Goal: Task Accomplishment & Management: Use online tool/utility

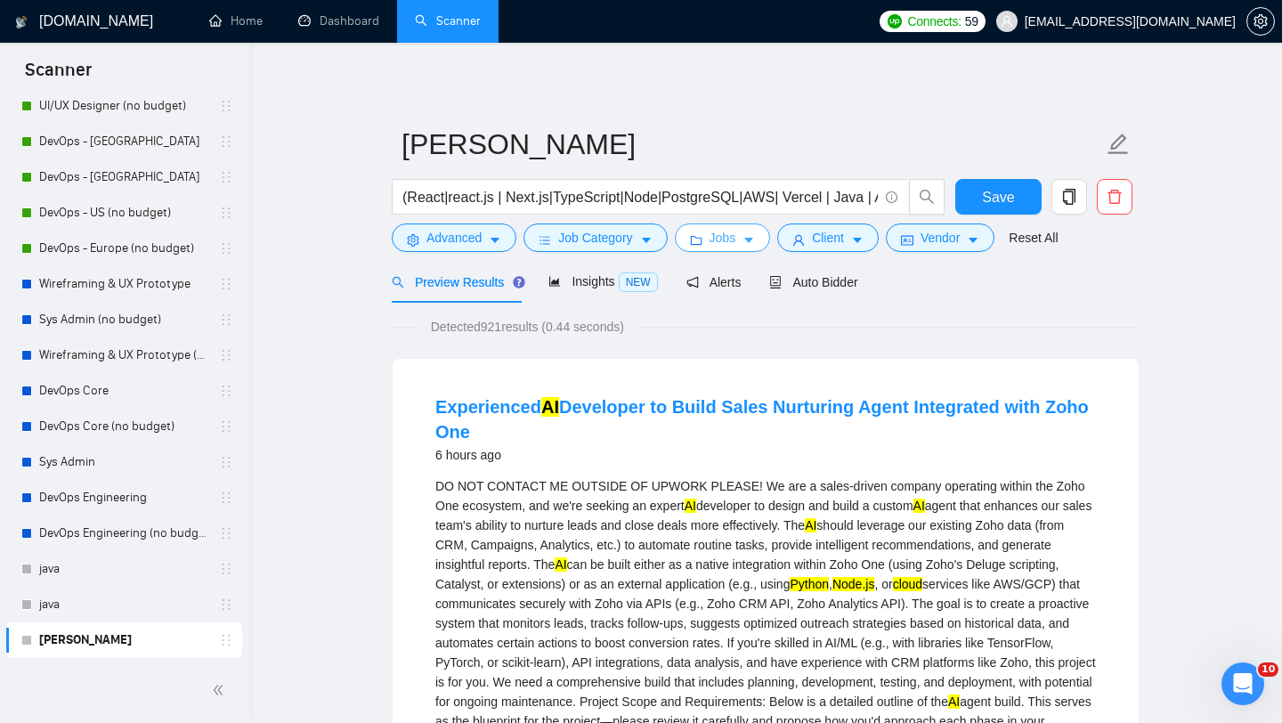
click at [736, 245] on span "Jobs" at bounding box center [723, 238] width 27 height 20
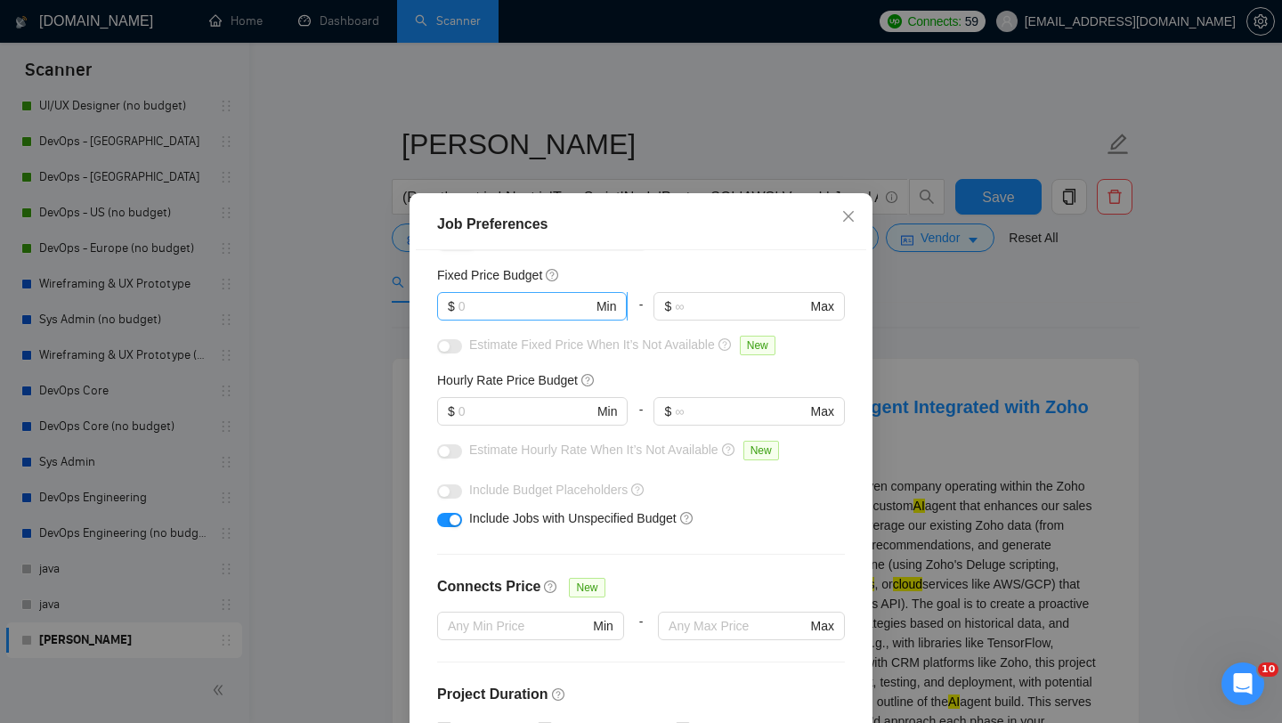
scroll to position [110, 0]
click at [539, 308] on input "text" at bounding box center [526, 307] width 134 height 20
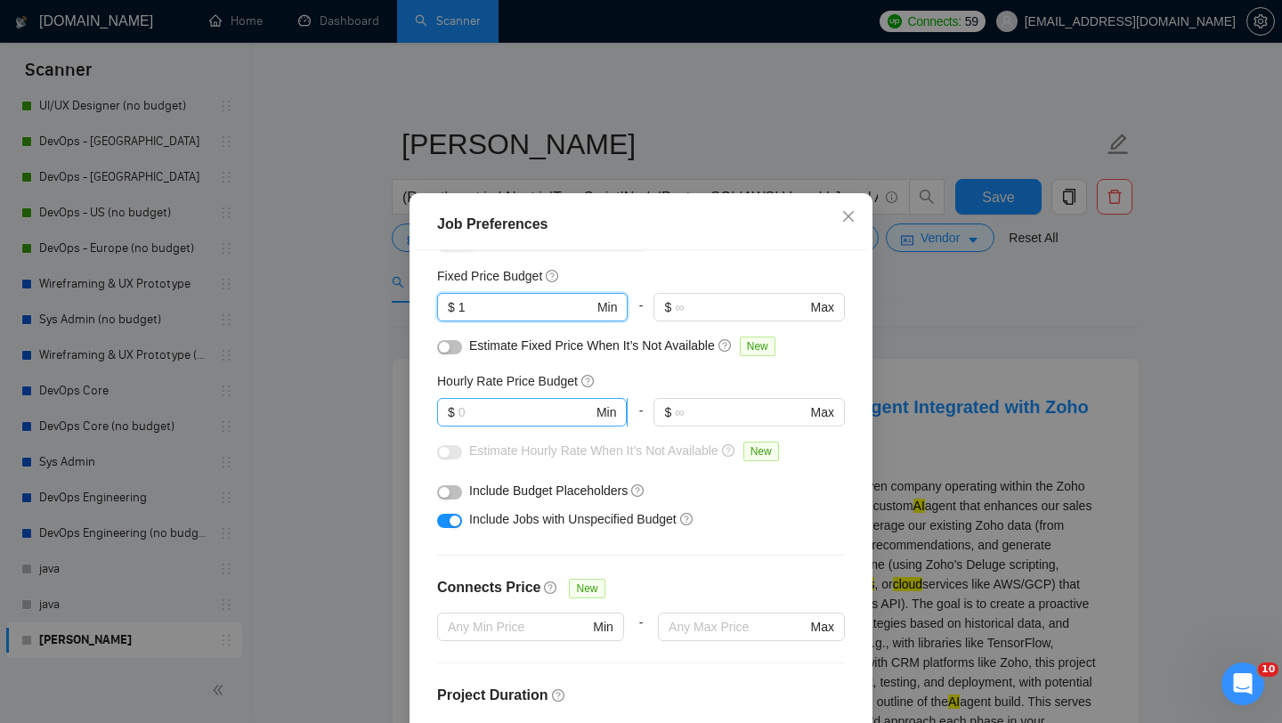
type input "1"
click at [522, 408] on input "text" at bounding box center [526, 413] width 134 height 20
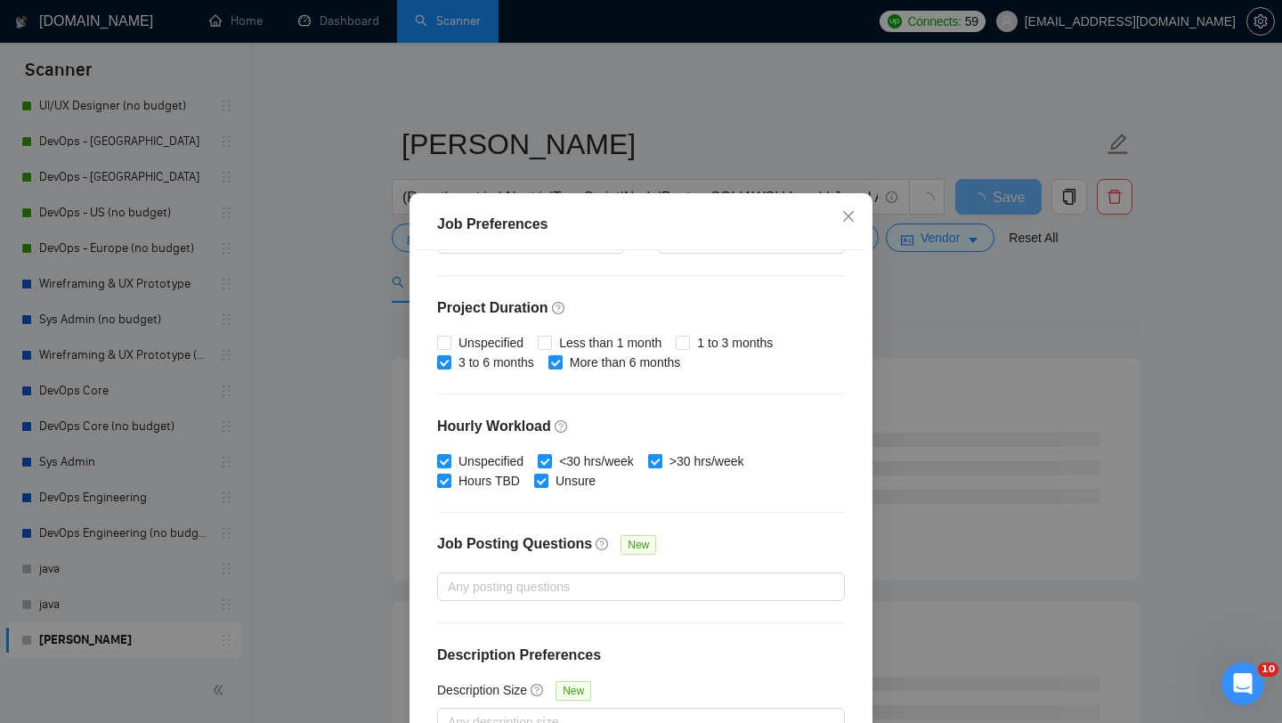
scroll to position [111, 0]
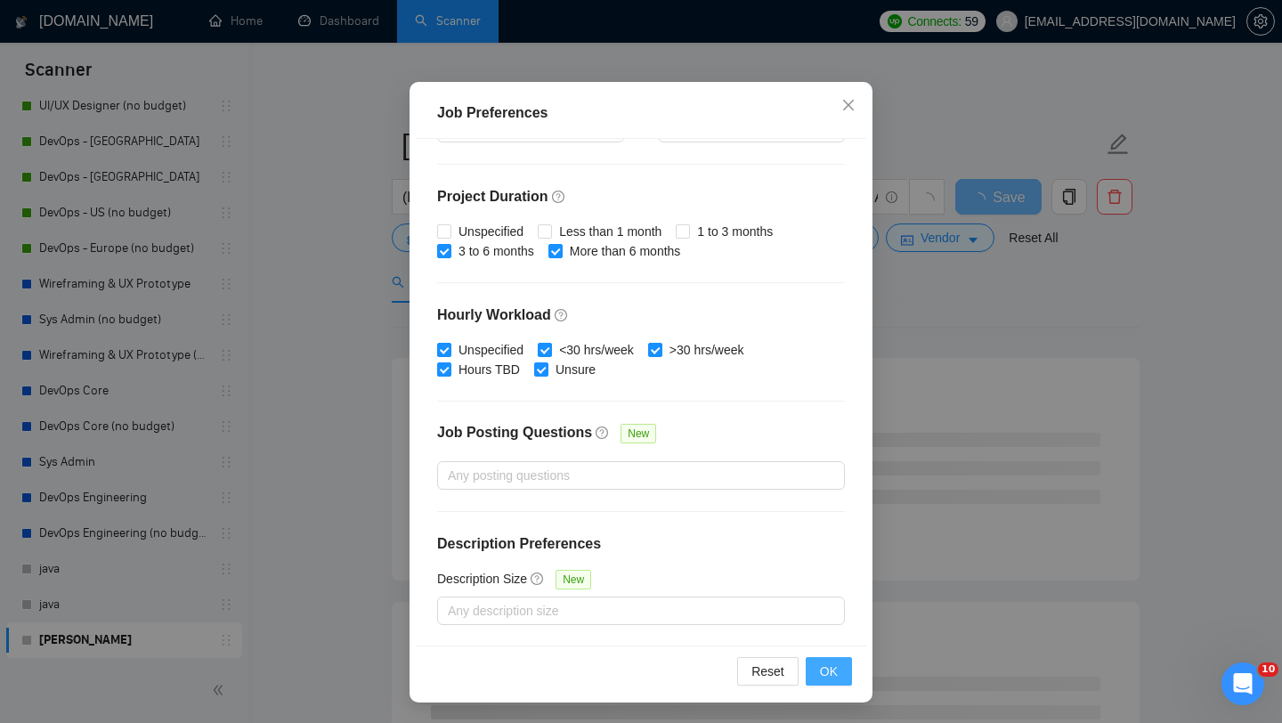
type input "1"
click at [827, 667] on span "OK" at bounding box center [829, 672] width 18 height 20
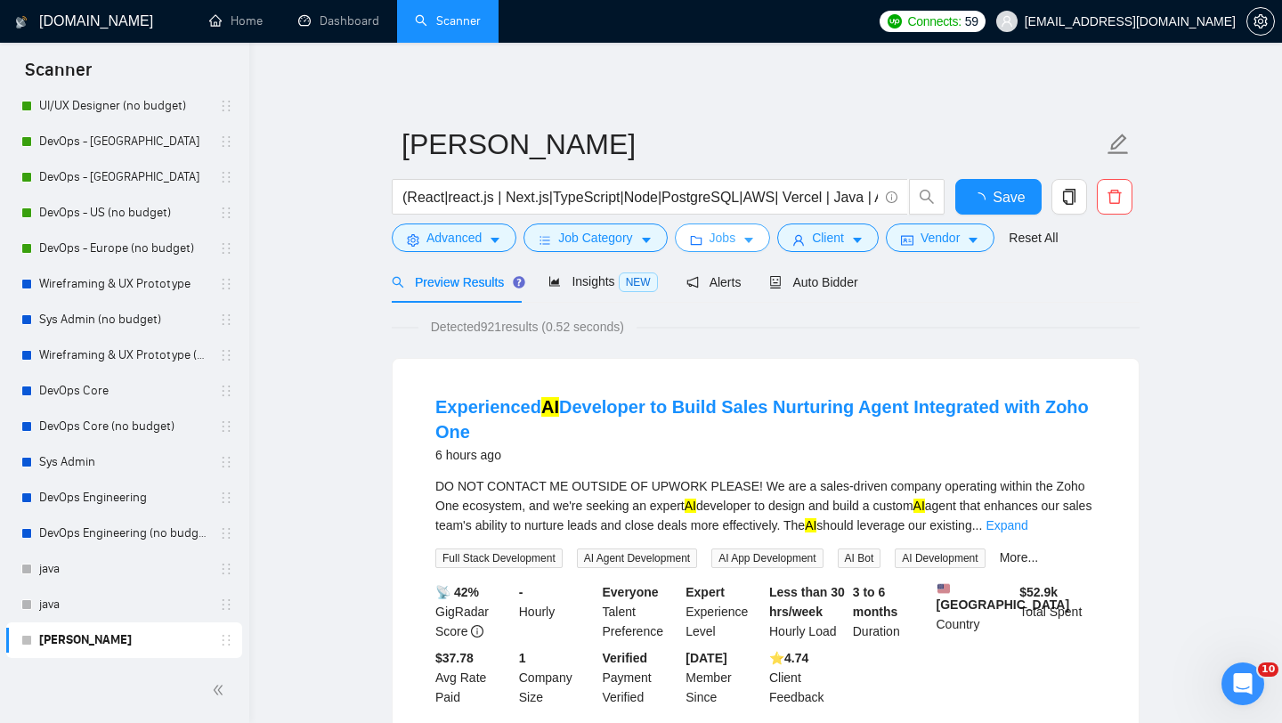
scroll to position [0, 0]
click at [854, 247] on button "Client" at bounding box center [828, 238] width 102 height 28
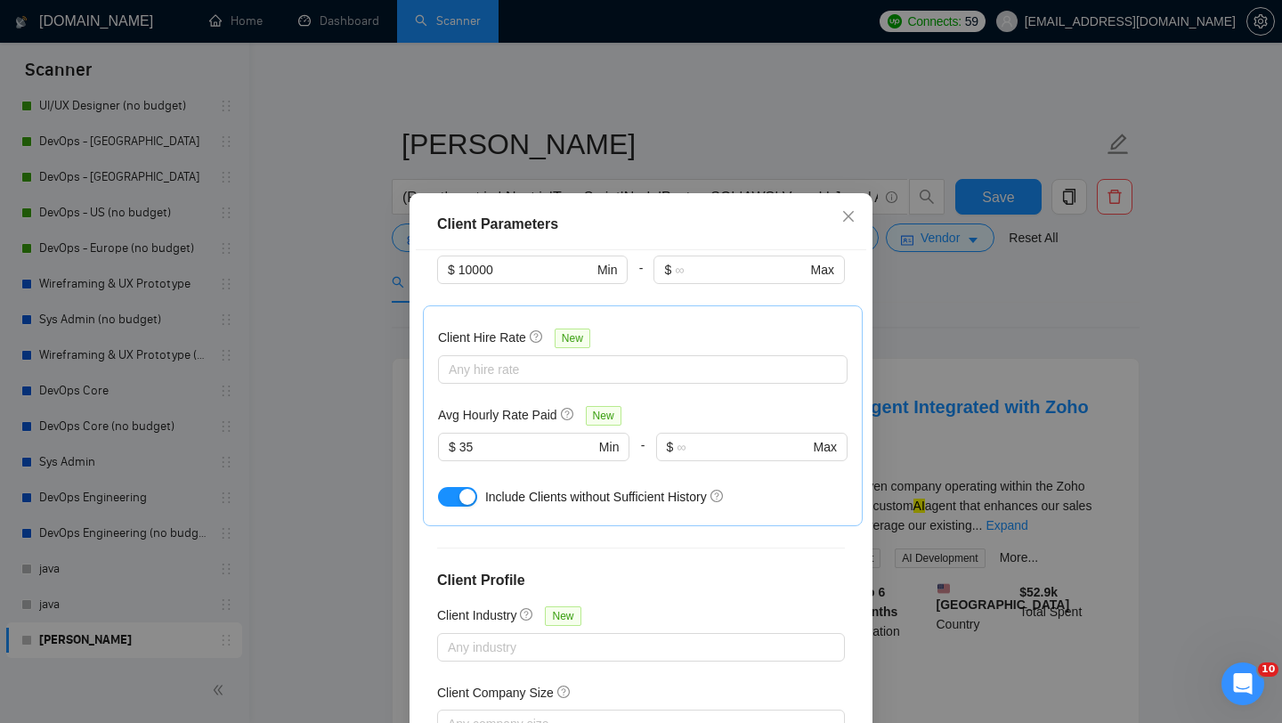
scroll to position [111, 0]
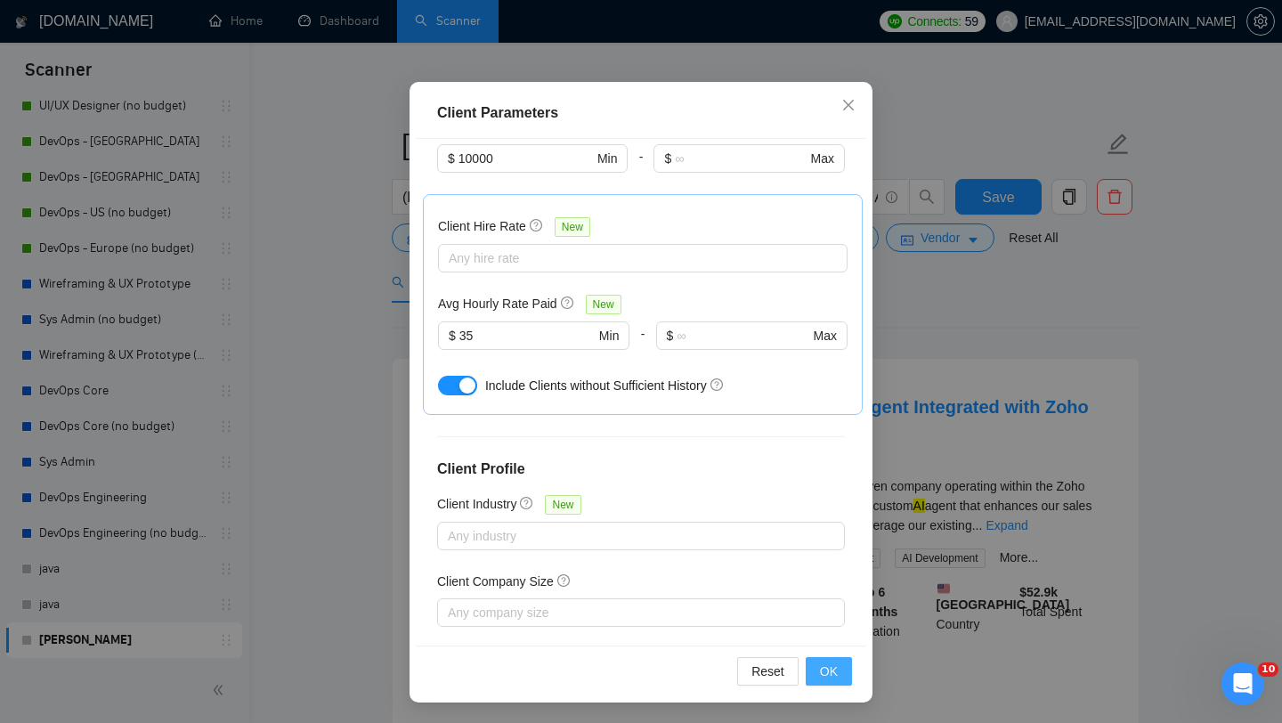
click at [821, 674] on span "OK" at bounding box center [829, 672] width 18 height 20
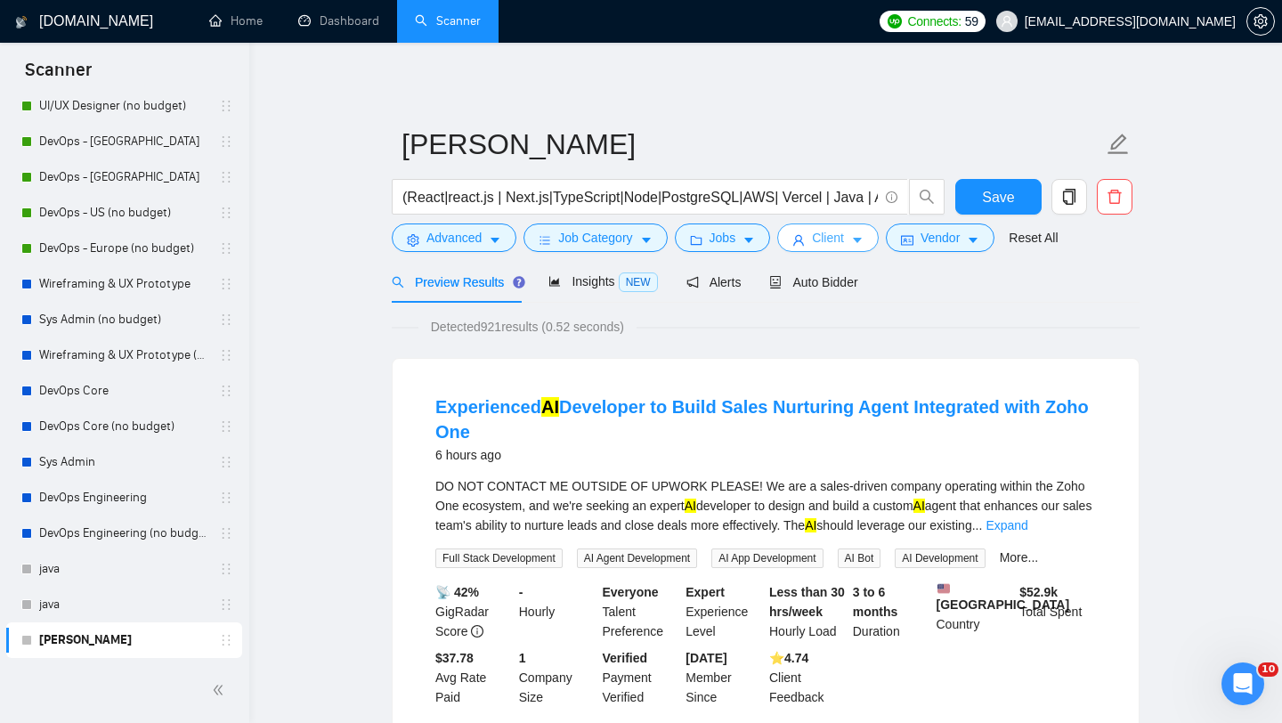
click at [829, 248] on button "Client" at bounding box center [828, 238] width 102 height 28
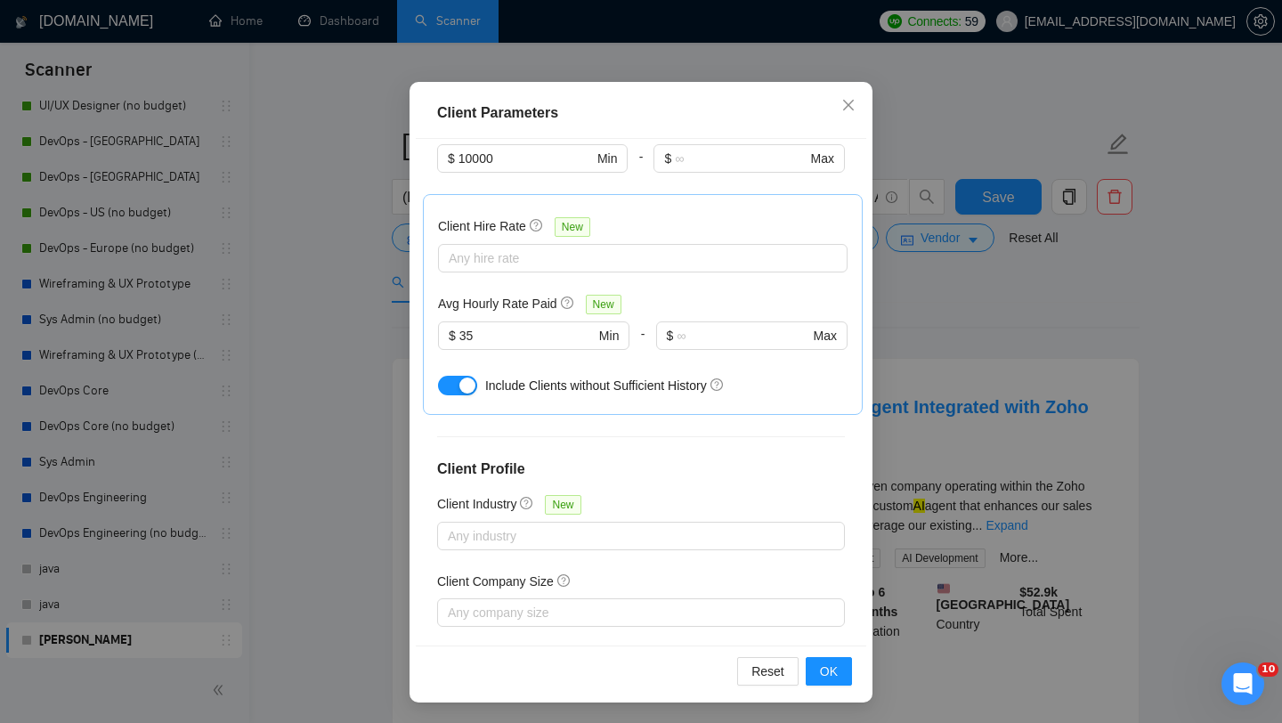
scroll to position [109, 0]
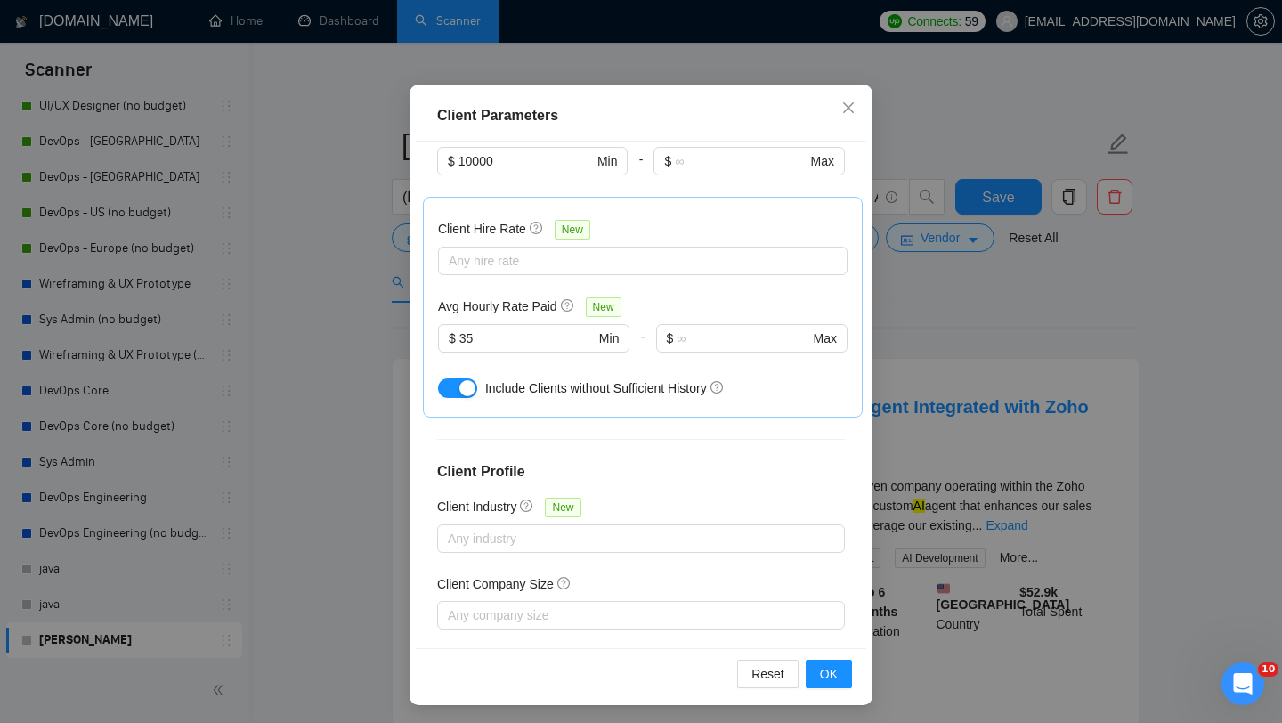
click at [677, 682] on div at bounding box center [632, 692] width 381 height 21
click at [717, 547] on div "Client Location Include Client Countries [GEOGRAPHIC_DATA] [GEOGRAPHIC_DATA] [G…" at bounding box center [641, 395] width 451 height 506
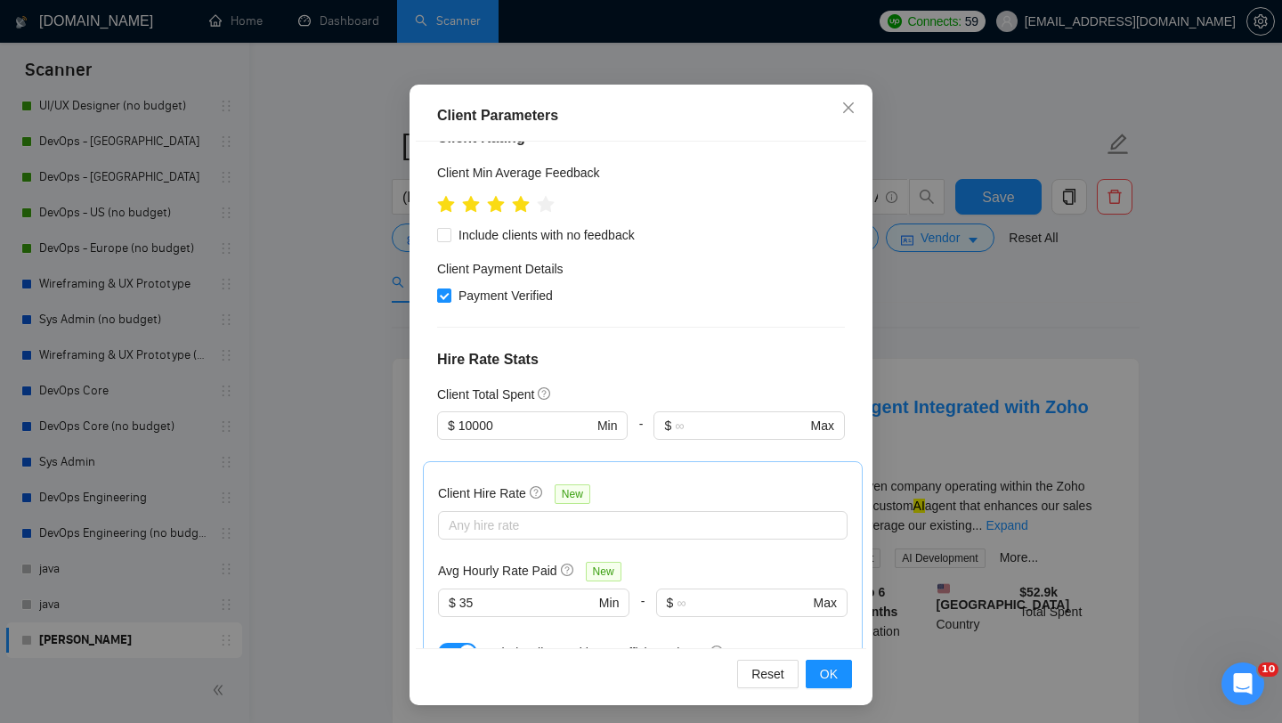
scroll to position [363, 0]
click at [572, 485] on span "New" at bounding box center [573, 495] width 36 height 20
click at [452, 516] on input "Client Hire Rate New" at bounding box center [451, 526] width 4 height 21
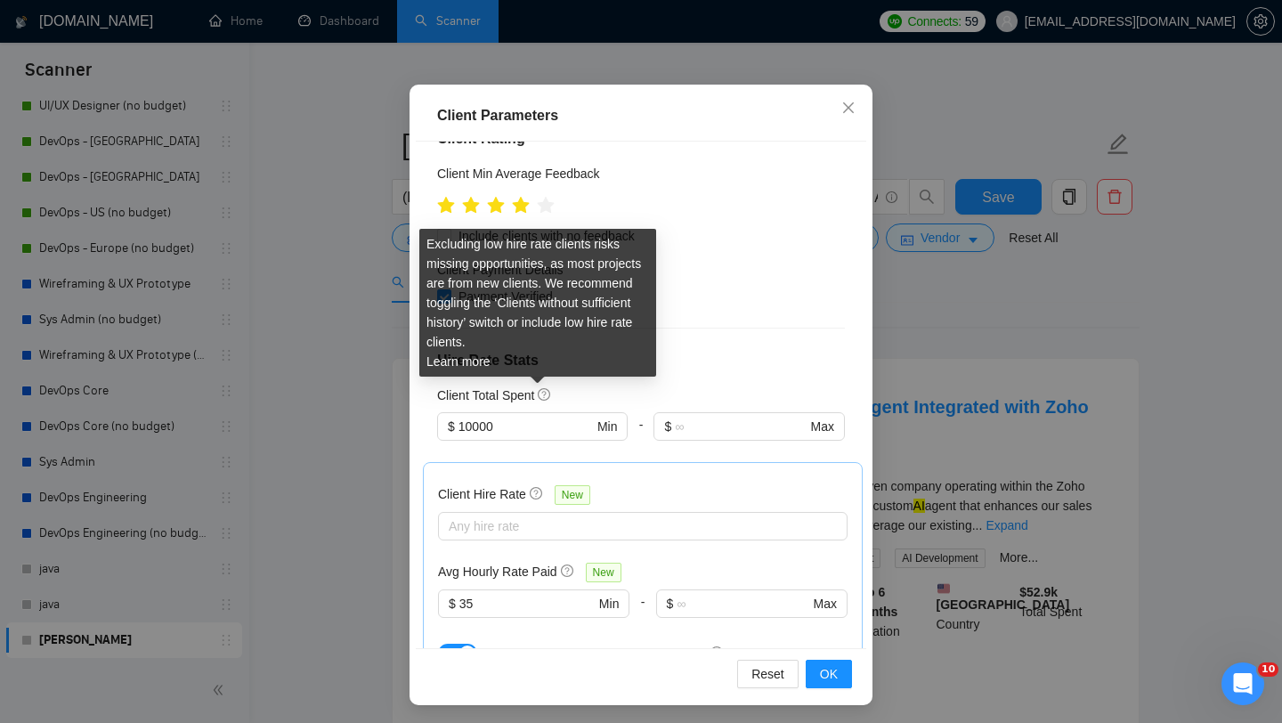
click at [538, 487] on icon "question-circle" at bounding box center [536, 493] width 12 height 12
click at [452, 516] on input "Client Hire Rate New" at bounding box center [451, 526] width 4 height 21
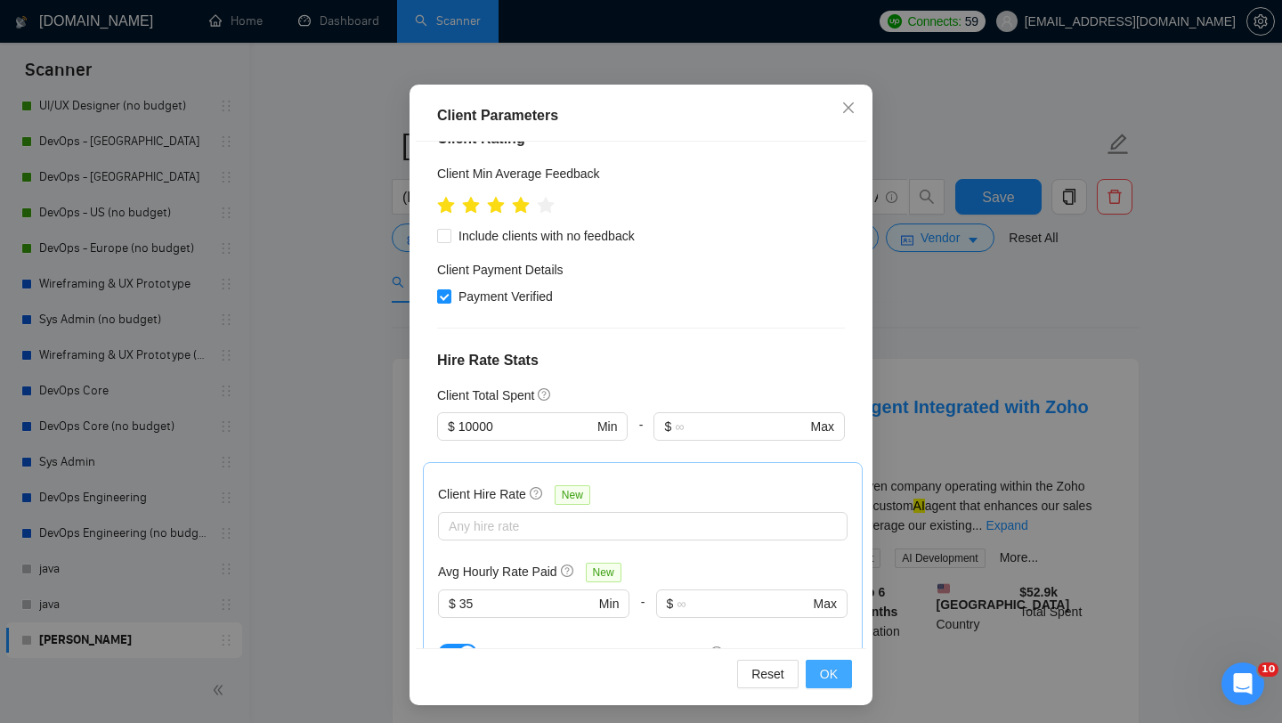
click at [842, 679] on button "OK" at bounding box center [829, 674] width 46 height 28
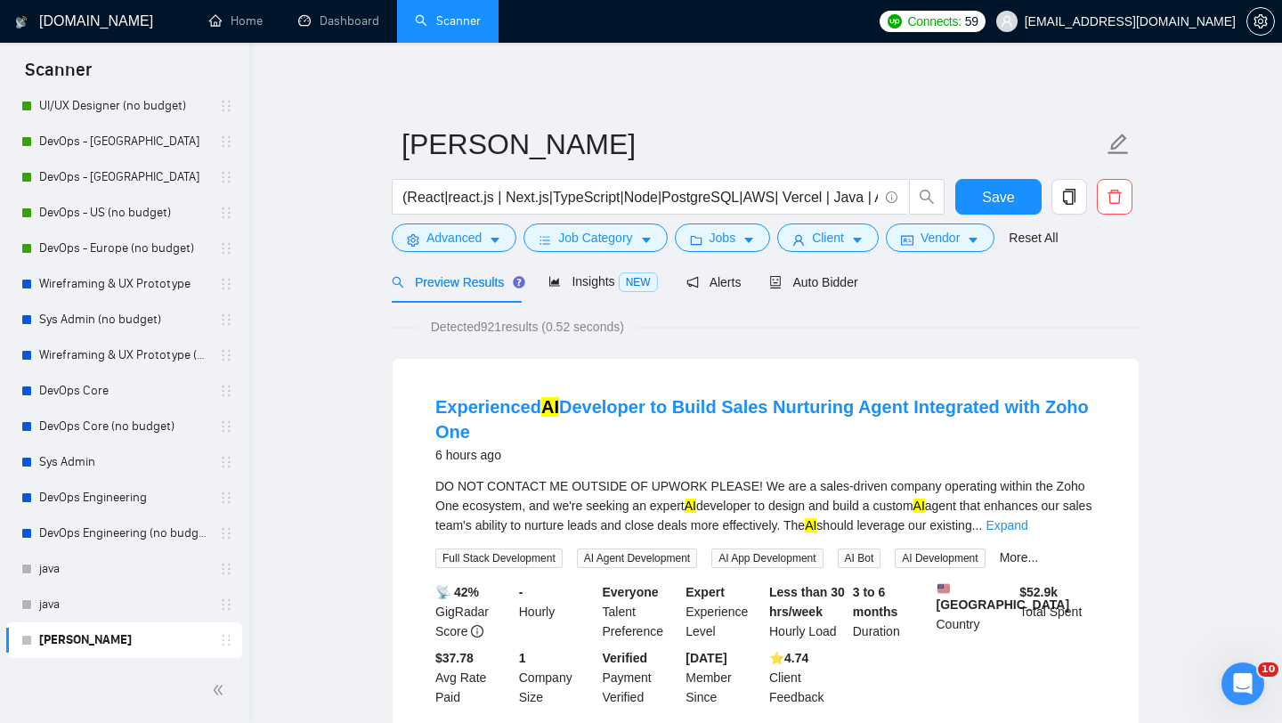
scroll to position [25, 0]
click at [804, 276] on span "Auto Bidder" at bounding box center [813, 282] width 88 height 14
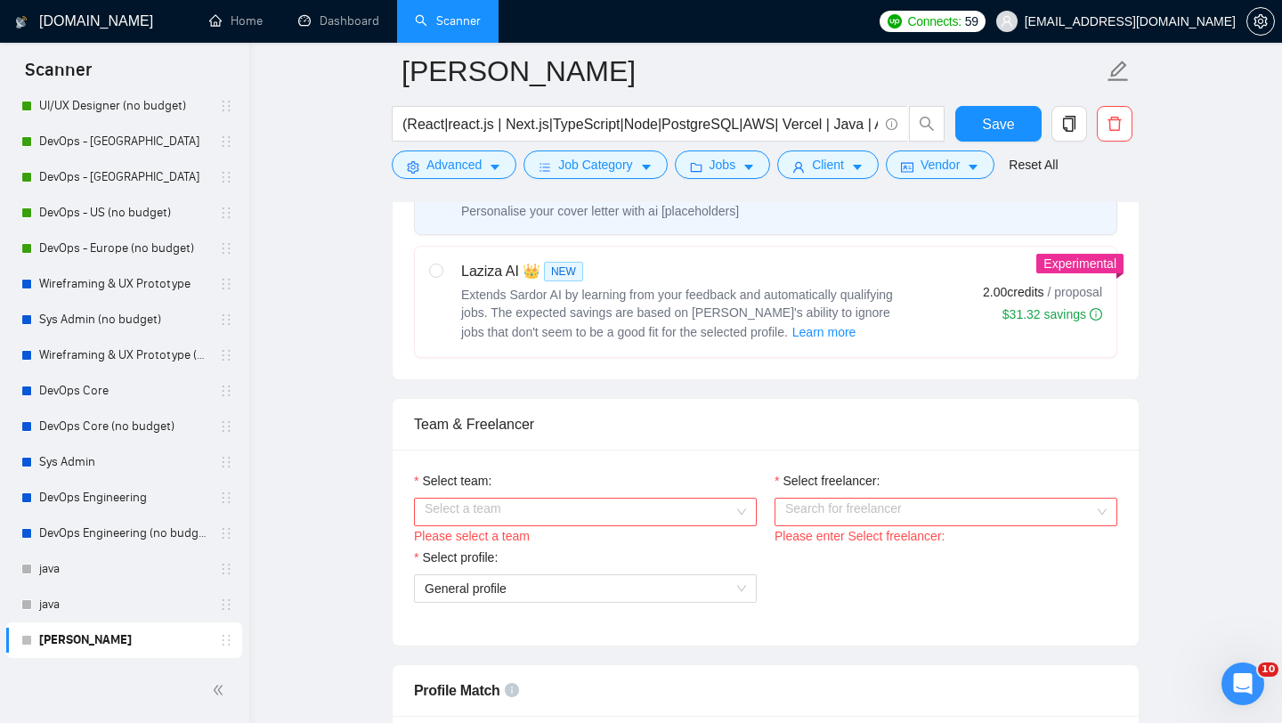
scroll to position [625, 0]
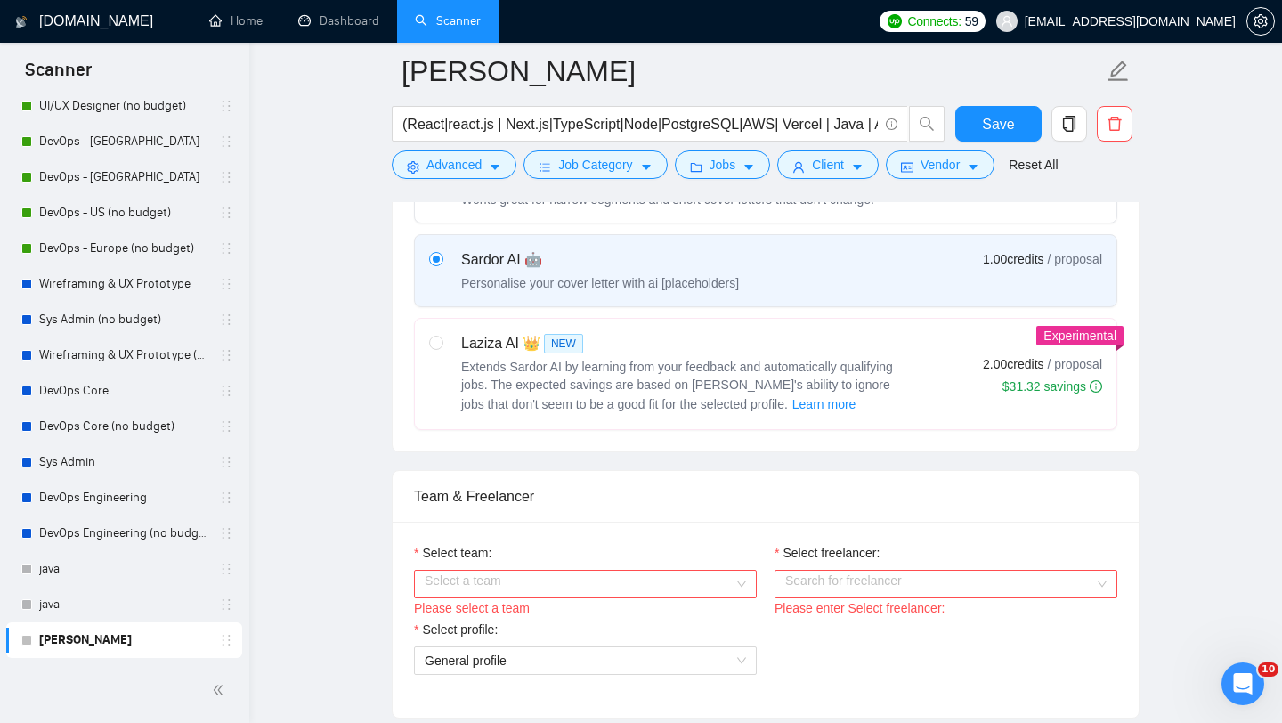
click at [683, 590] on input "Select team:" at bounding box center [579, 584] width 309 height 27
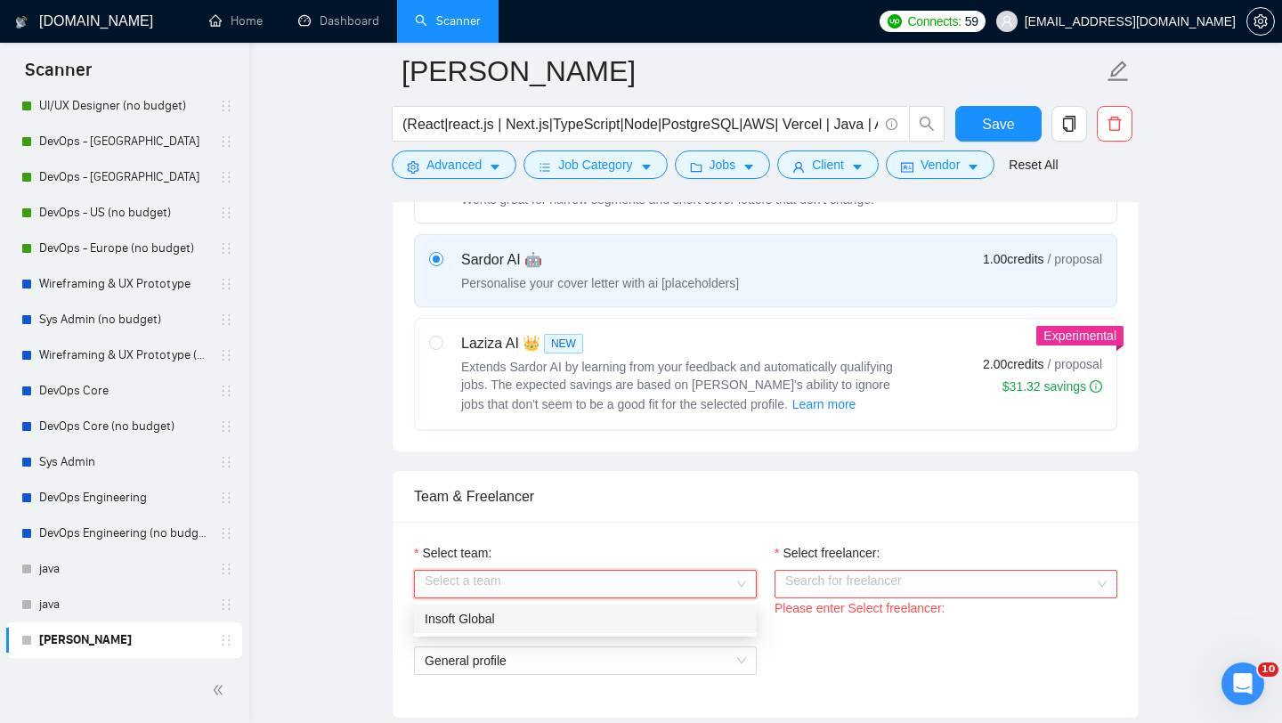
click at [652, 620] on div "Insoft Global" at bounding box center [585, 619] width 321 height 20
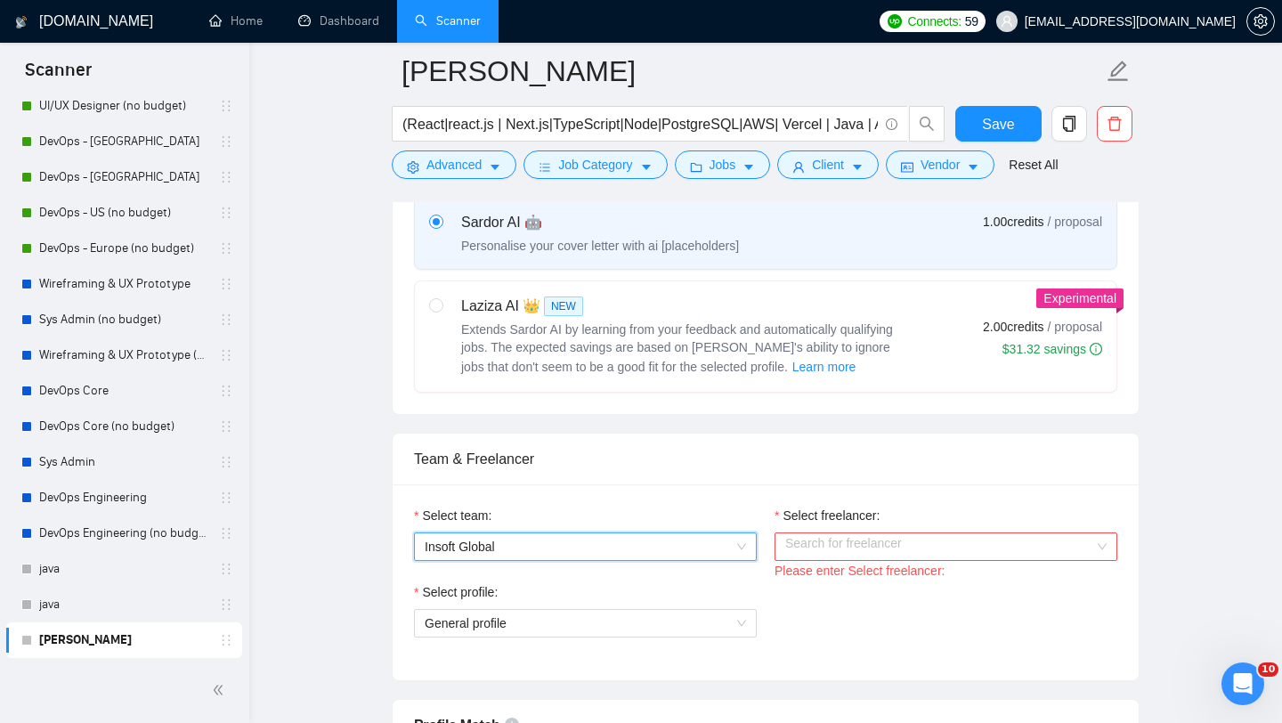
scroll to position [667, 0]
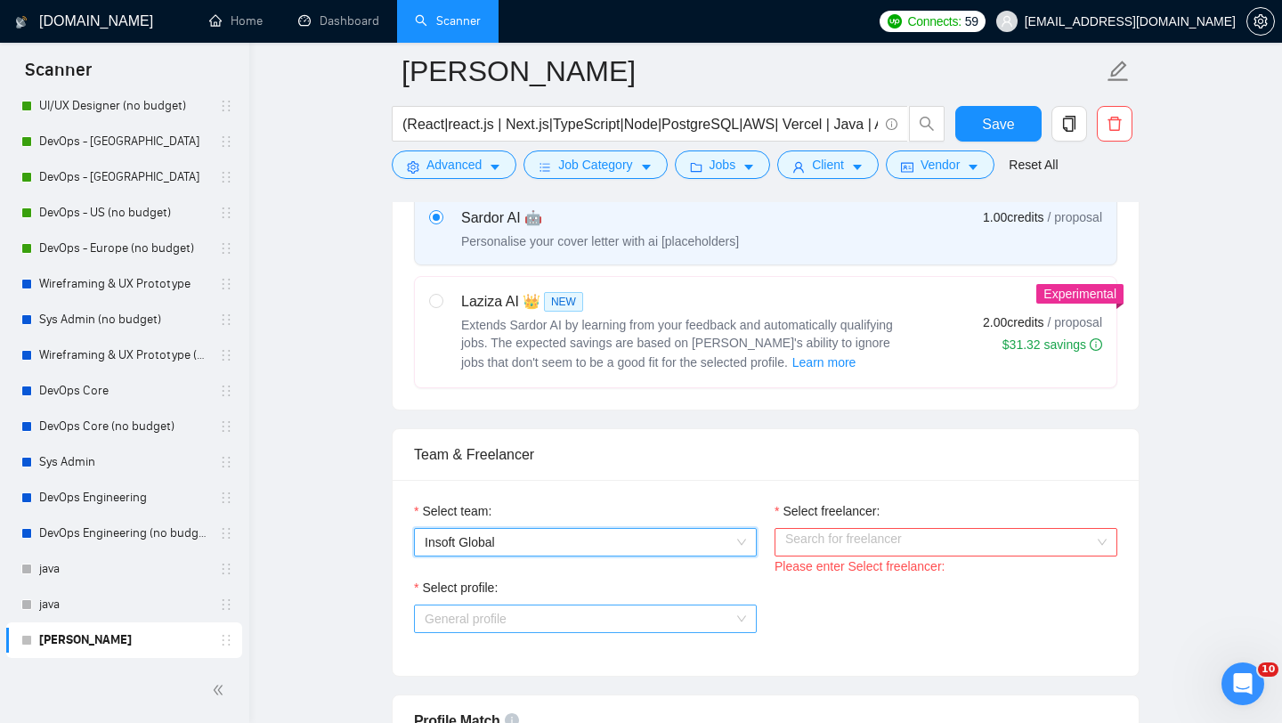
click at [743, 616] on span "General profile" at bounding box center [585, 619] width 321 height 27
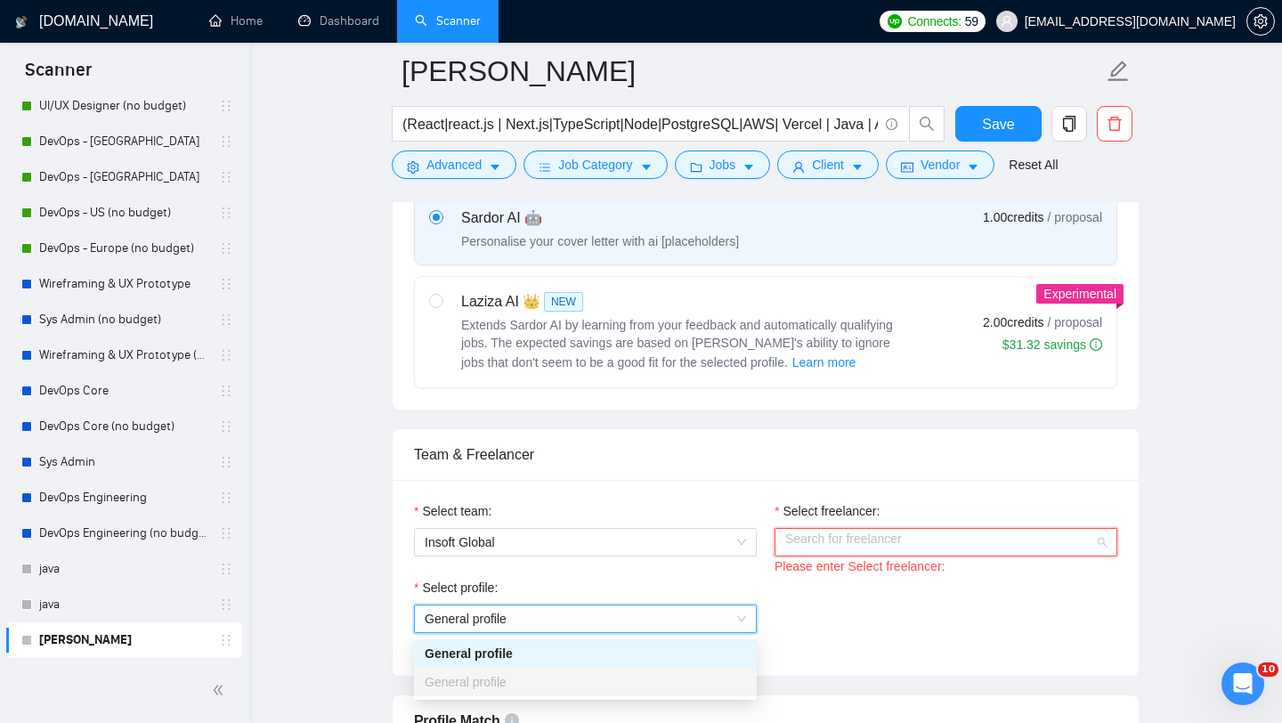
click at [836, 546] on input "Select freelancer:" at bounding box center [939, 542] width 309 height 27
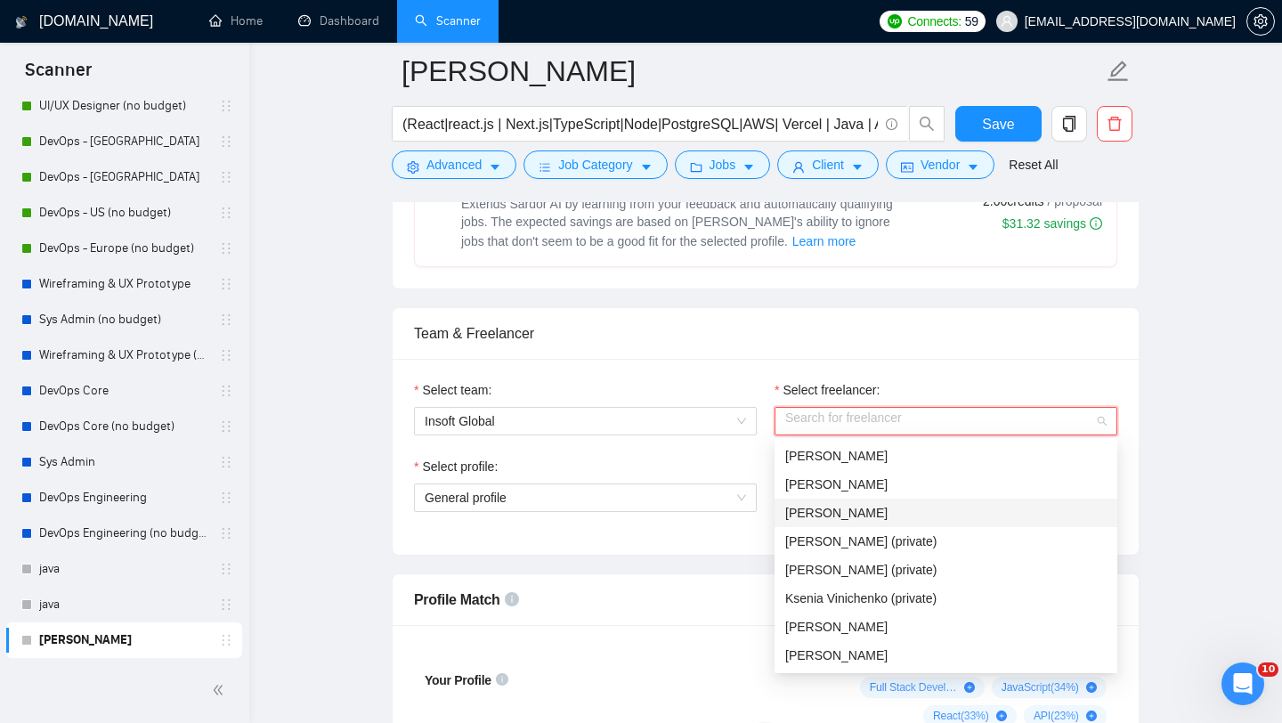
scroll to position [790, 0]
click at [912, 509] on div "[PERSON_NAME]" at bounding box center [945, 511] width 321 height 20
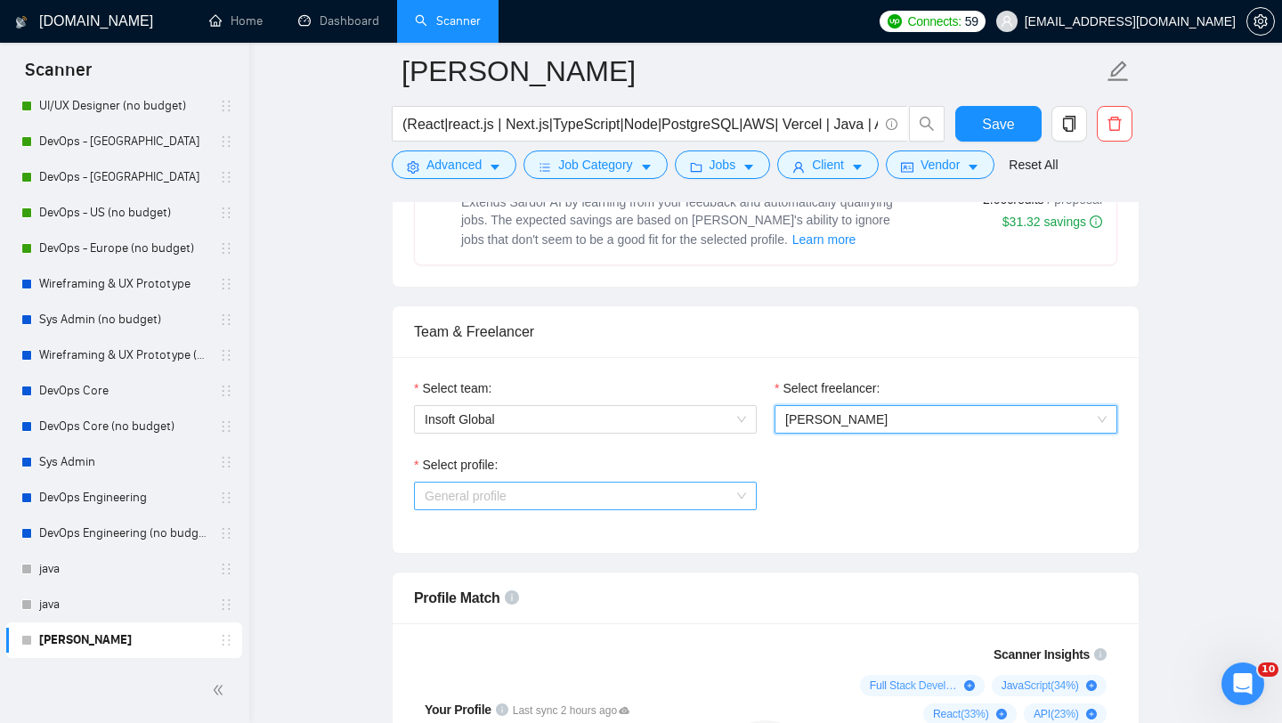
click at [696, 497] on span "General profile" at bounding box center [585, 496] width 321 height 27
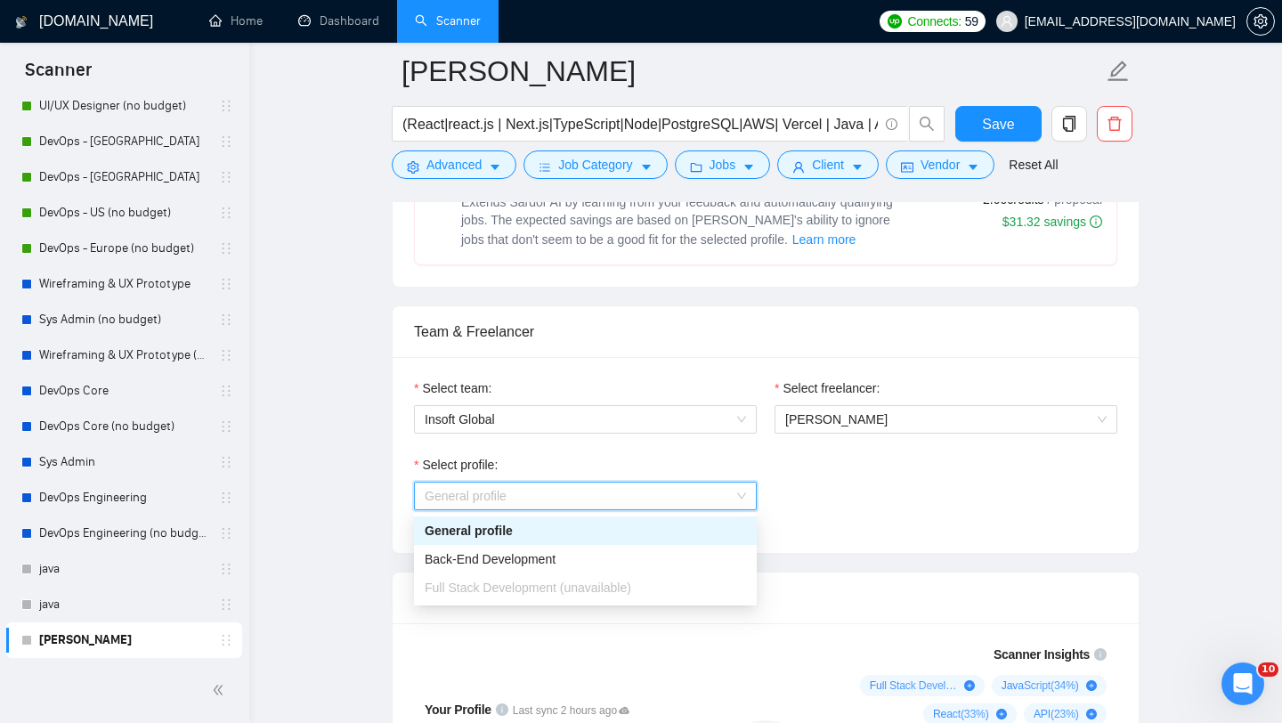
click at [802, 525] on div "Select profile: General profile" at bounding box center [765, 493] width 721 height 77
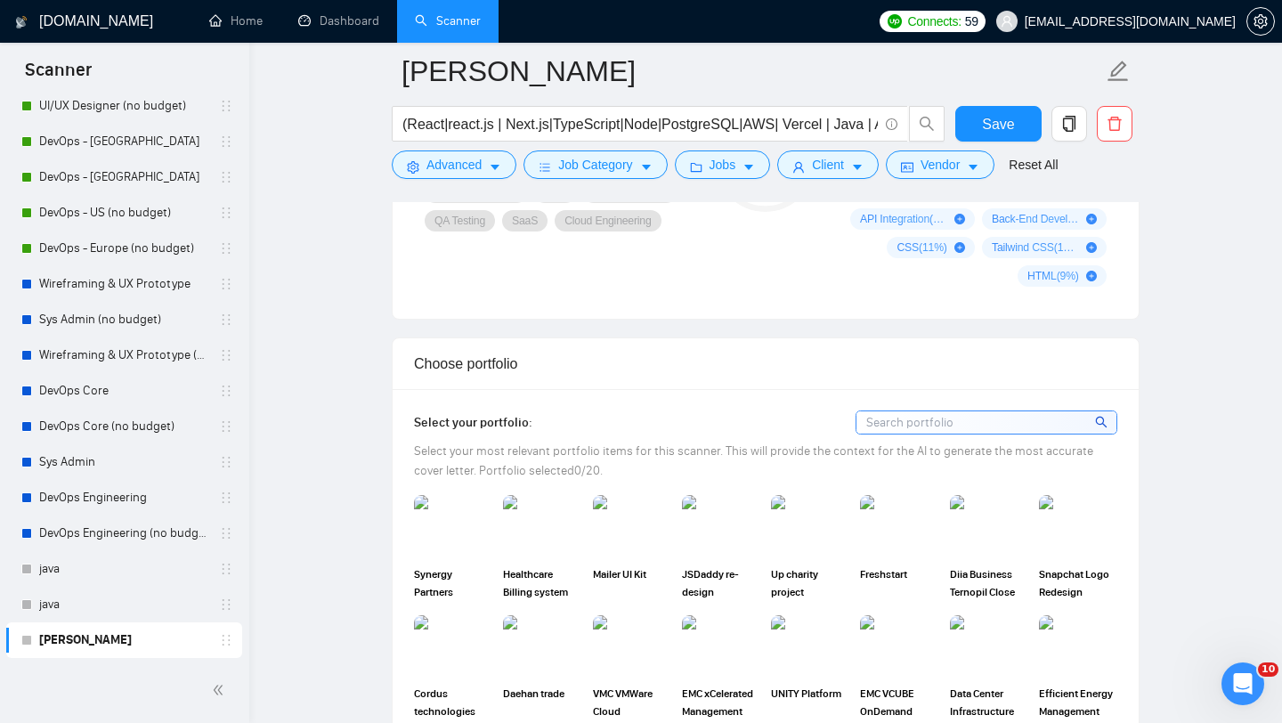
scroll to position [1538, 0]
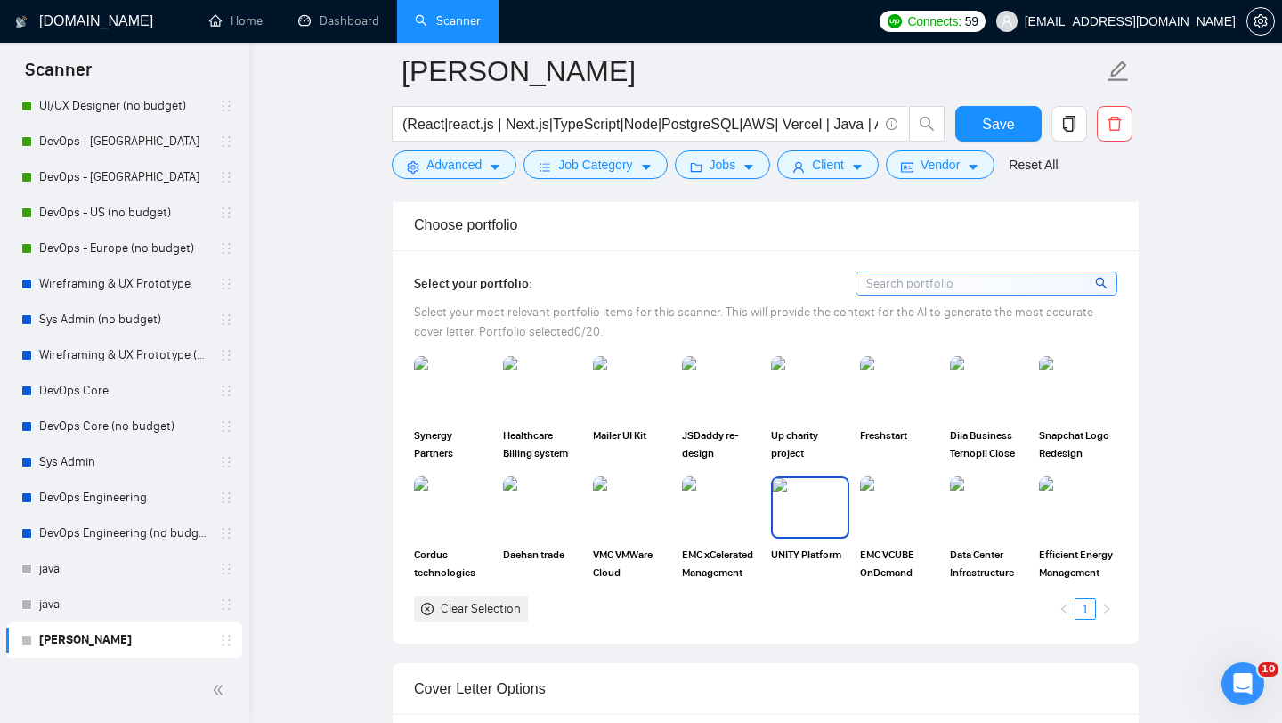
click at [833, 525] on img at bounding box center [810, 507] width 75 height 59
click at [892, 530] on img at bounding box center [899, 507] width 75 height 59
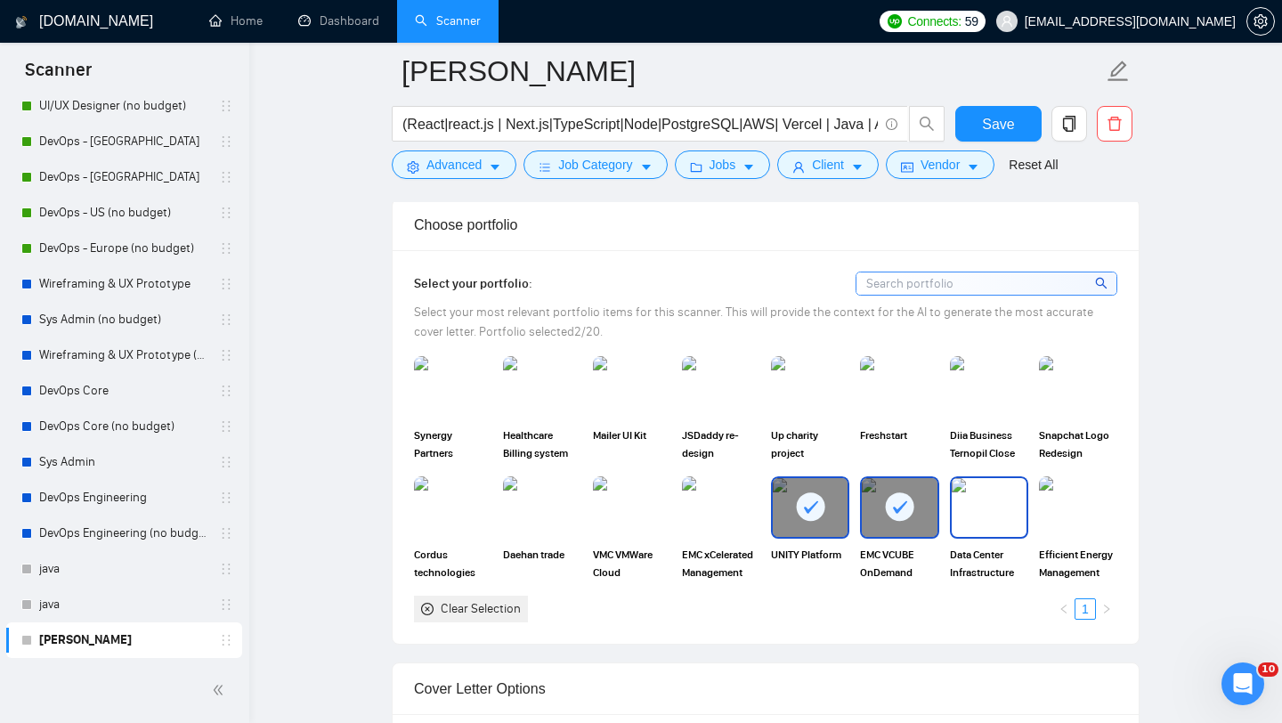
click at [981, 521] on img at bounding box center [989, 507] width 75 height 59
click at [1086, 520] on img at bounding box center [1078, 507] width 75 height 59
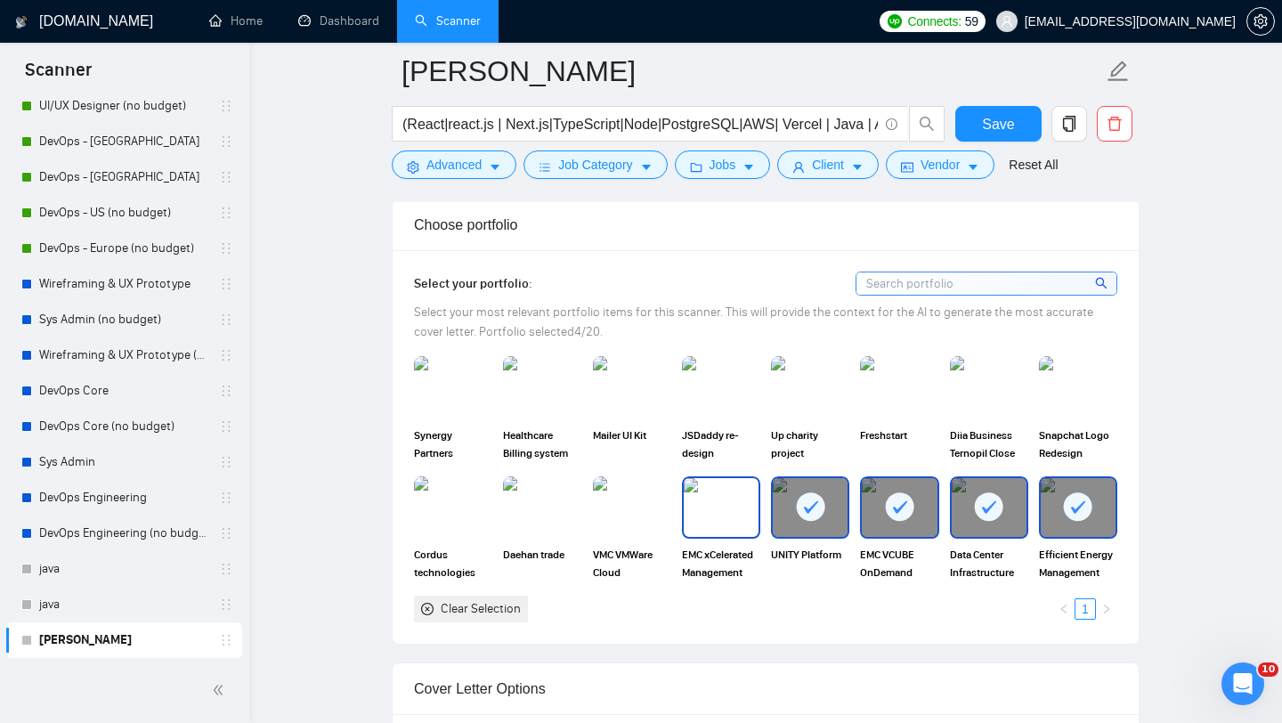
click at [705, 526] on img at bounding box center [721, 507] width 75 height 59
click at [615, 515] on img at bounding box center [632, 507] width 75 height 59
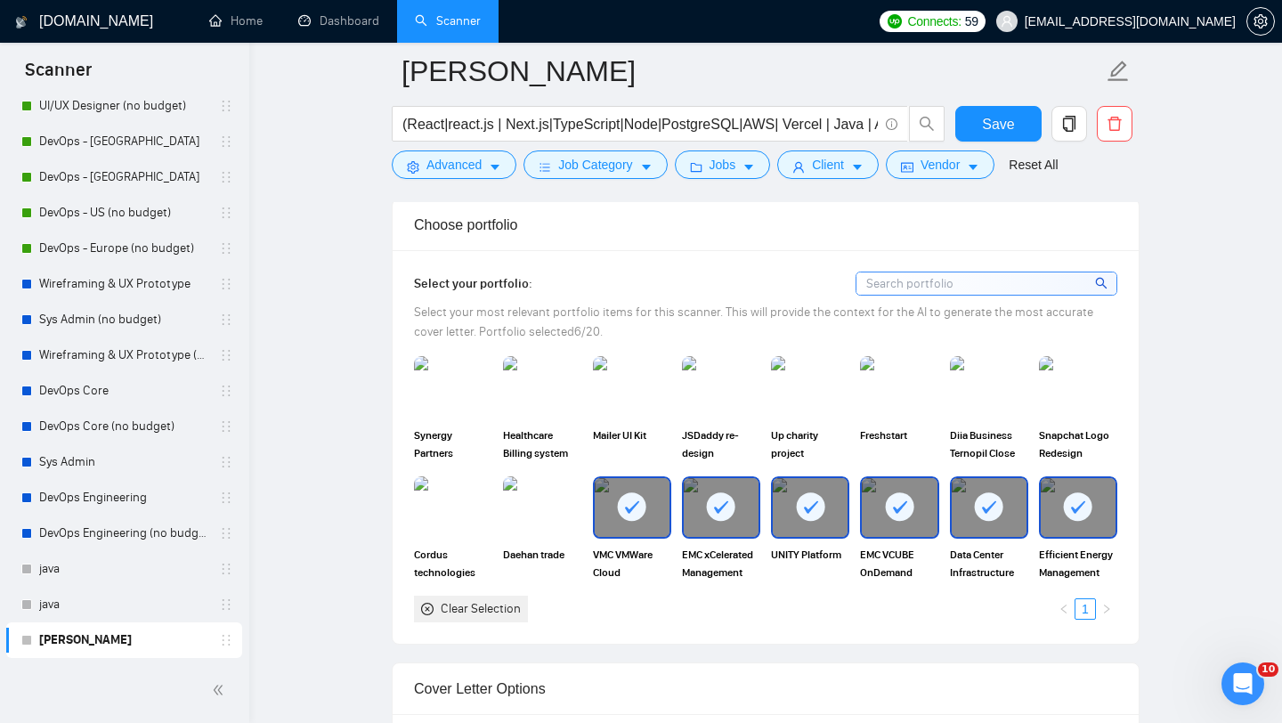
click at [615, 515] on div at bounding box center [632, 507] width 75 height 59
click at [557, 416] on img at bounding box center [542, 387] width 75 height 59
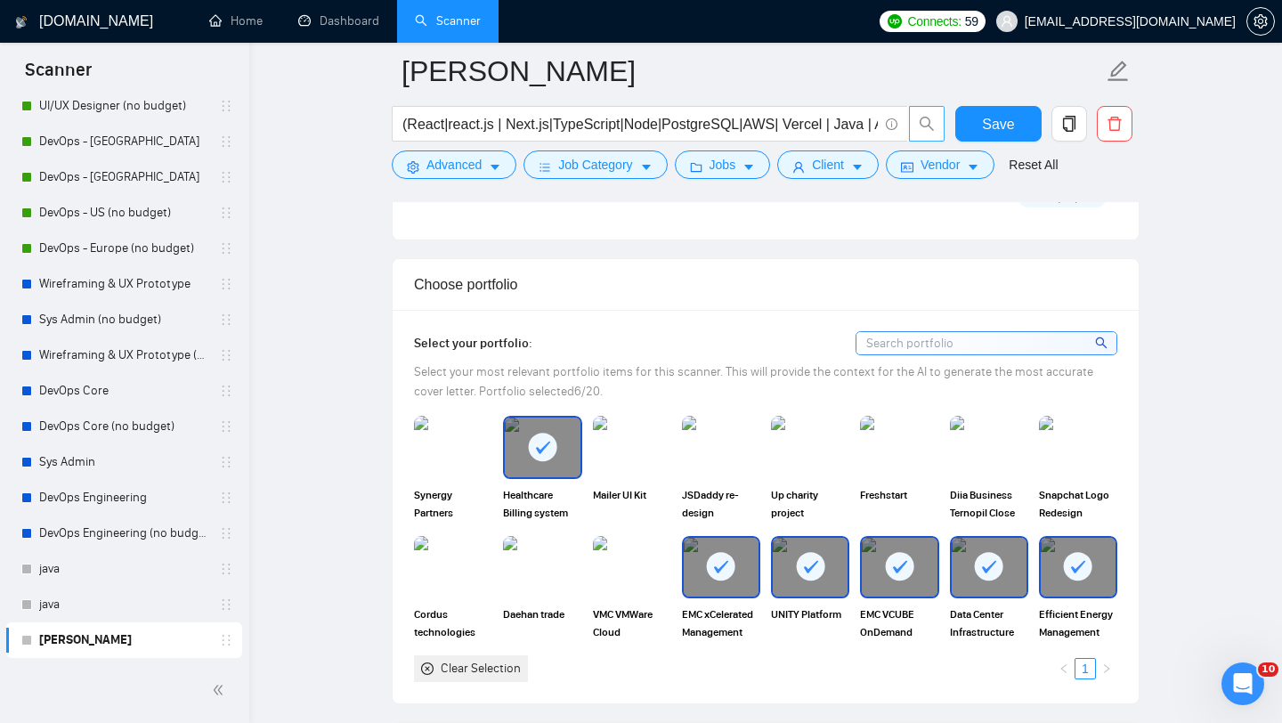
scroll to position [1381, 0]
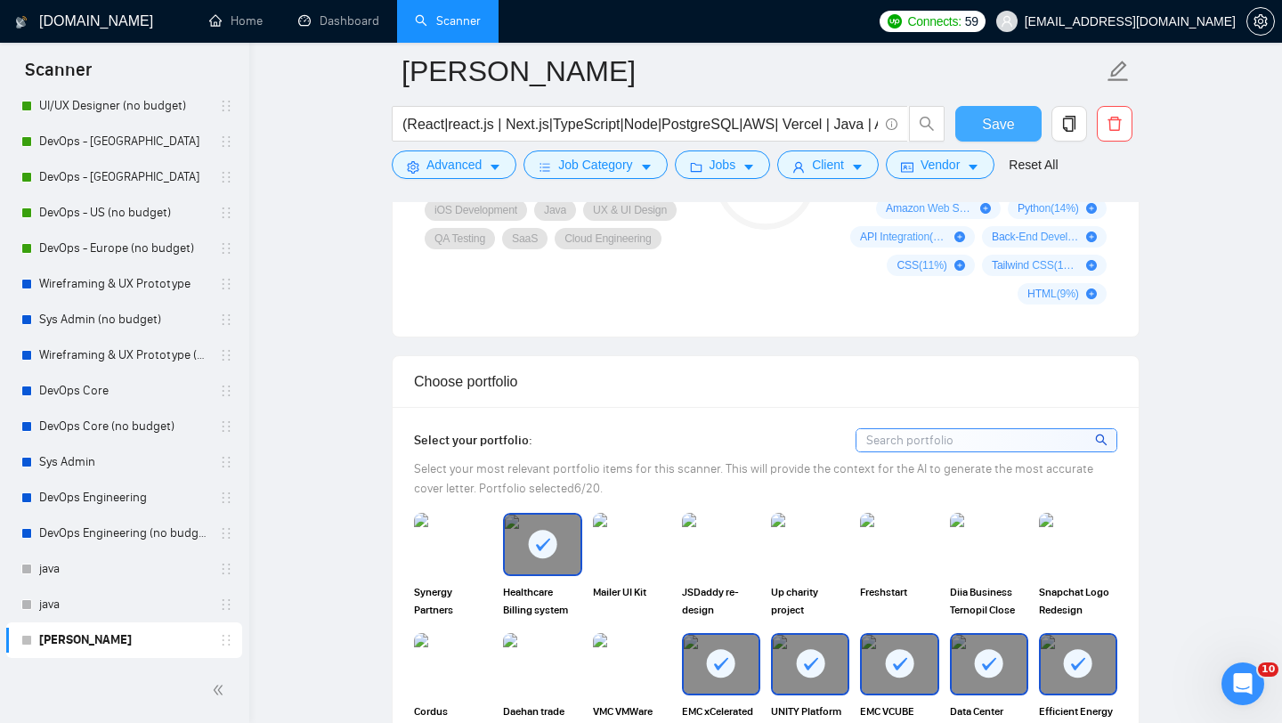
click at [981, 129] on button "Save" at bounding box center [999, 124] width 86 height 36
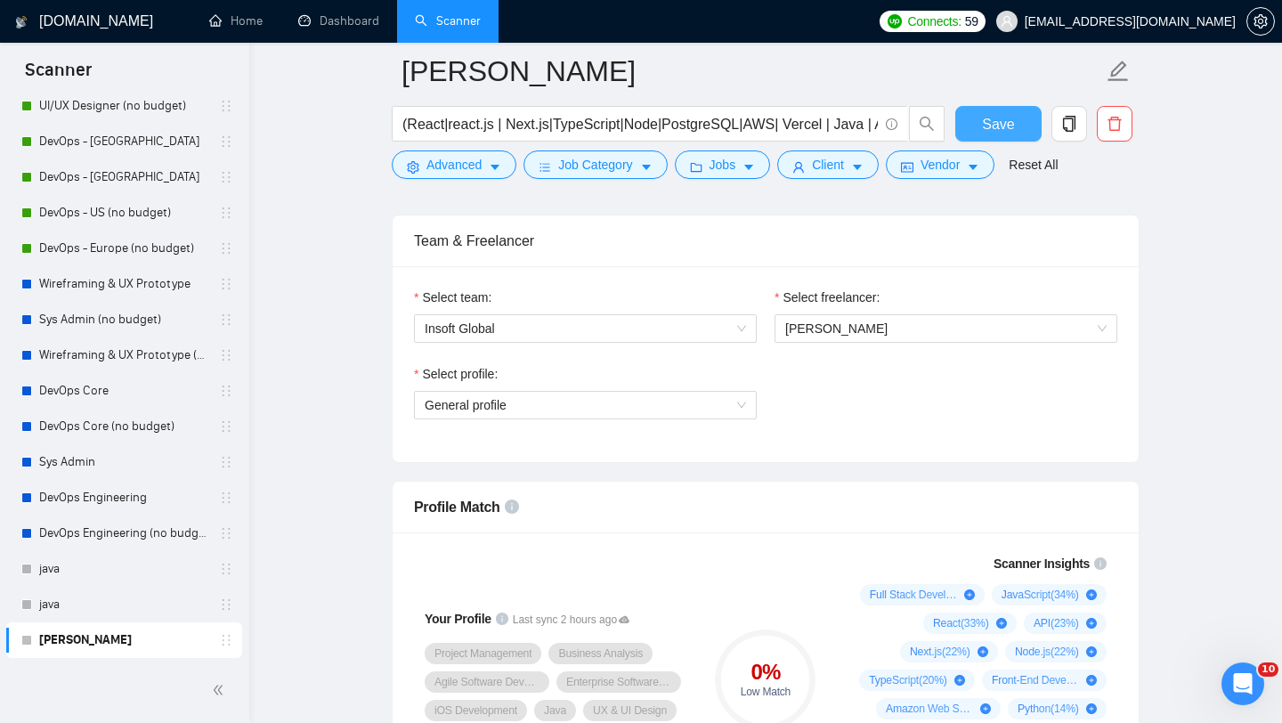
scroll to position [779, 0]
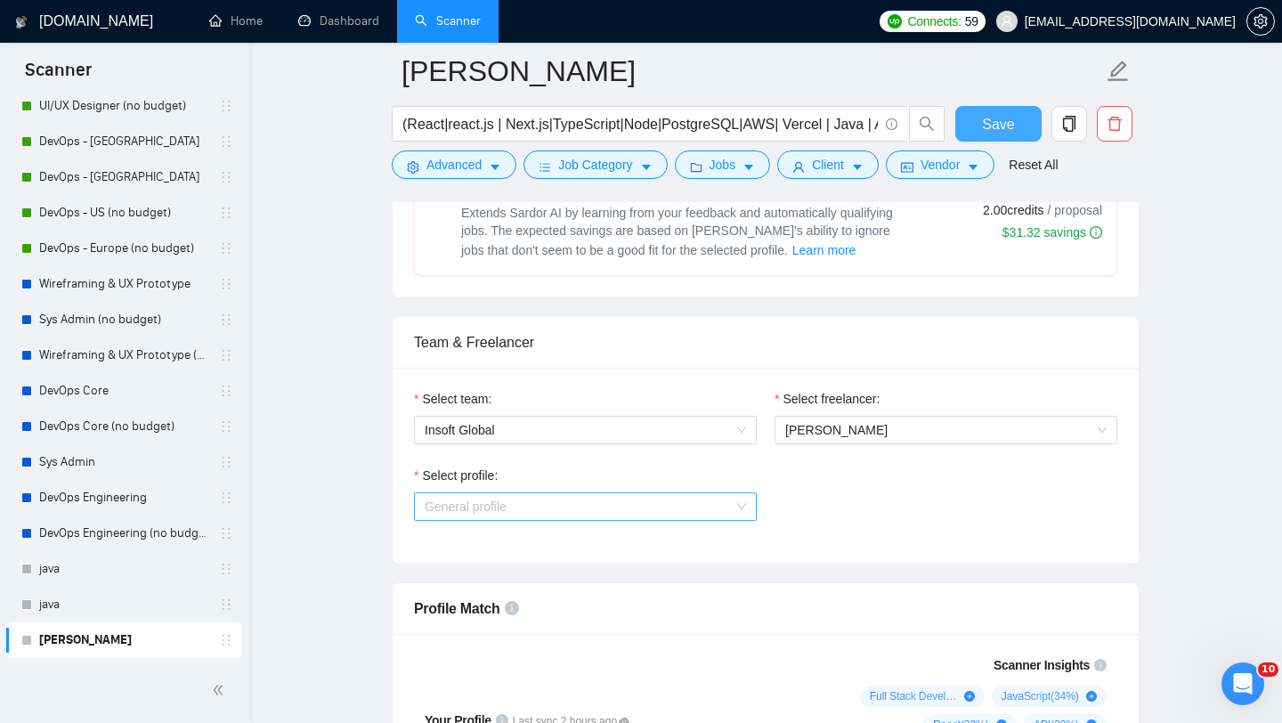
click at [590, 513] on span "General profile" at bounding box center [585, 506] width 321 height 27
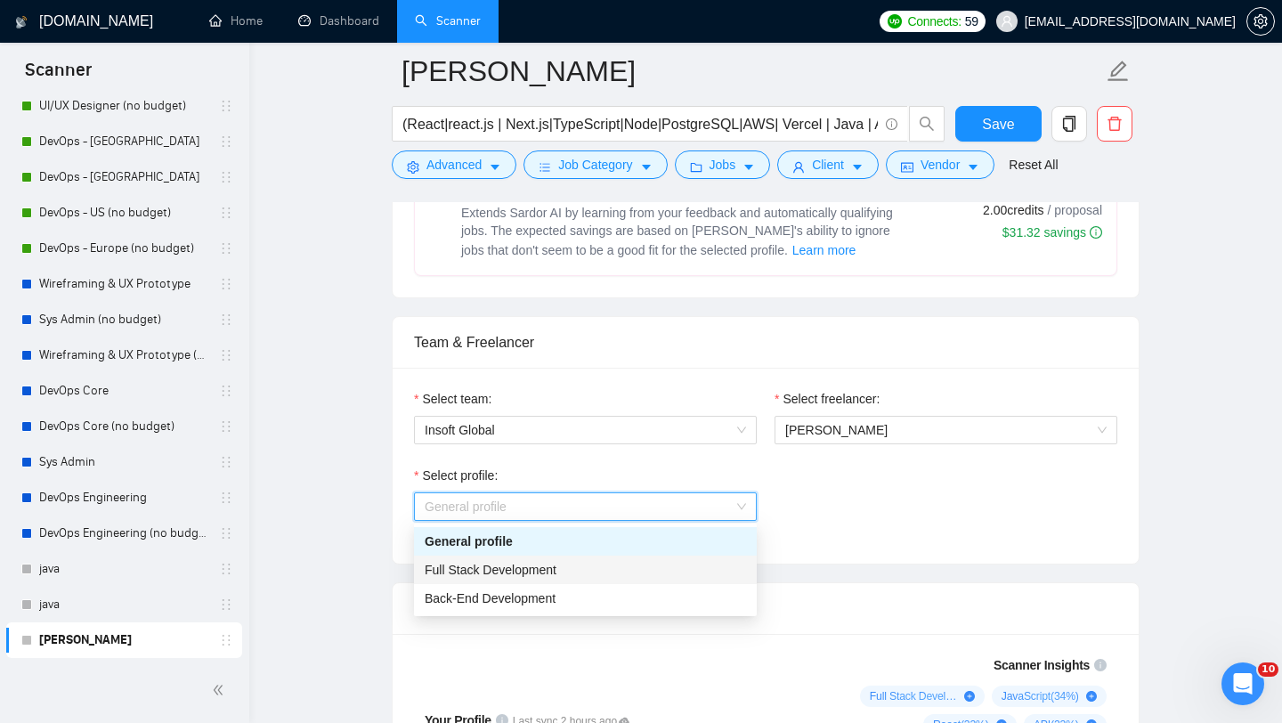
click at [552, 573] on span "Full Stack Development" at bounding box center [491, 570] width 132 height 14
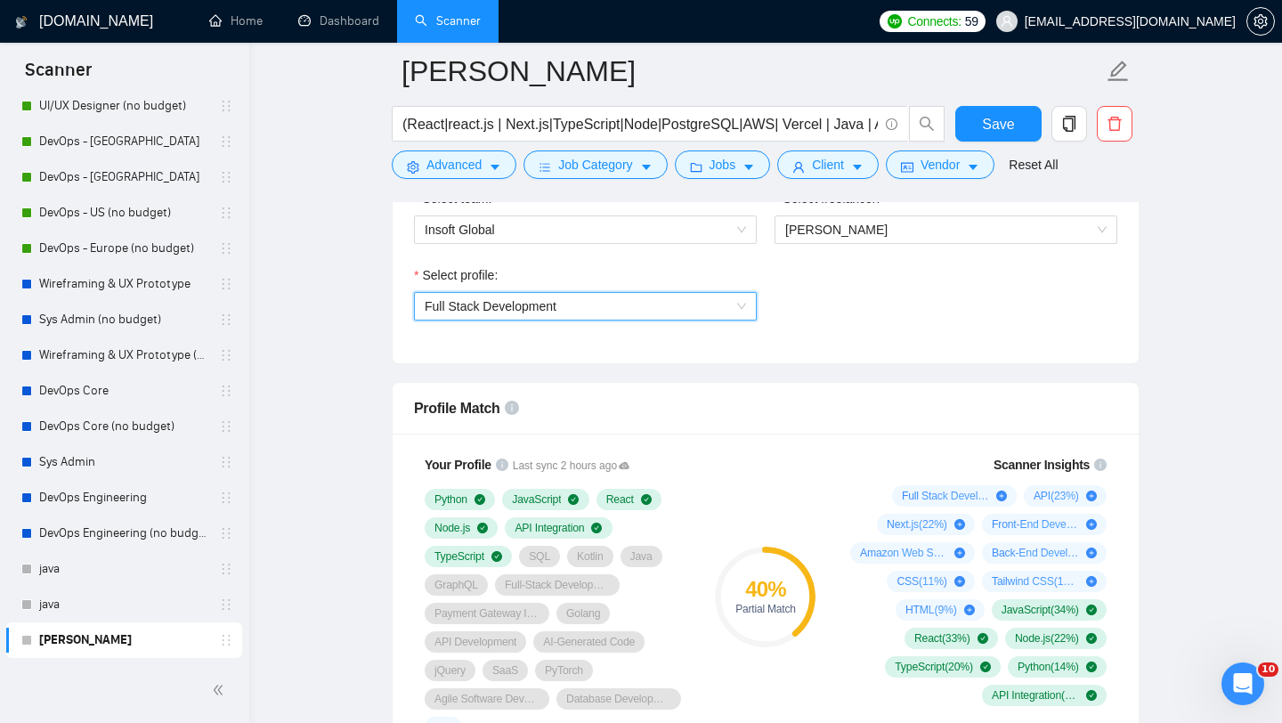
scroll to position [972, 0]
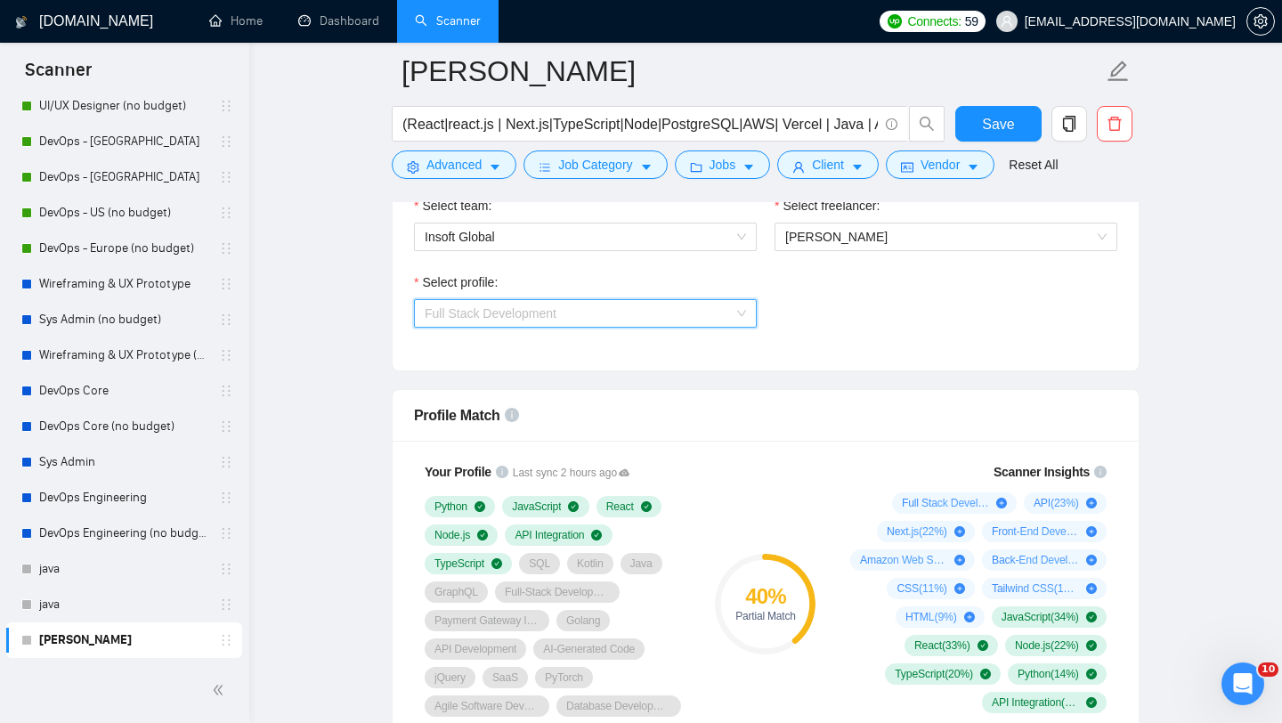
click at [681, 322] on span "Full Stack Development" at bounding box center [585, 313] width 321 height 27
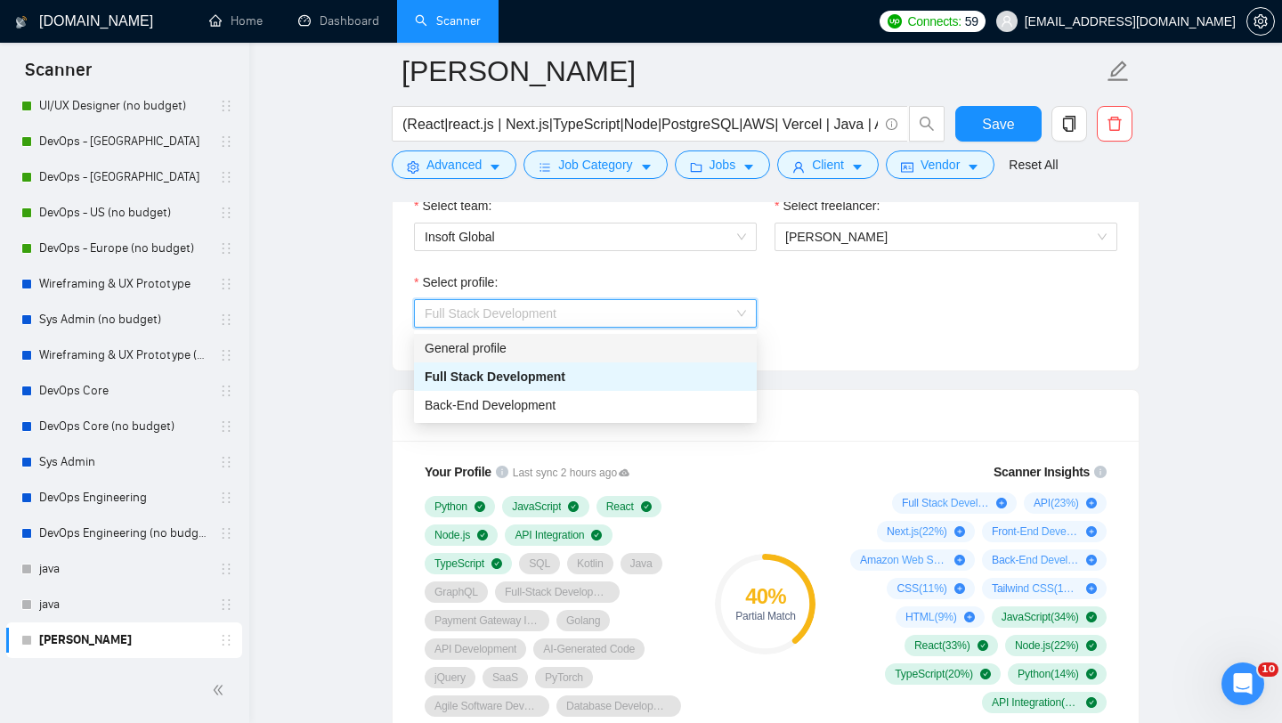
click at [611, 357] on div "General profile" at bounding box center [585, 348] width 321 height 20
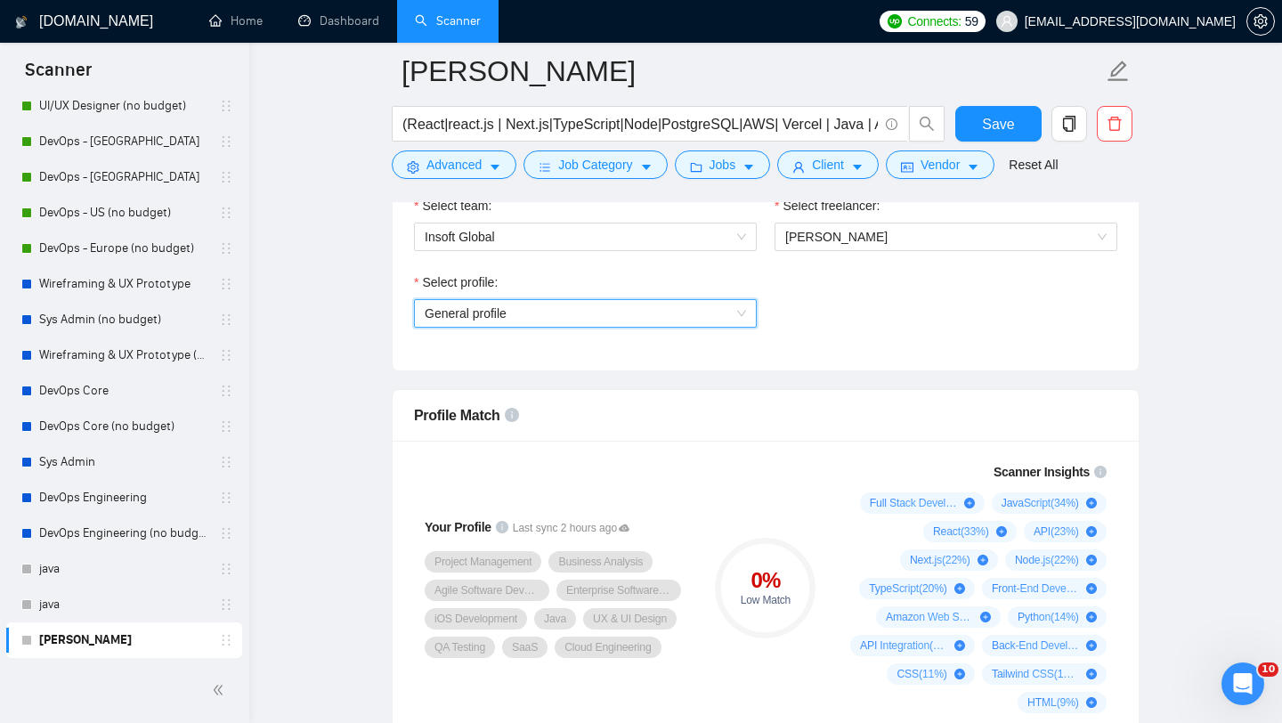
click at [715, 311] on span "General profile" at bounding box center [585, 313] width 321 height 27
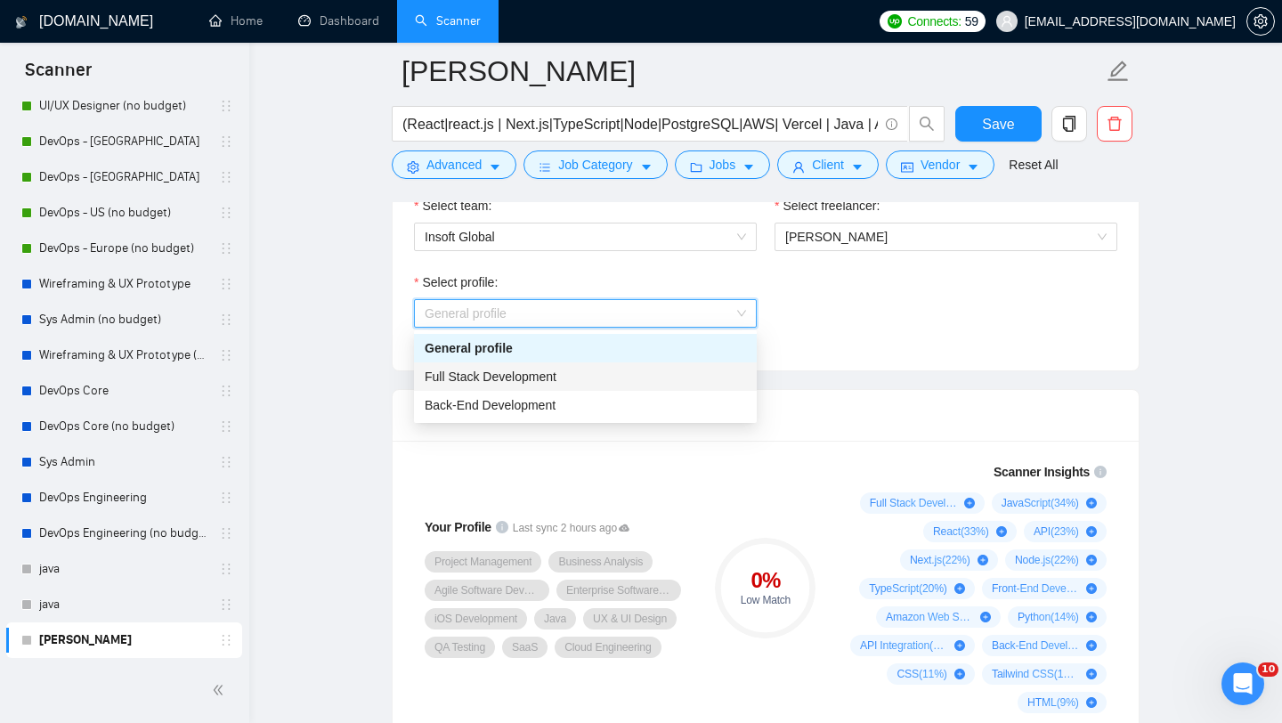
click at [637, 377] on div "Full Stack Development" at bounding box center [585, 377] width 321 height 20
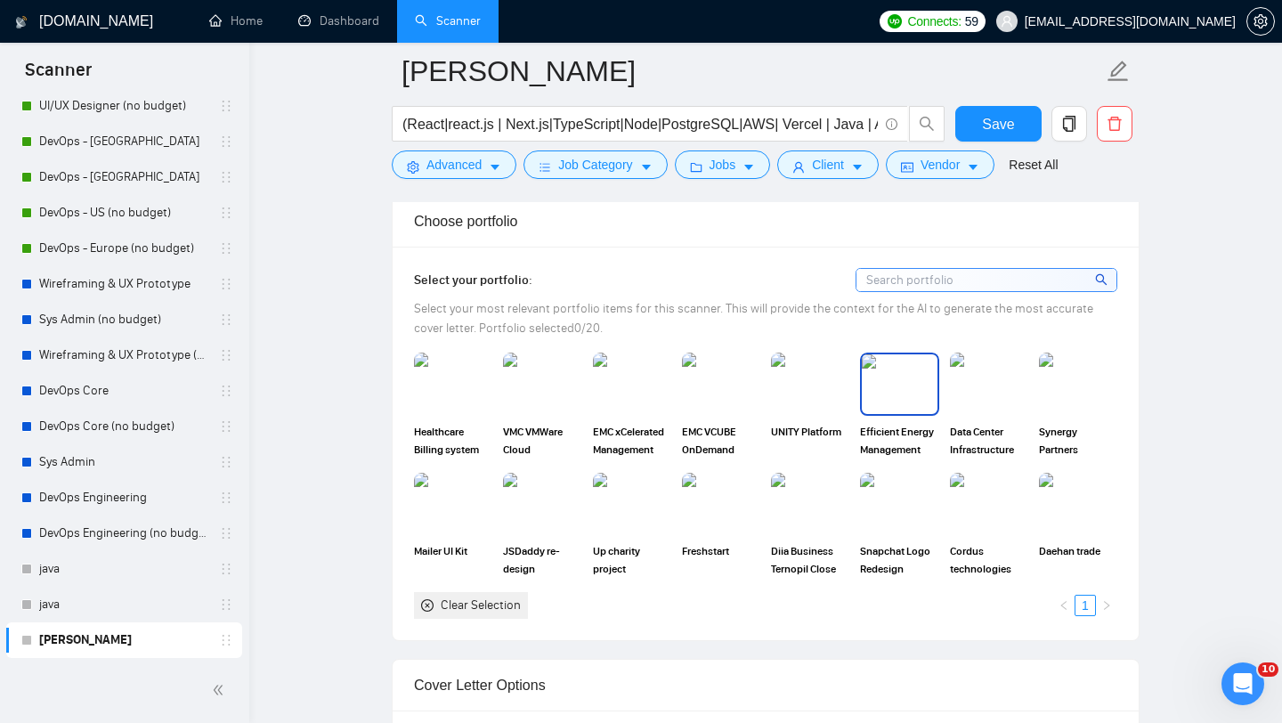
scroll to position [1605, 0]
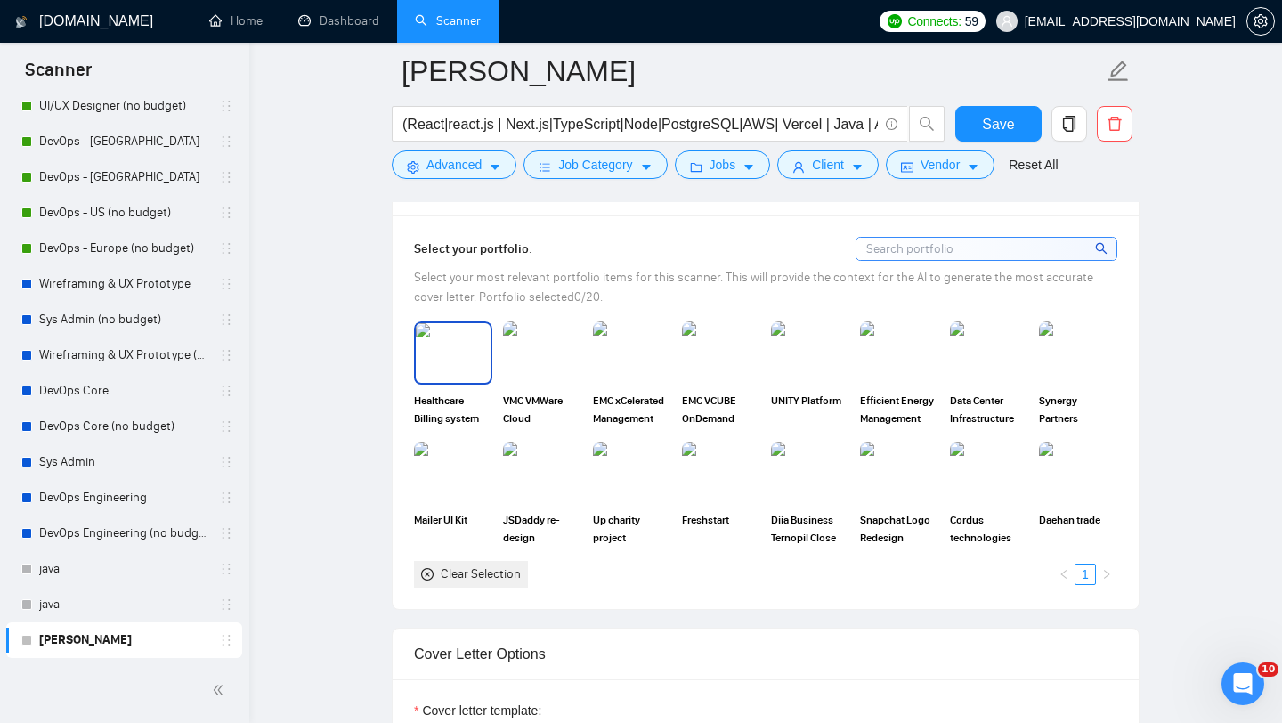
click at [441, 362] on img at bounding box center [453, 352] width 75 height 59
click at [564, 364] on img at bounding box center [542, 352] width 75 height 59
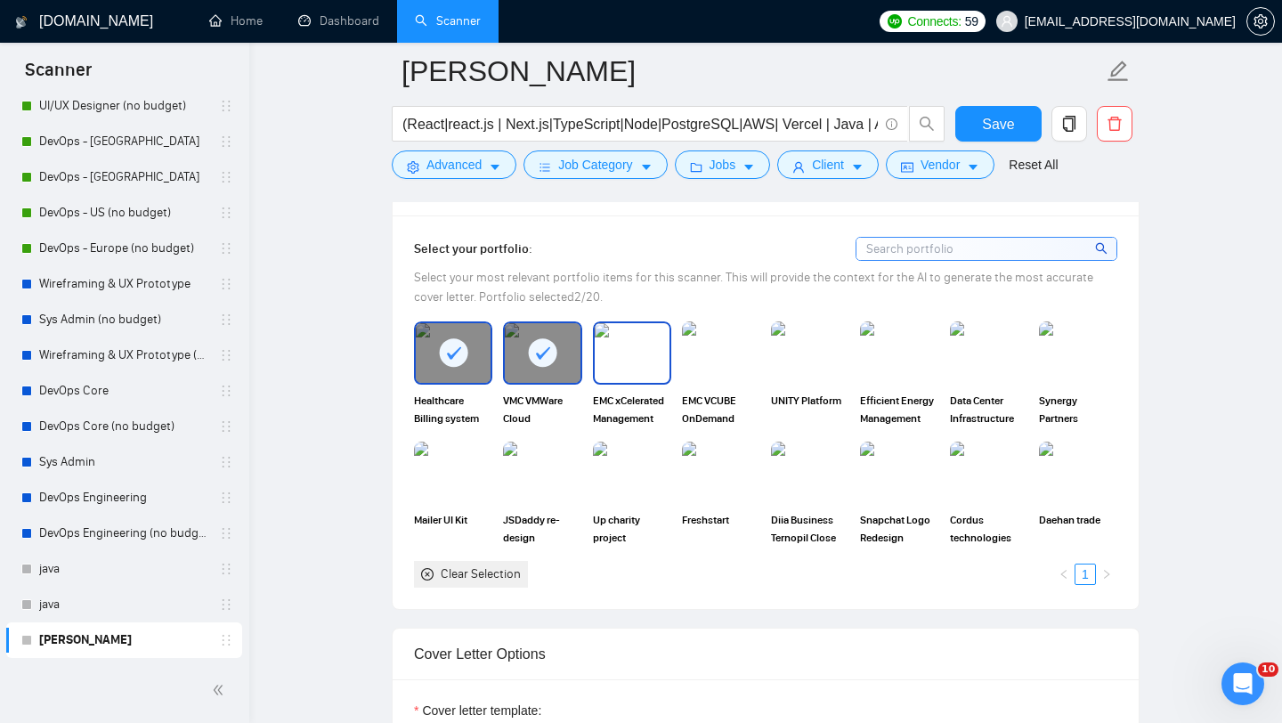
click at [628, 368] on img at bounding box center [632, 352] width 75 height 59
click at [702, 368] on img at bounding box center [721, 352] width 75 height 59
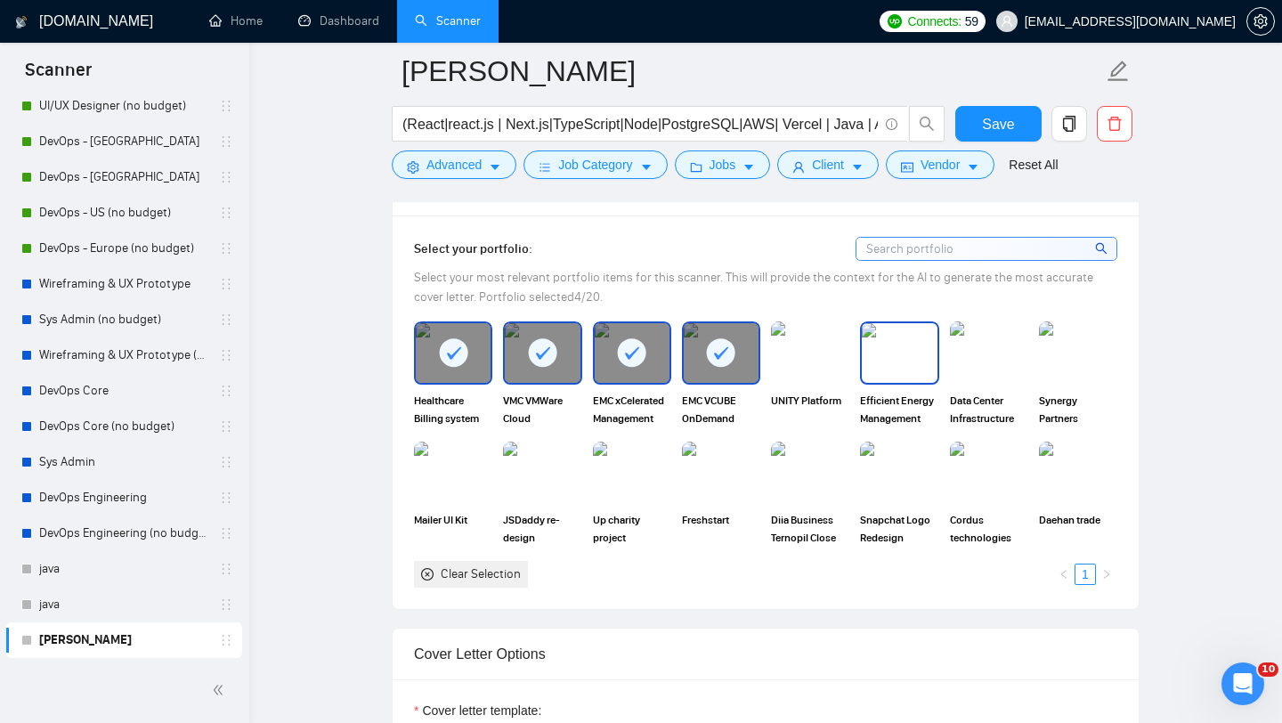
click at [894, 382] on div at bounding box center [899, 352] width 78 height 62
click at [813, 387] on div "UNITY Platform" at bounding box center [810, 373] width 78 height 105
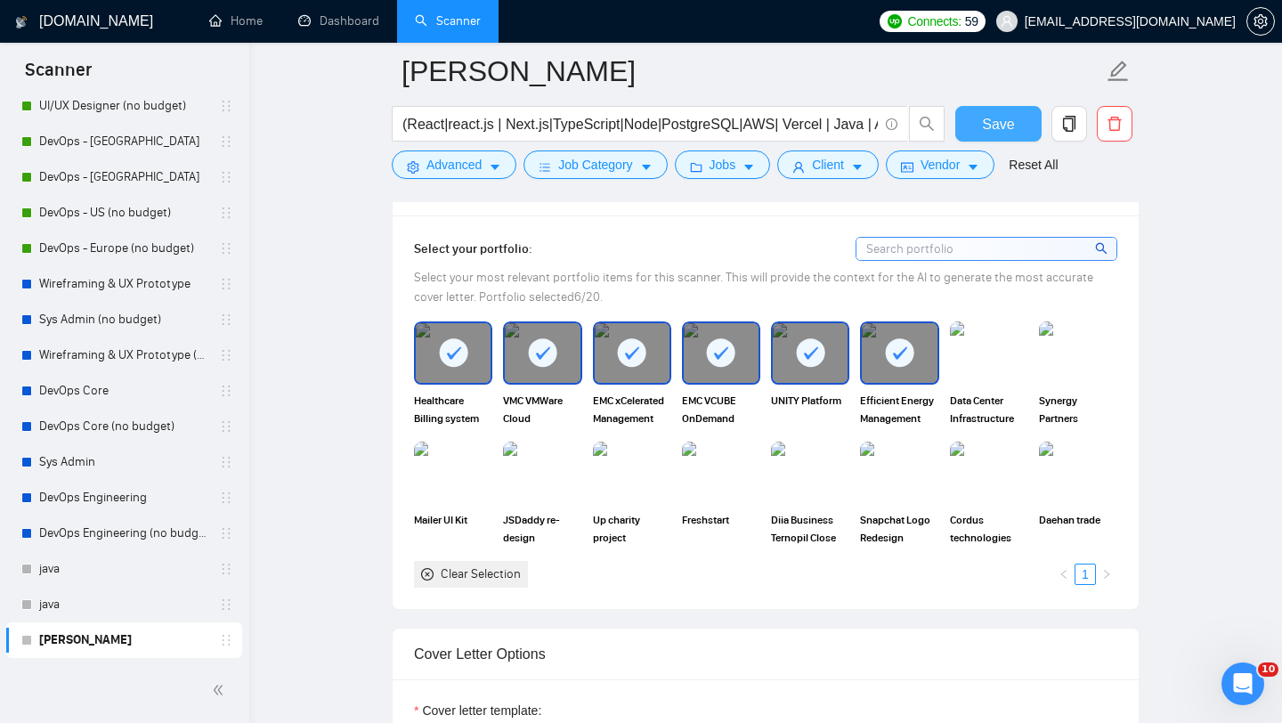
click at [1002, 114] on span "Save" at bounding box center [998, 124] width 32 height 22
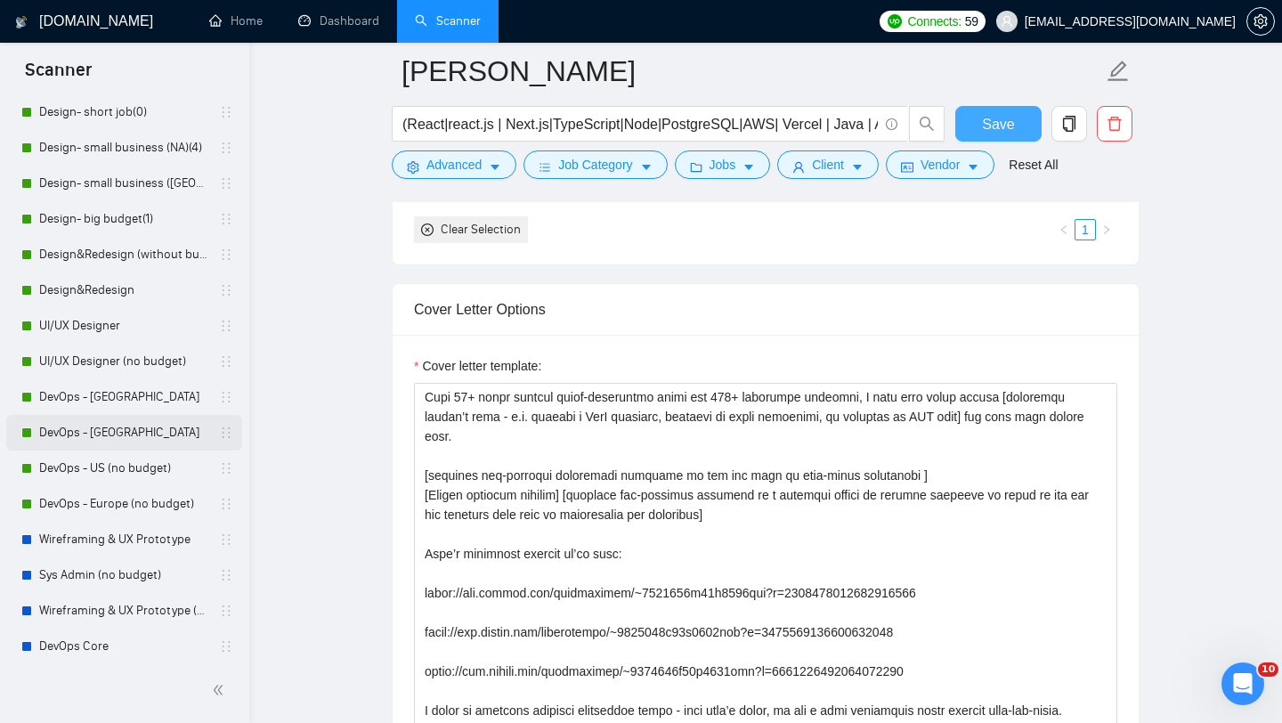
scroll to position [61, 0]
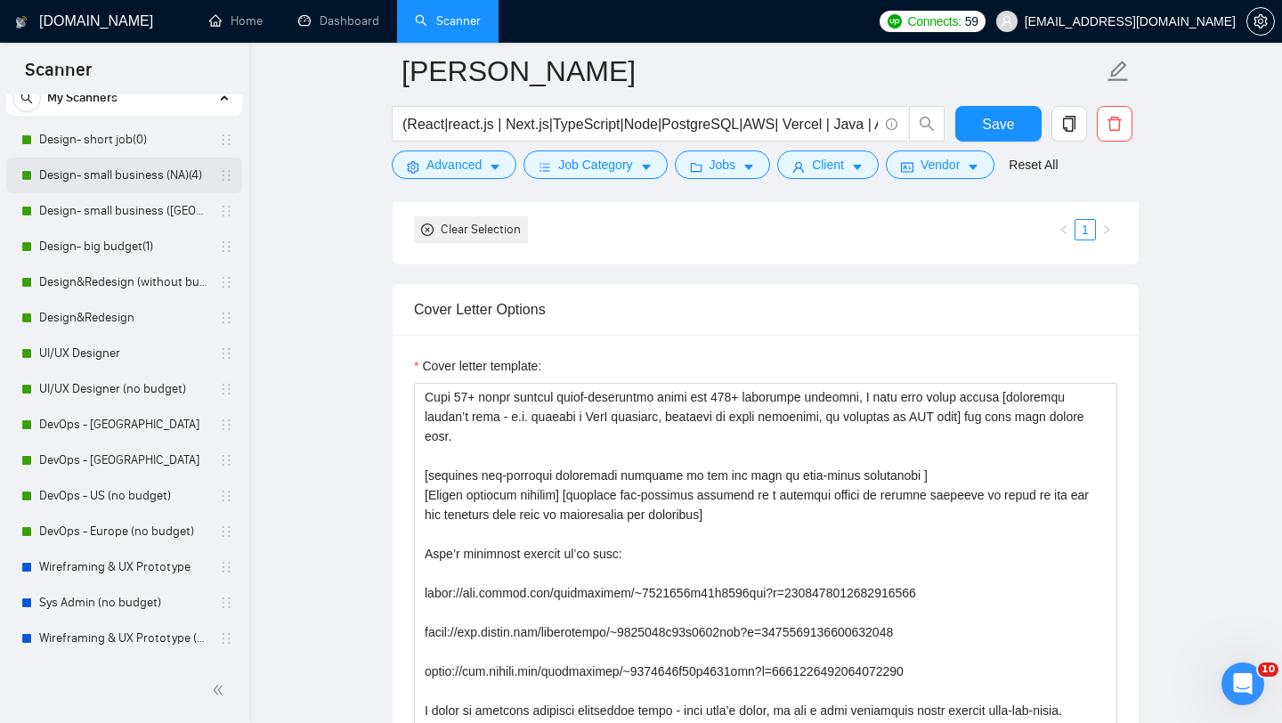
click at [107, 179] on link "Design- small business (NA)(4)" at bounding box center [123, 176] width 169 height 36
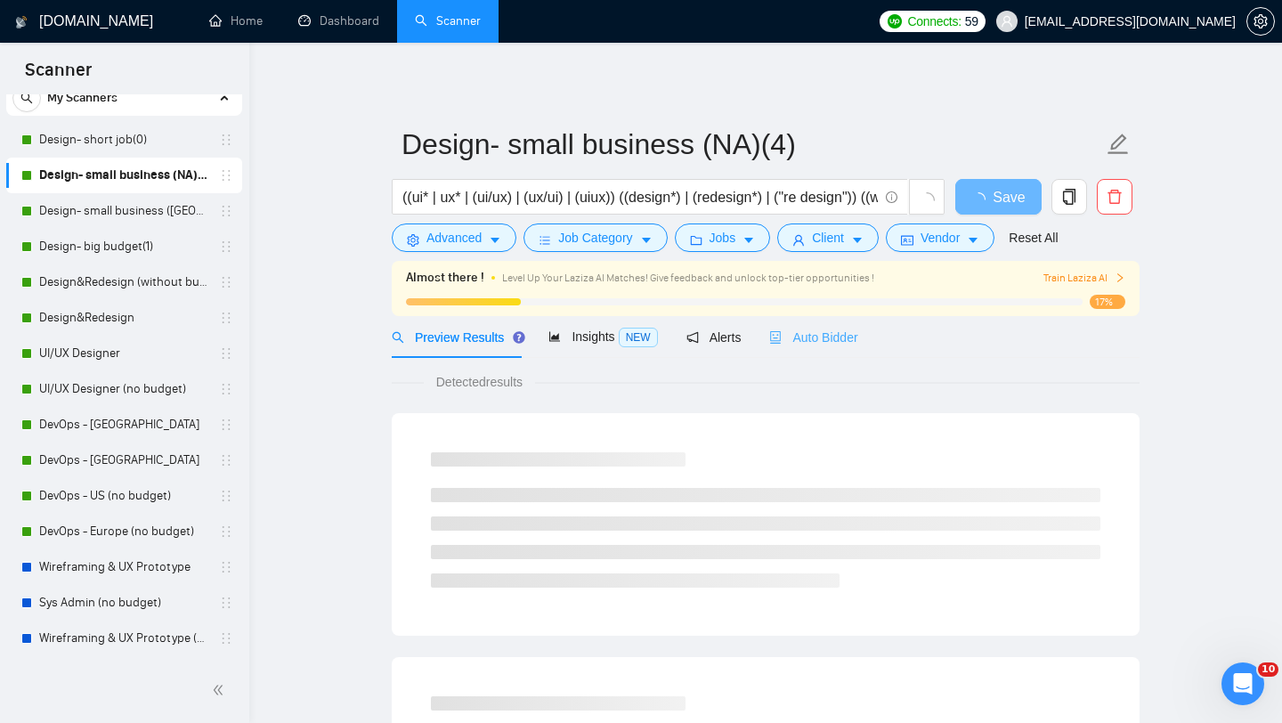
click at [801, 351] on div "Auto Bidder" at bounding box center [813, 337] width 88 height 42
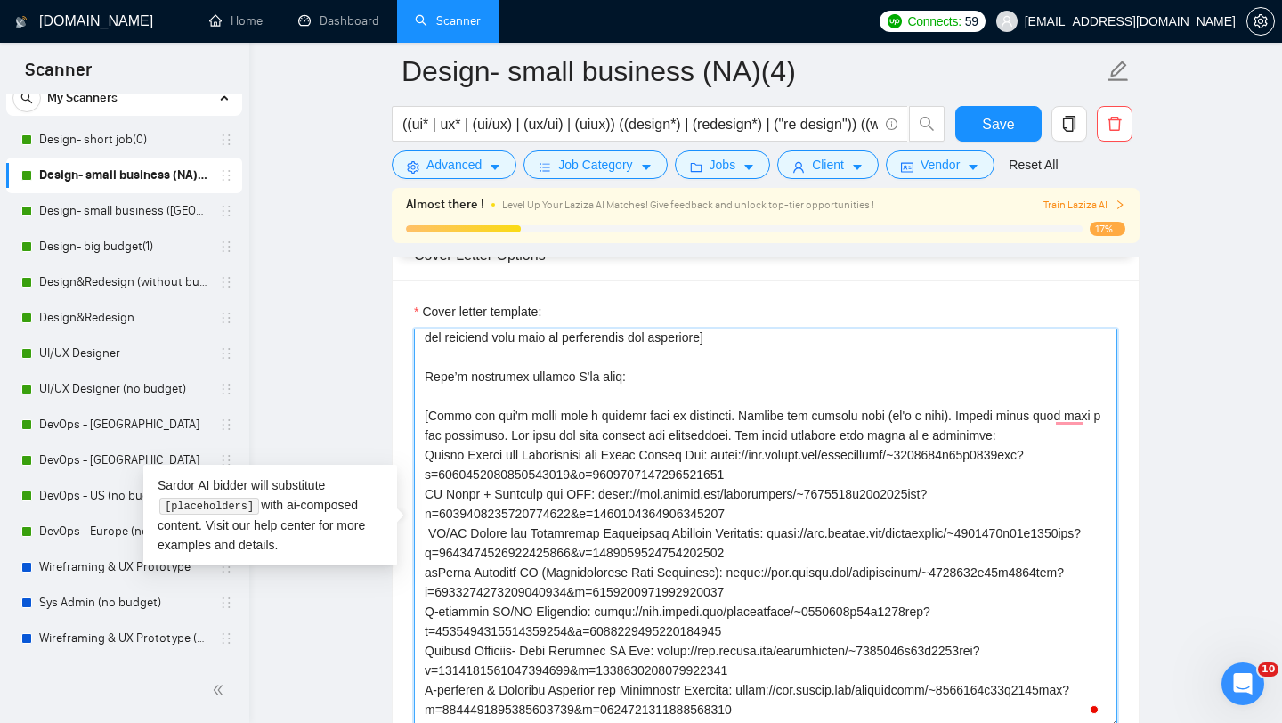
scroll to position [182, 0]
drag, startPoint x: 428, startPoint y: 417, endPoint x: 1021, endPoint y: 442, distance: 593.6
click at [1022, 443] on textarea "Cover letter template:" at bounding box center [766, 529] width 704 height 401
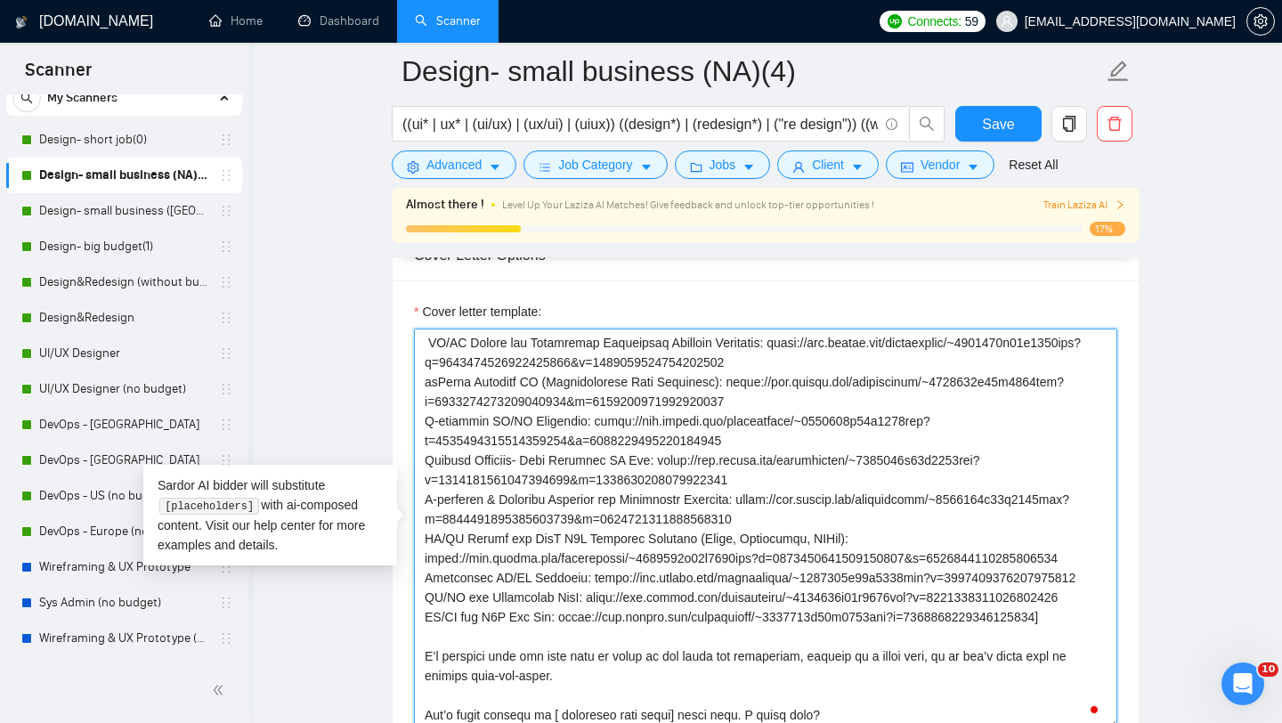
scroll to position [0, 0]
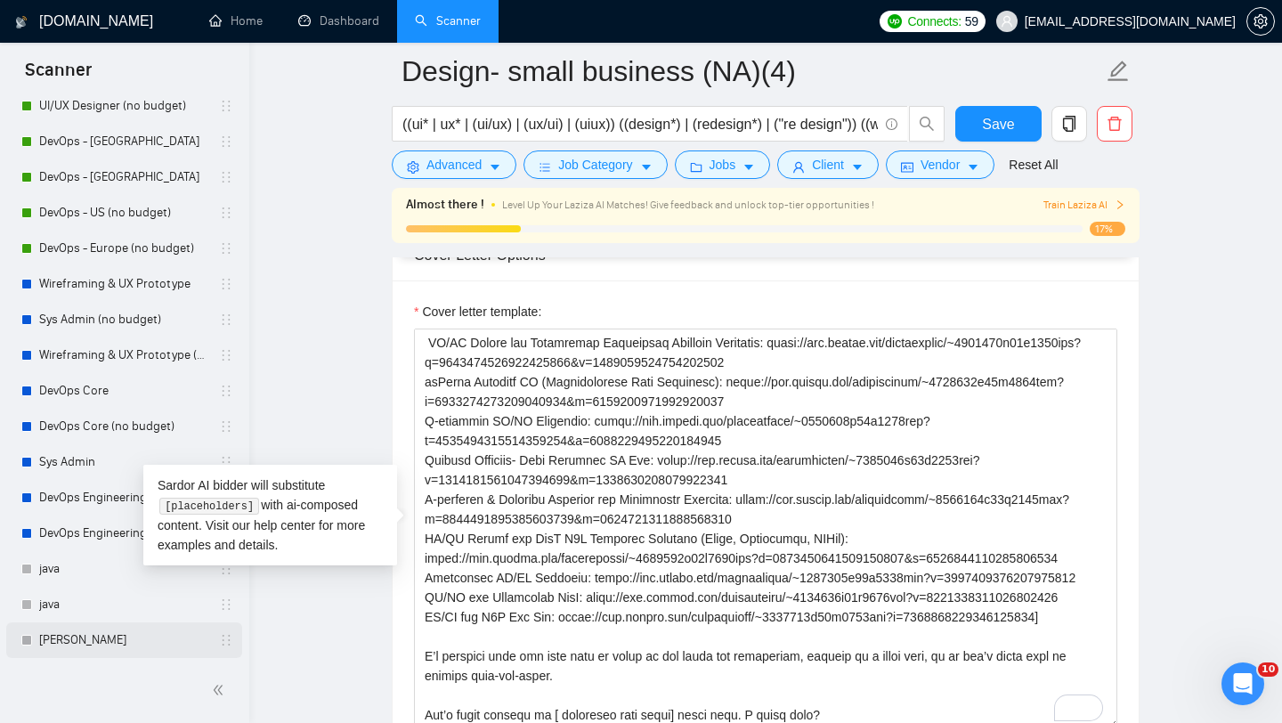
click at [56, 649] on link "[PERSON_NAME]" at bounding box center [123, 640] width 169 height 36
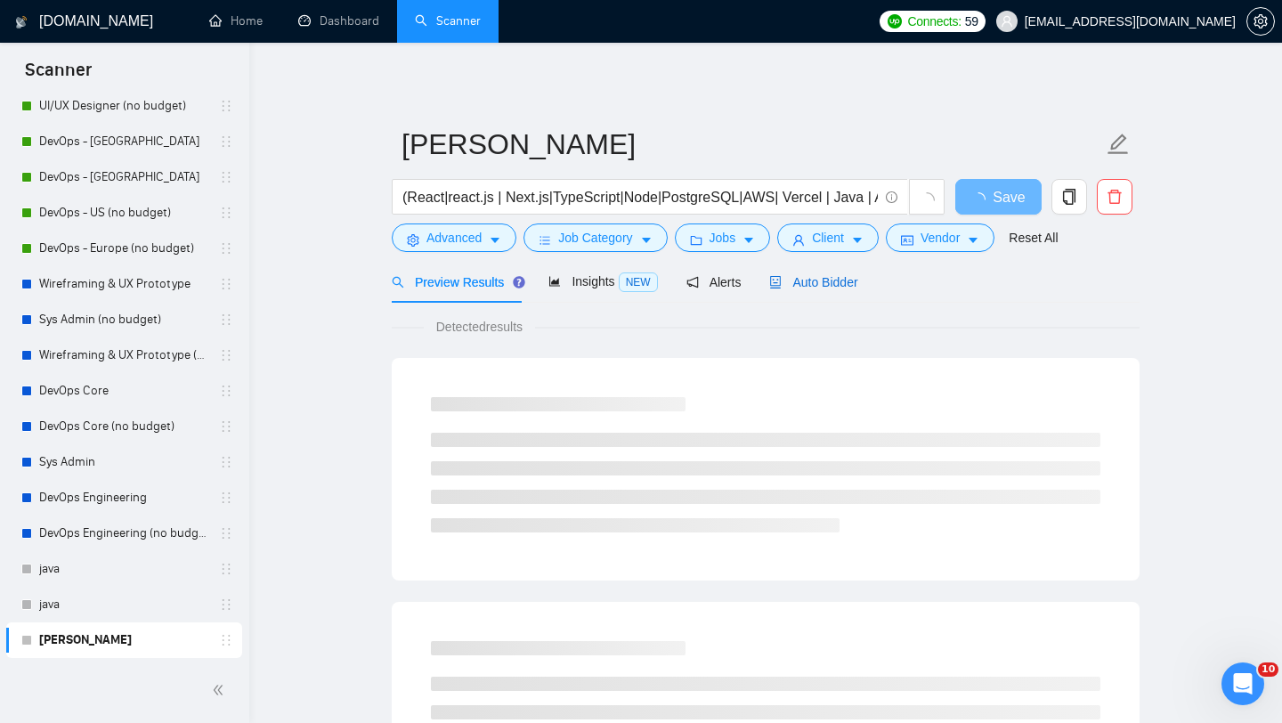
click at [822, 282] on span "Auto Bidder" at bounding box center [813, 282] width 88 height 14
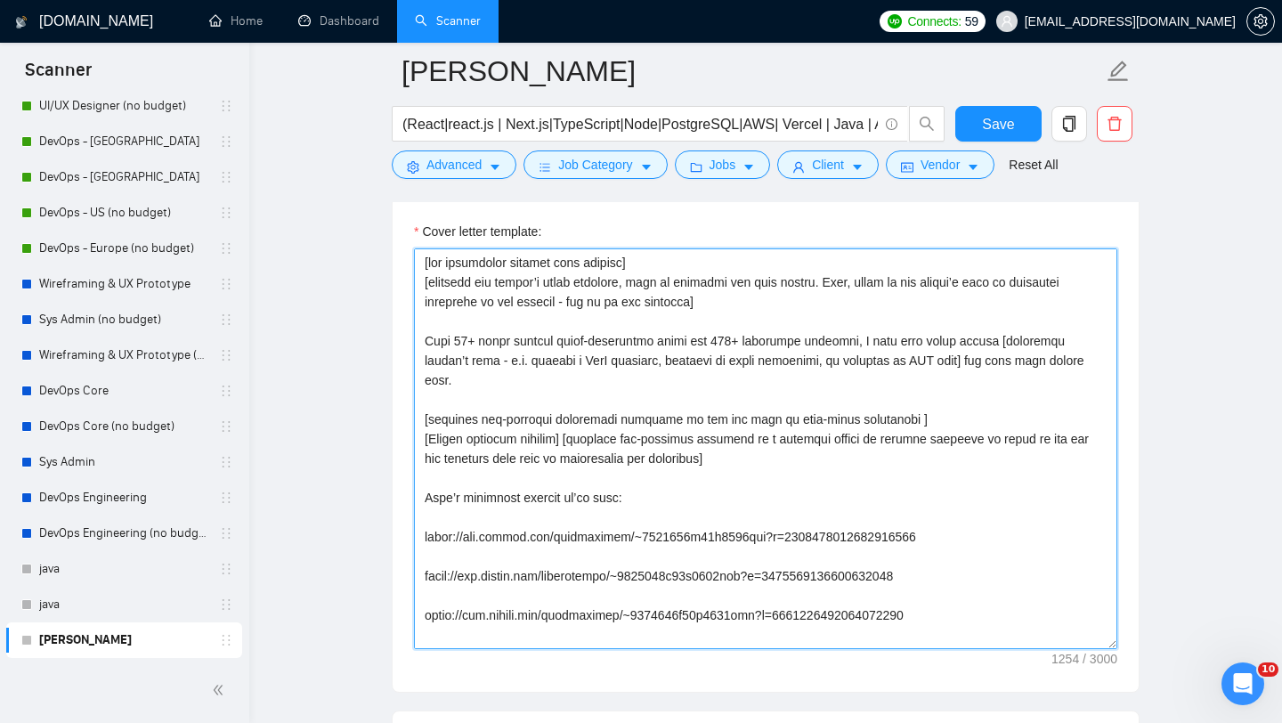
click at [659, 516] on textarea "Cover letter template:" at bounding box center [766, 448] width 704 height 401
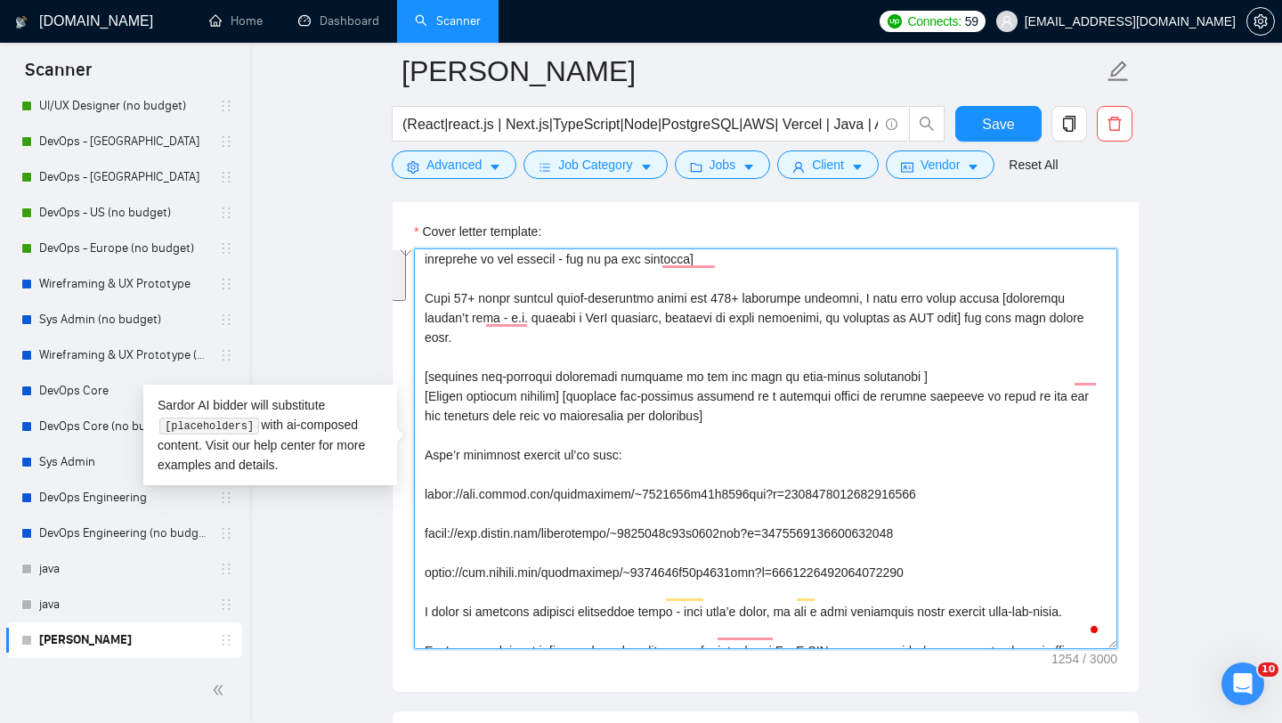
drag, startPoint x: 425, startPoint y: 494, endPoint x: 998, endPoint y: 592, distance: 581.8
click at [998, 592] on textarea "Cover letter template:" at bounding box center [766, 448] width 704 height 401
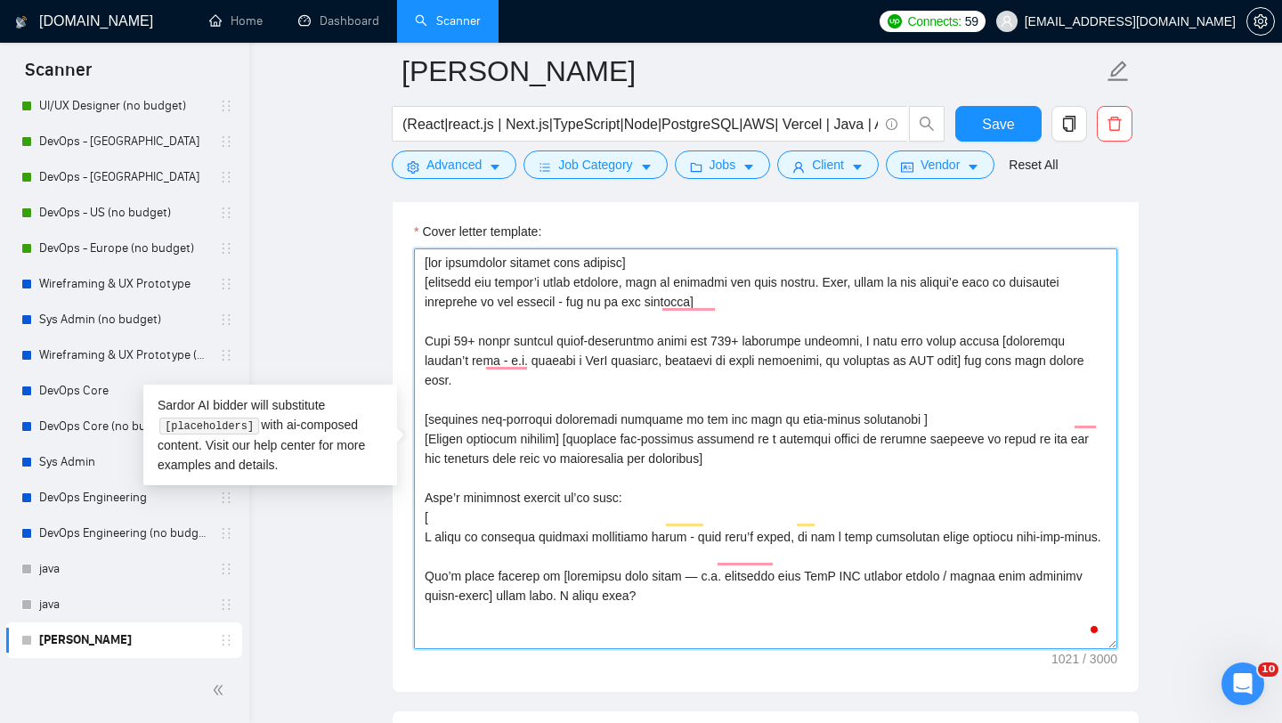
paste textarea "​Match the job's needs with a project from my portfolio. Include the project li…"
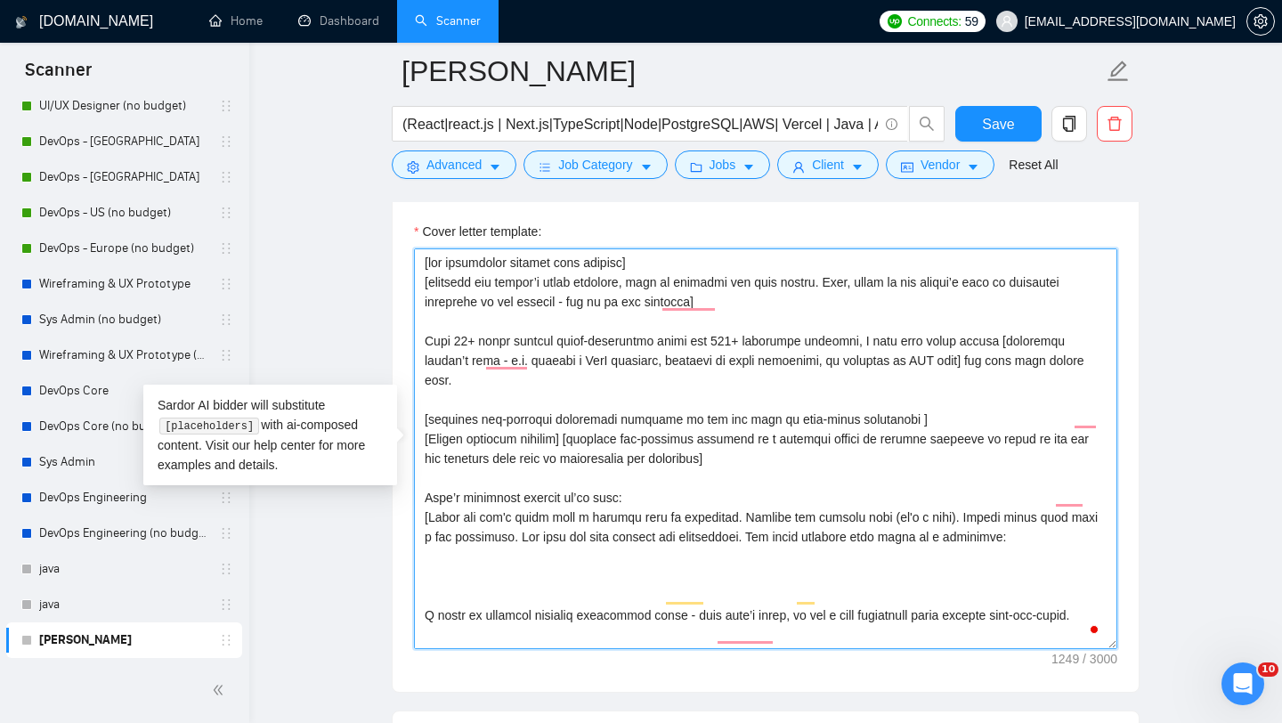
click at [916, 562] on textarea "Cover letter template:" at bounding box center [766, 448] width 704 height 401
paste textarea "Healthcare Billing SaaS Platform"
paste textarea "[URL][DOMAIN_NAME]"
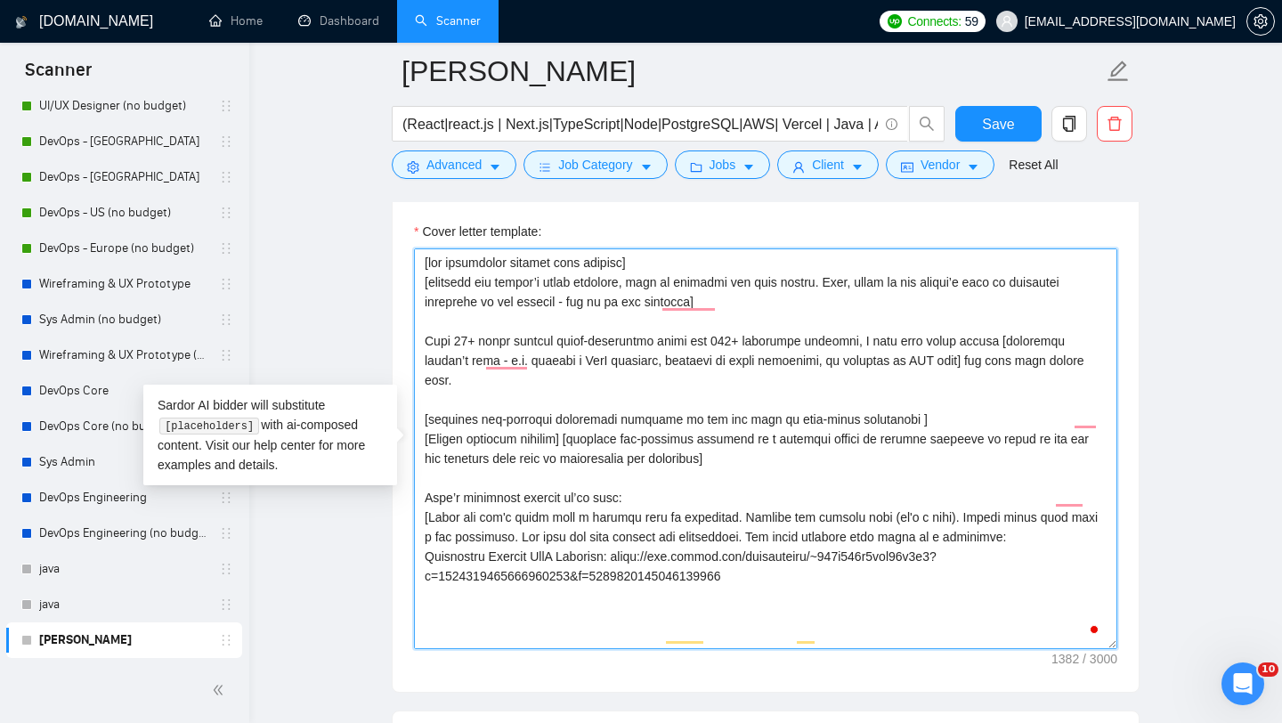
paste textarea "VMware Cloud Management Platform | Unified SDDC Control Plane"
paste textarea "[URL][DOMAIN_NAME]"
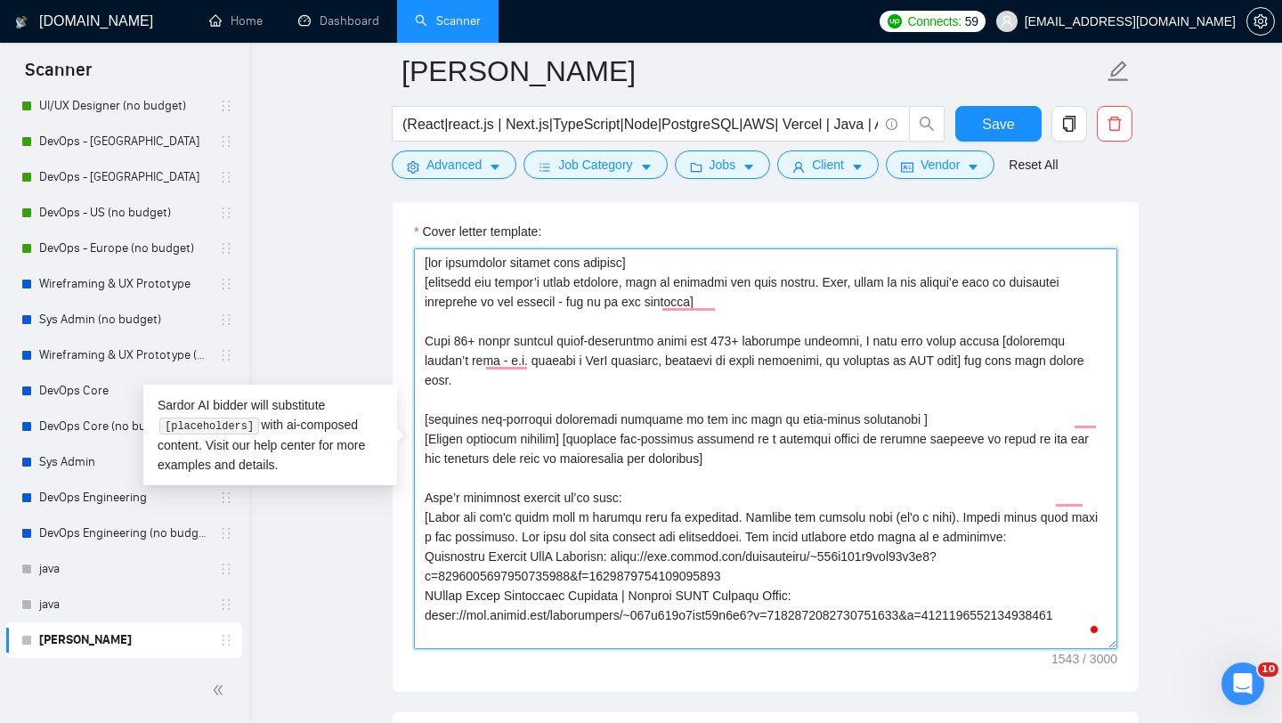
scroll to position [13, 0]
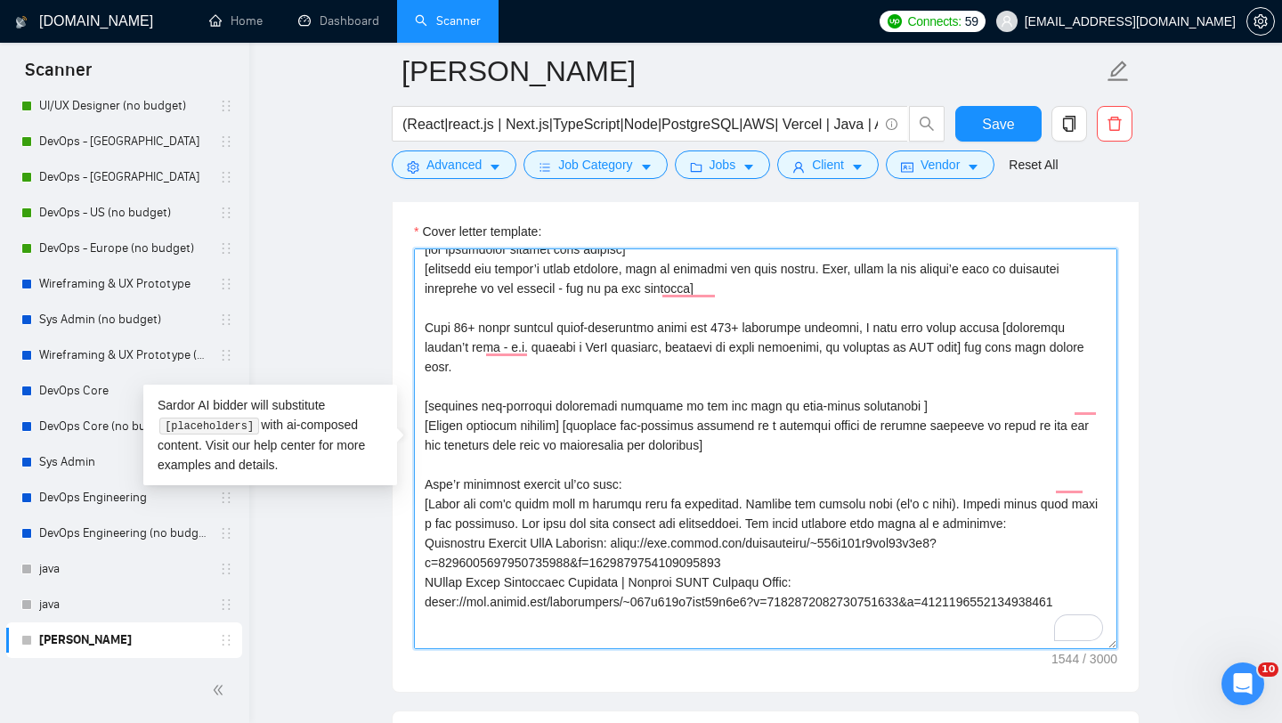
paste textarea "EMC xMS | Automated Deployment for Documentum"
paste textarea "[URL][DOMAIN_NAME]"
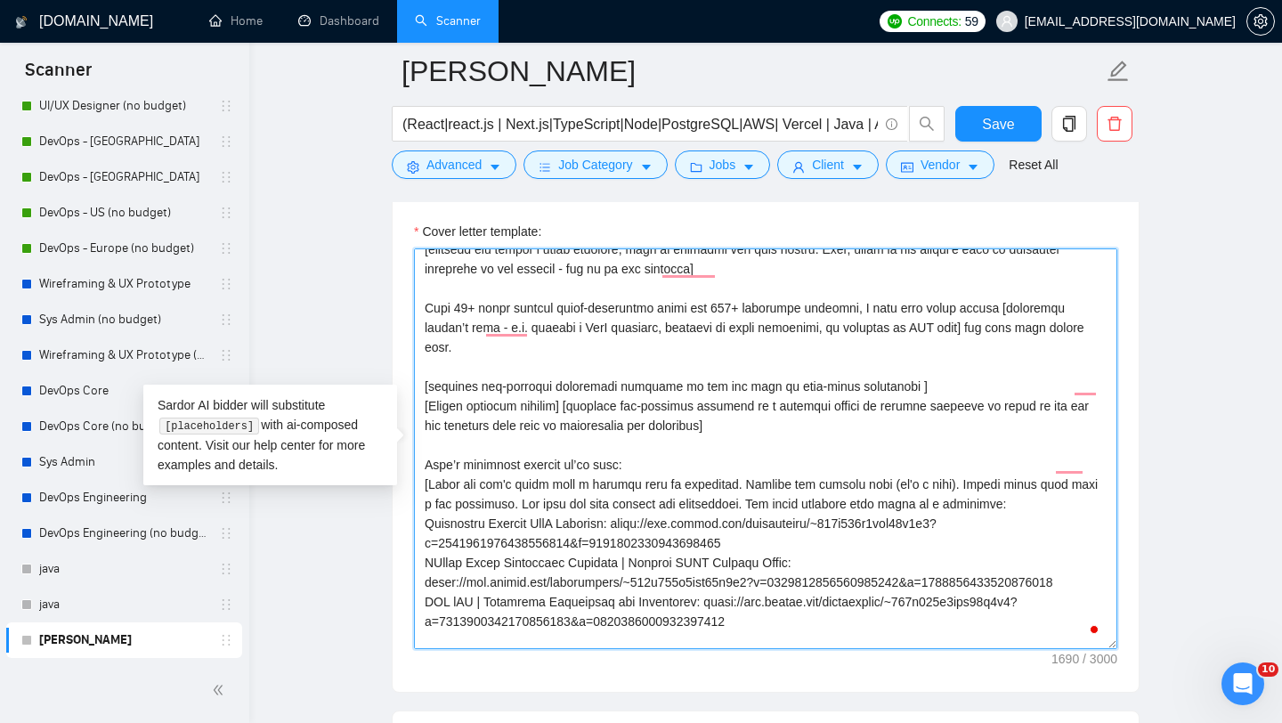
scroll to position [53, 0]
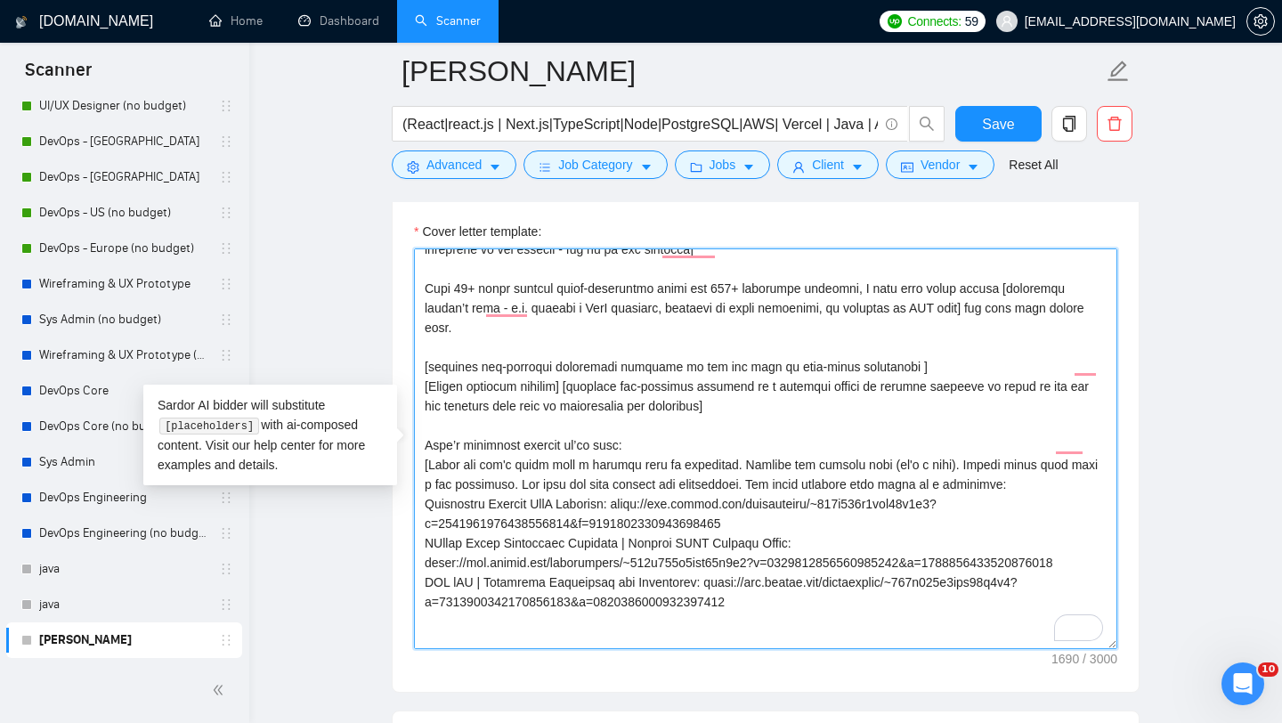
paste textarea "Unity Platform | Enterprise Cloud Automation & Management"
paste textarea "[URL][DOMAIN_NAME]"
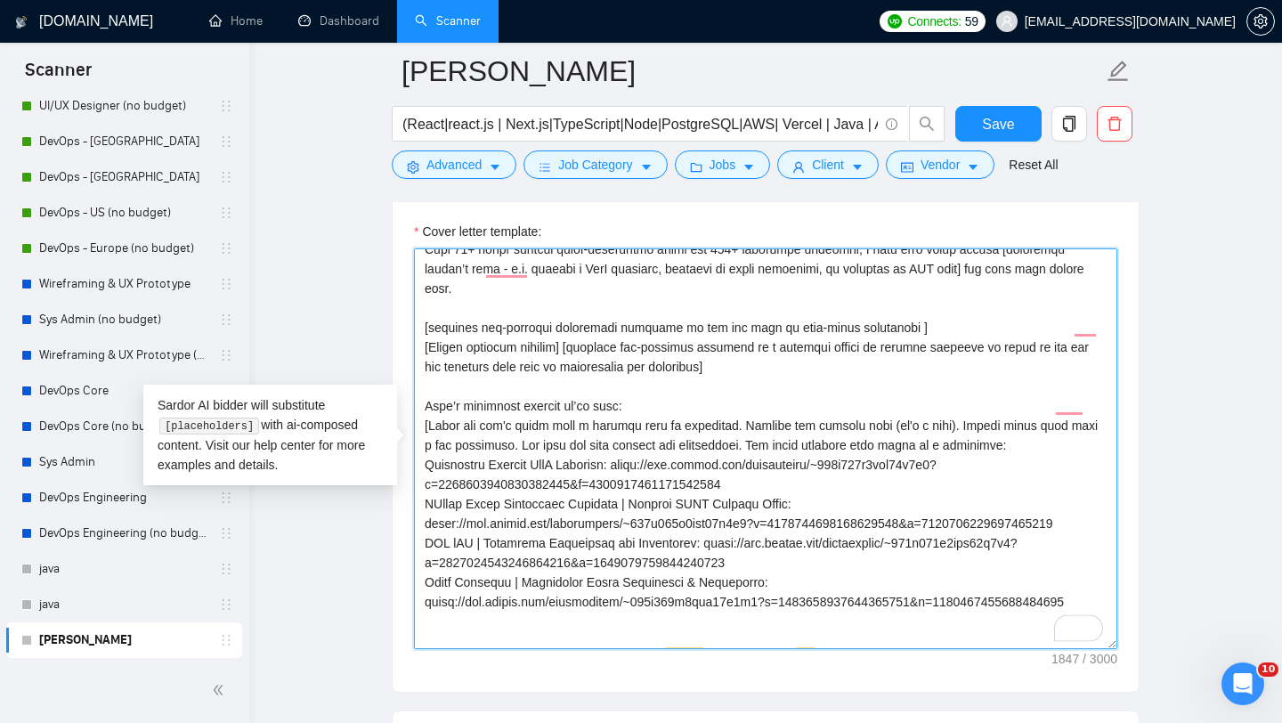
scroll to position [111, 0]
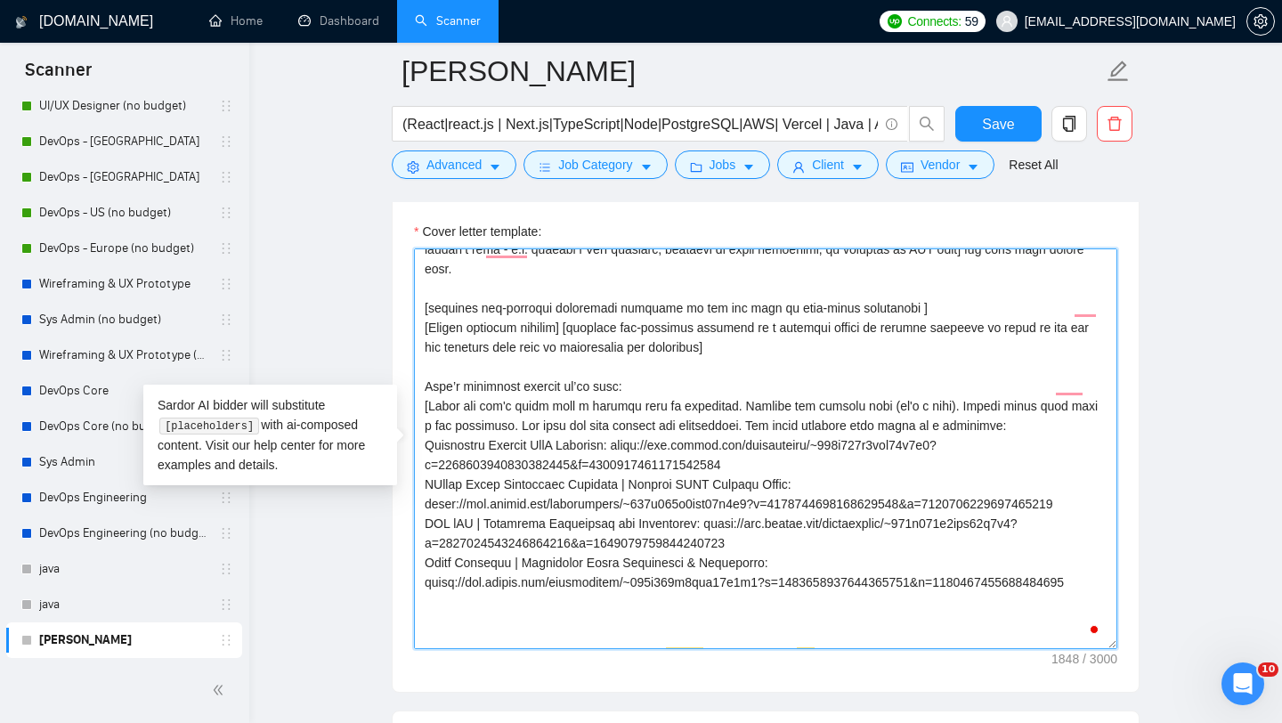
paste textarea "Energy Management Platform | Smart Meters & Automation Dashboards"
paste textarea "[URL][DOMAIN_NAME]"
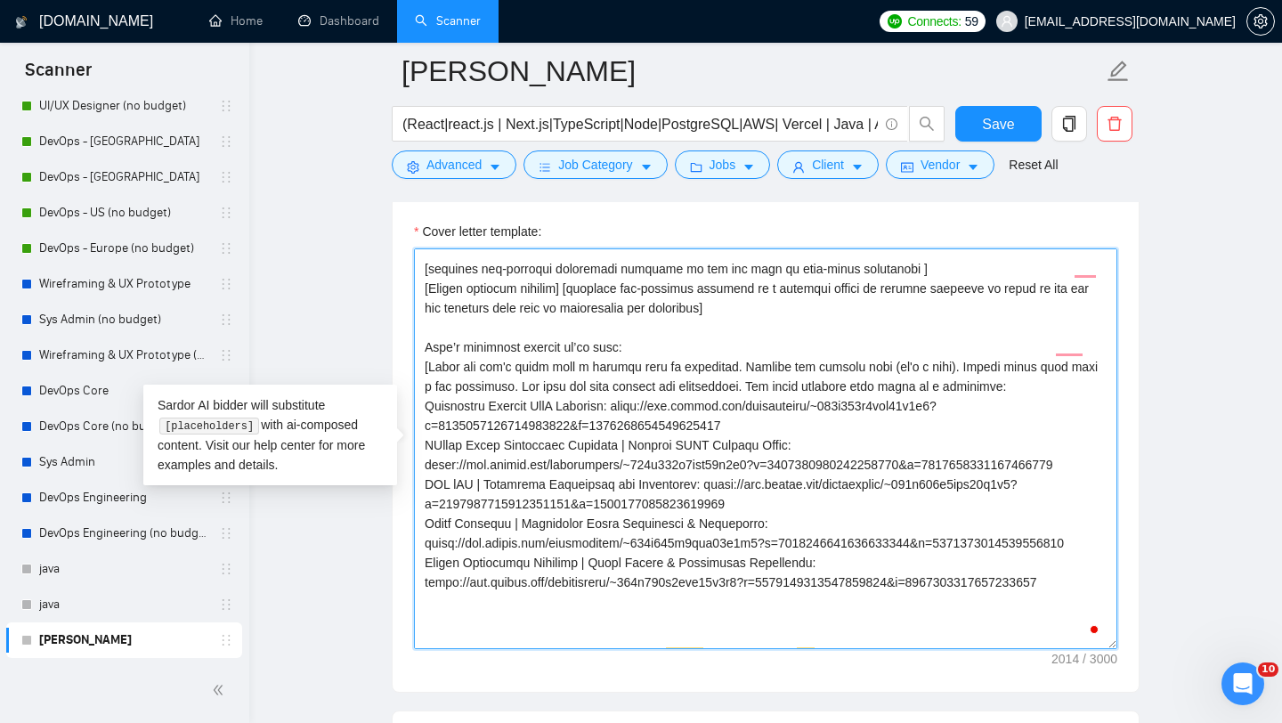
scroll to position [170, 0]
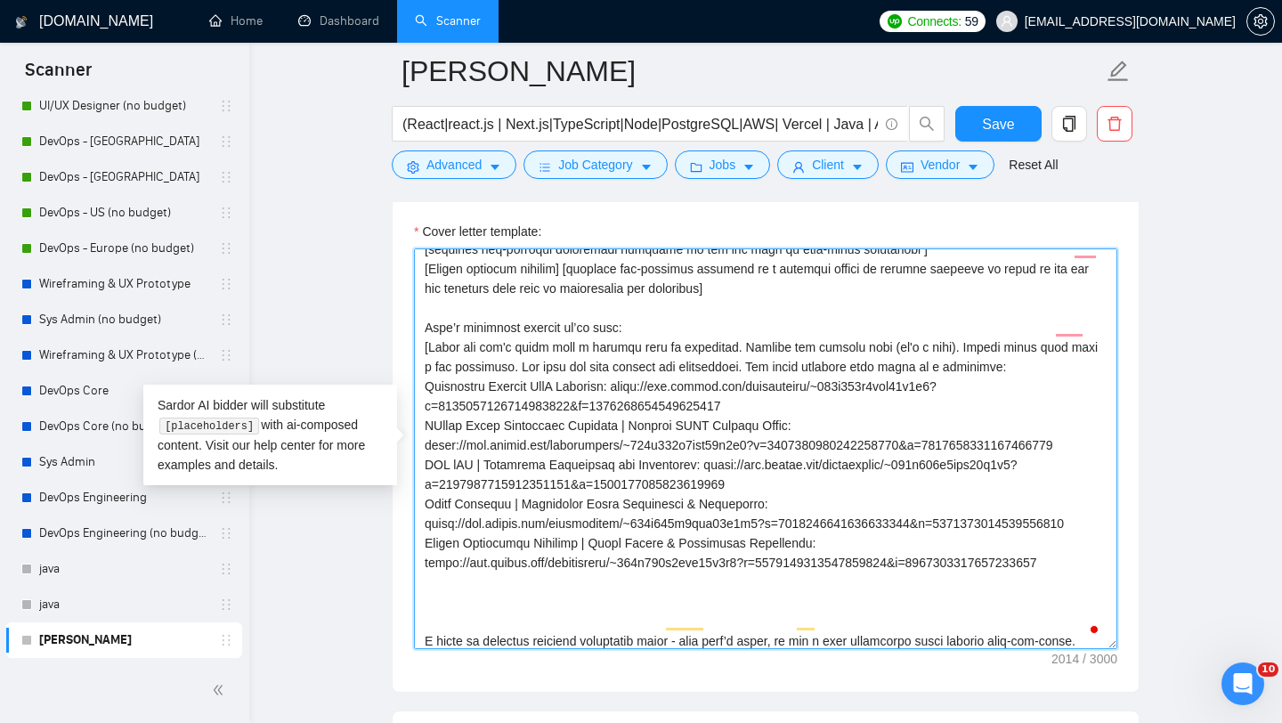
paste textarea "DCIM Platform | Data Center Infrastructure Management & Automation"
paste textarea "[URL][DOMAIN_NAME]"
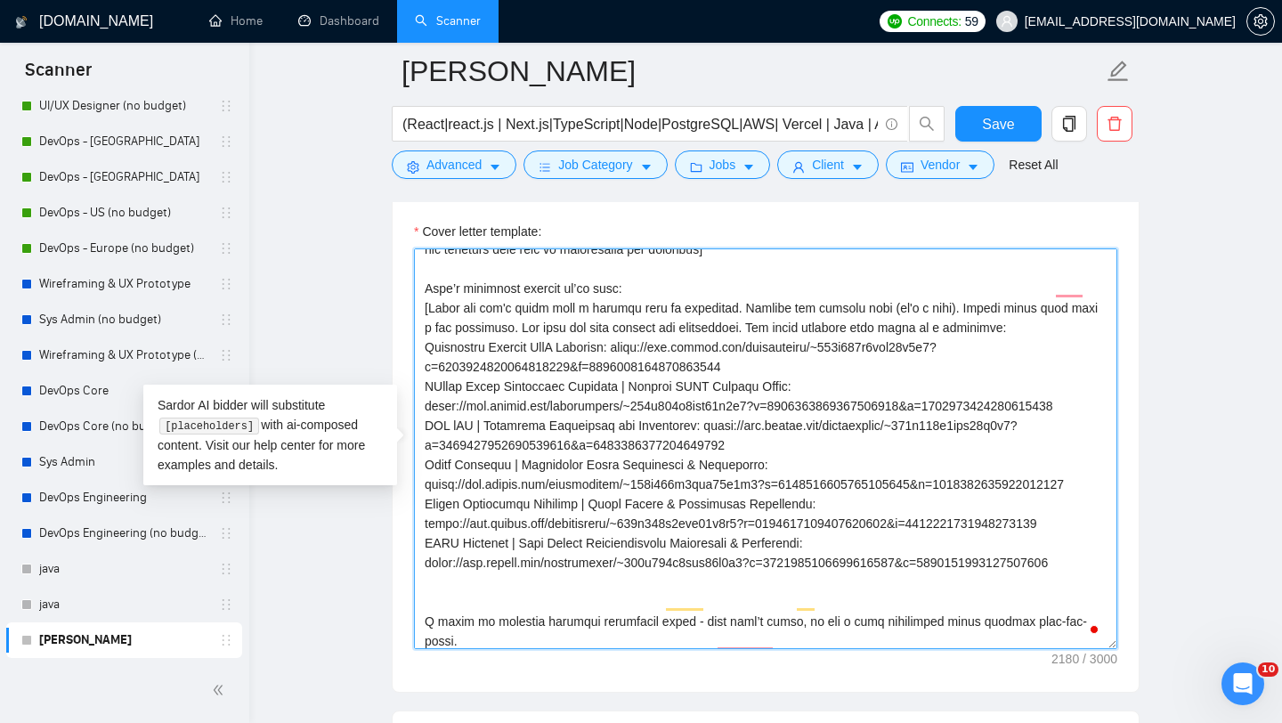
scroll to position [235, 0]
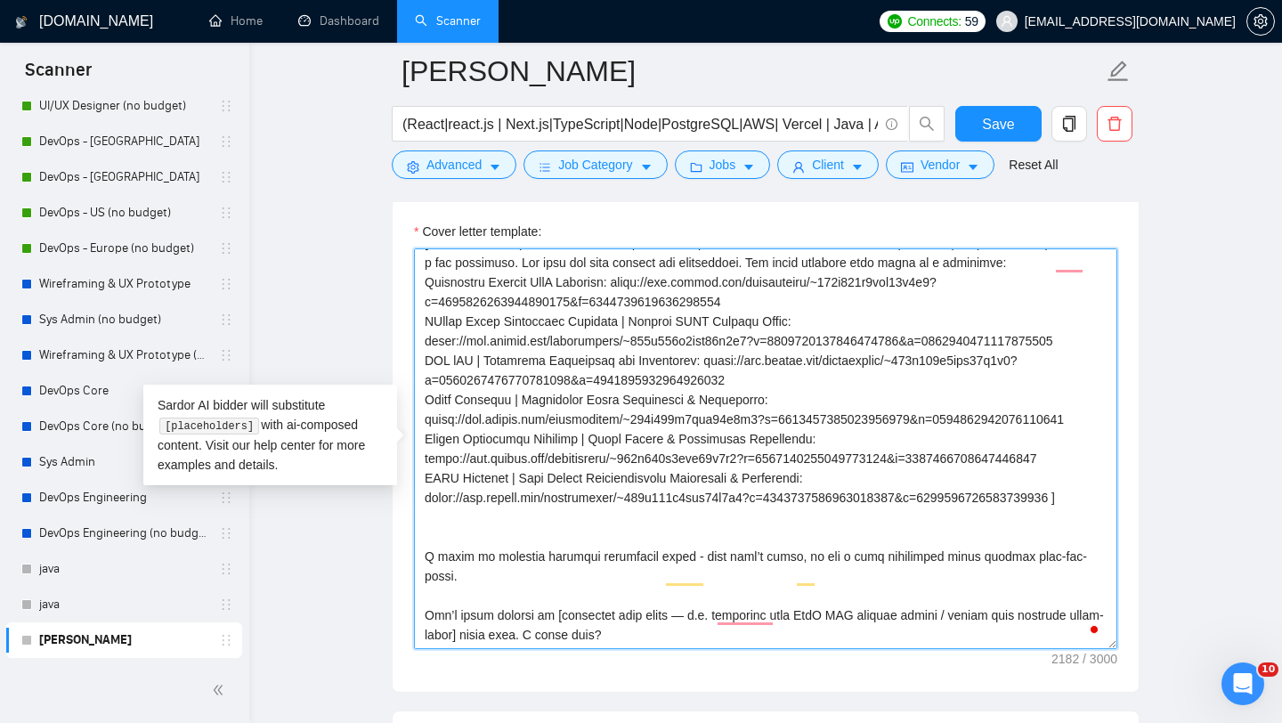
click at [720, 552] on textarea "Cover letter template:" at bounding box center [766, 448] width 704 height 401
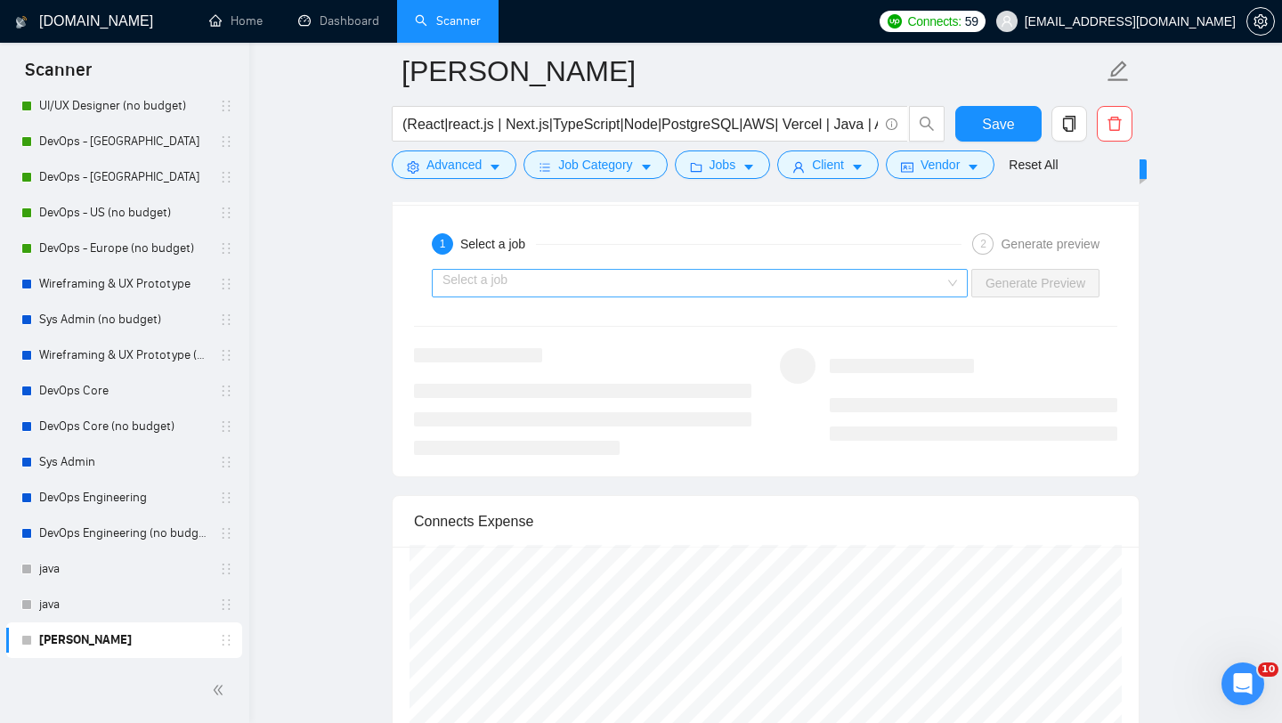
type textarea "[lor ipsumdolor sitamet cons adipisc] [elitsedd eiu tempor’i utlab etdolore, ma…"
click at [920, 291] on input "search" at bounding box center [694, 283] width 502 height 27
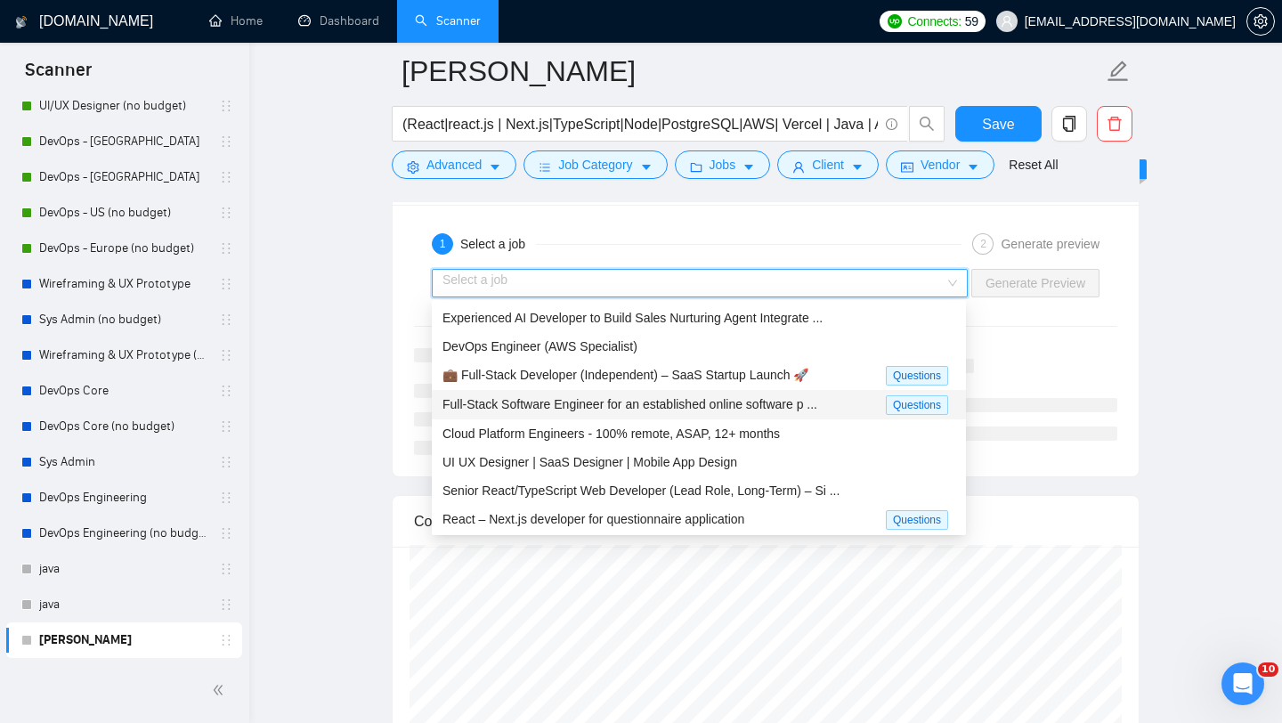
click at [739, 406] on span "Full-Stack Software Engineer for an established online software p ..." at bounding box center [630, 404] width 375 height 14
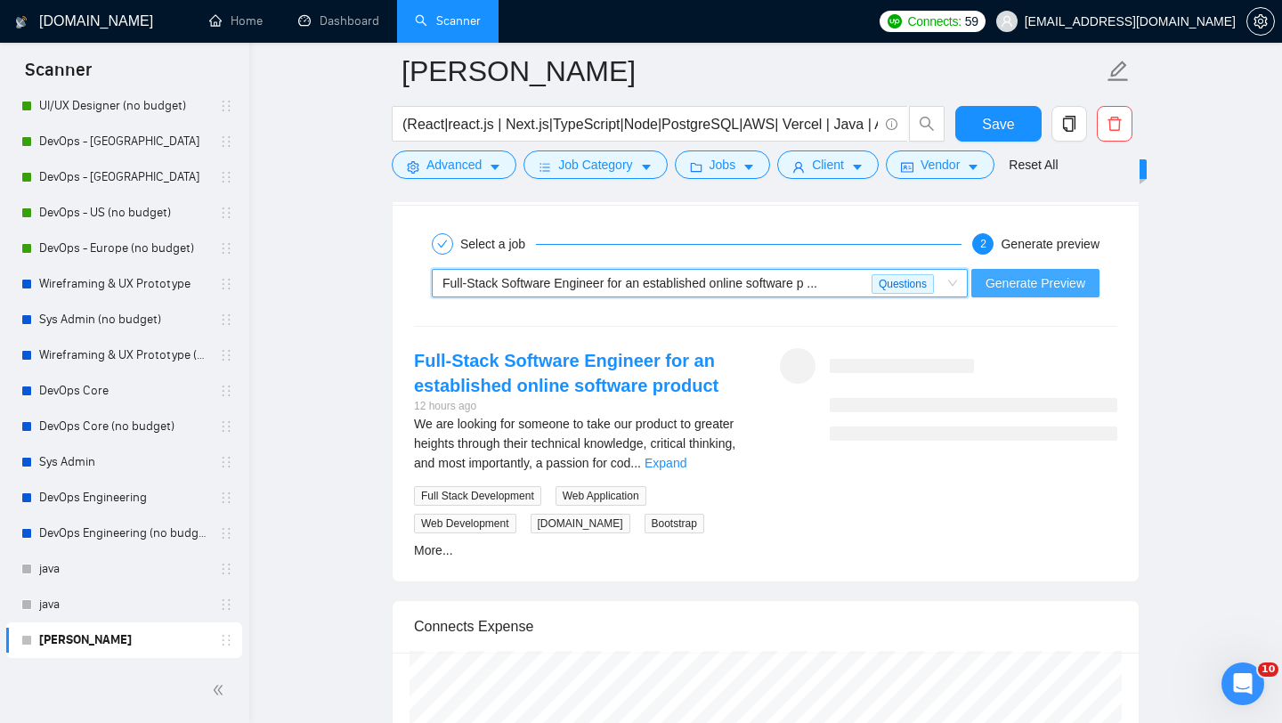
click at [1027, 282] on span "Generate Preview" at bounding box center [1036, 283] width 100 height 20
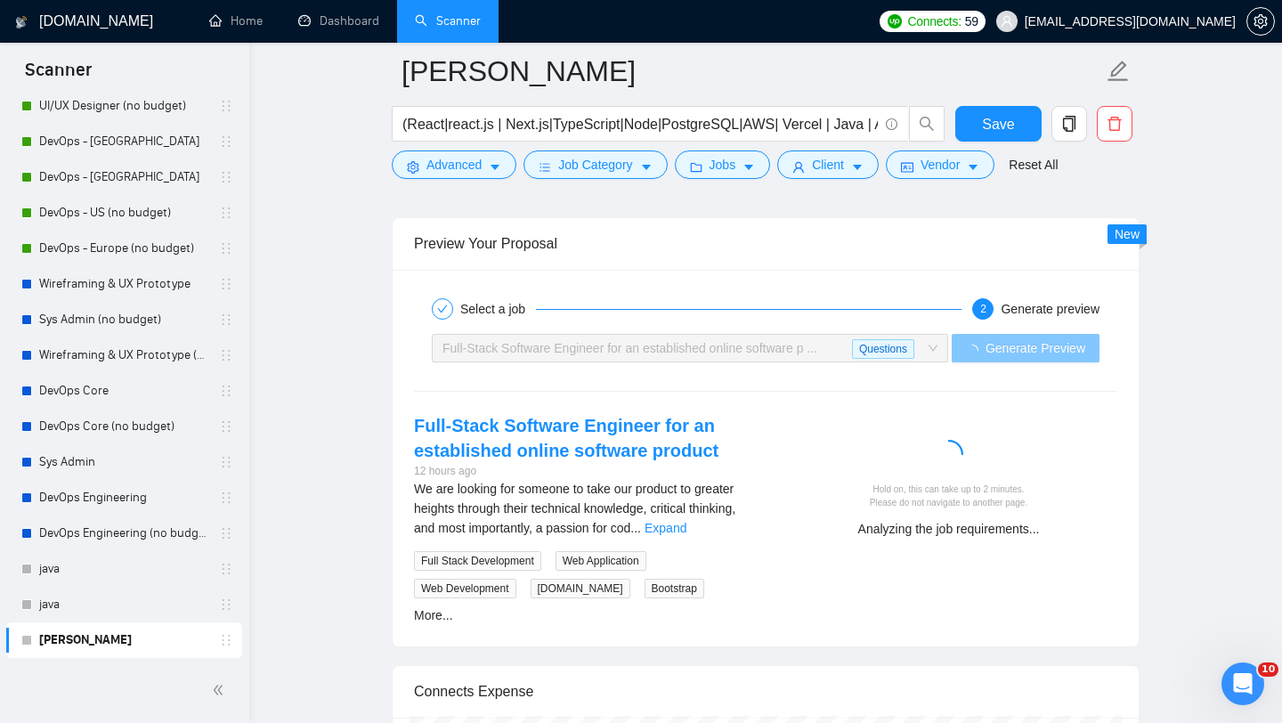
scroll to position [3425, 0]
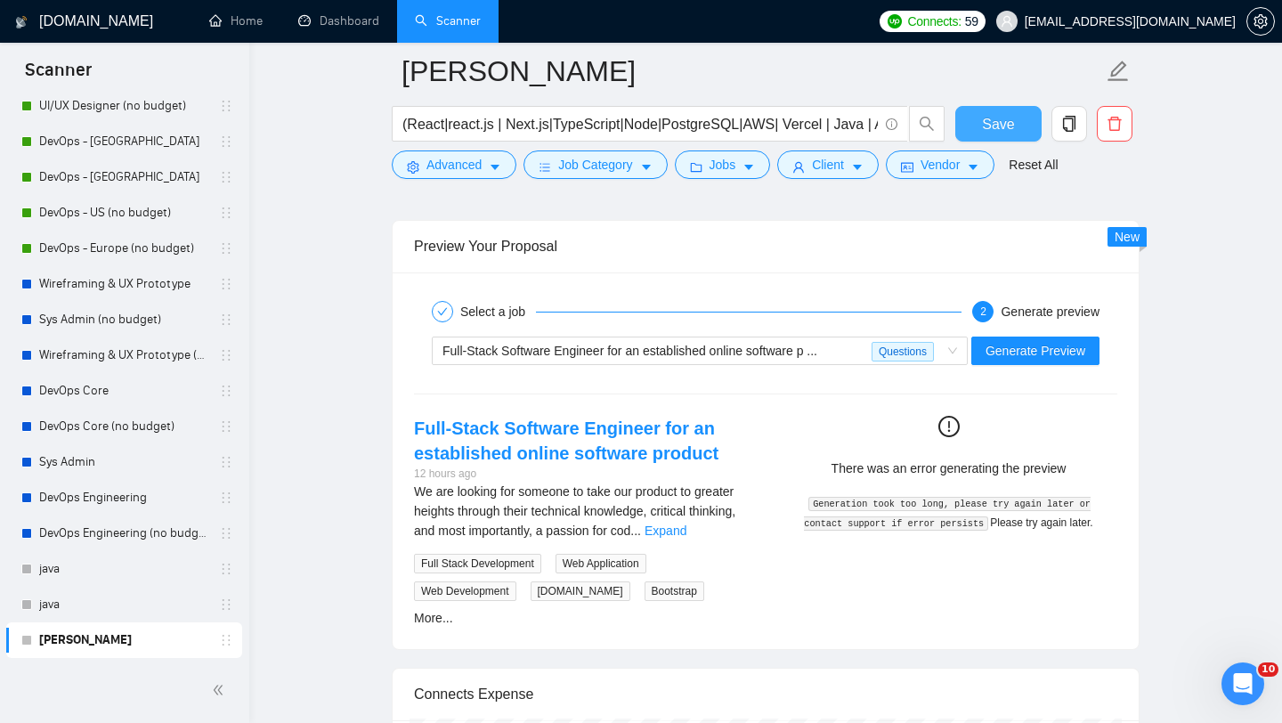
click at [998, 129] on span "Save" at bounding box center [998, 124] width 32 height 22
click at [839, 353] on div "Full-Stack Software Engineer for an established online software p ..." at bounding box center [657, 351] width 429 height 27
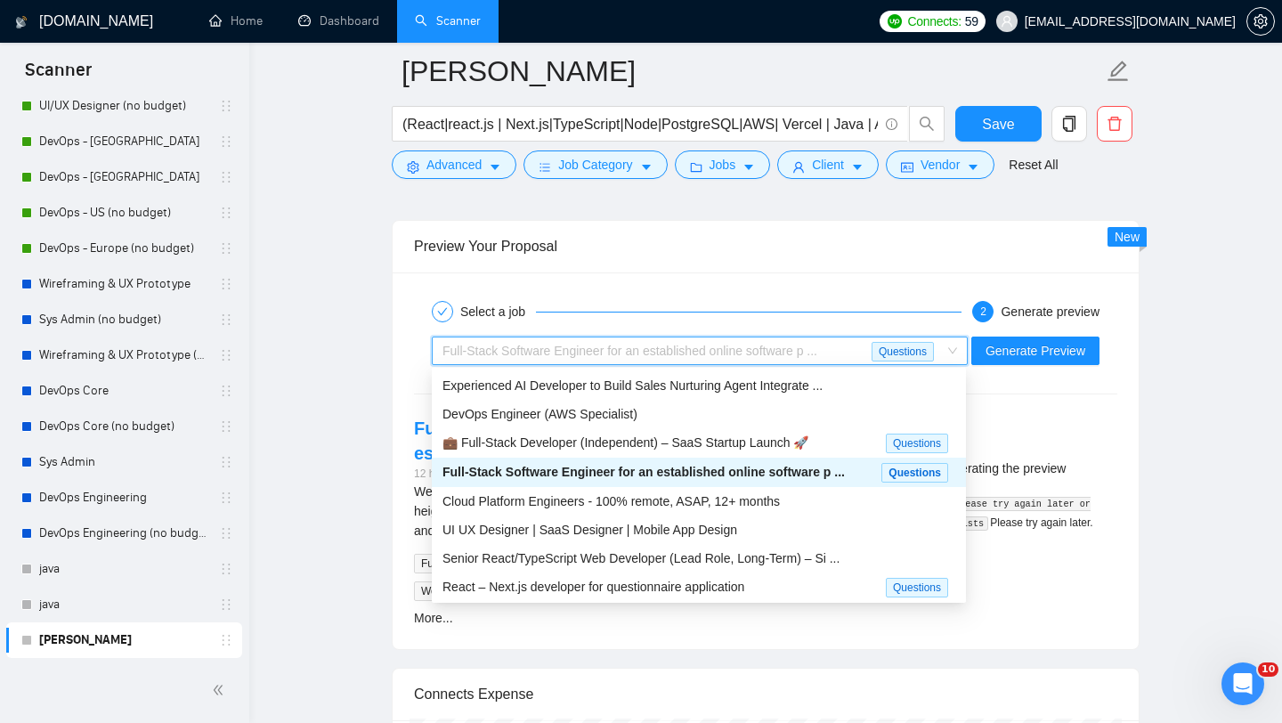
click at [770, 475] on span "Full-Stack Software Engineer for an established online software p ..." at bounding box center [644, 472] width 403 height 14
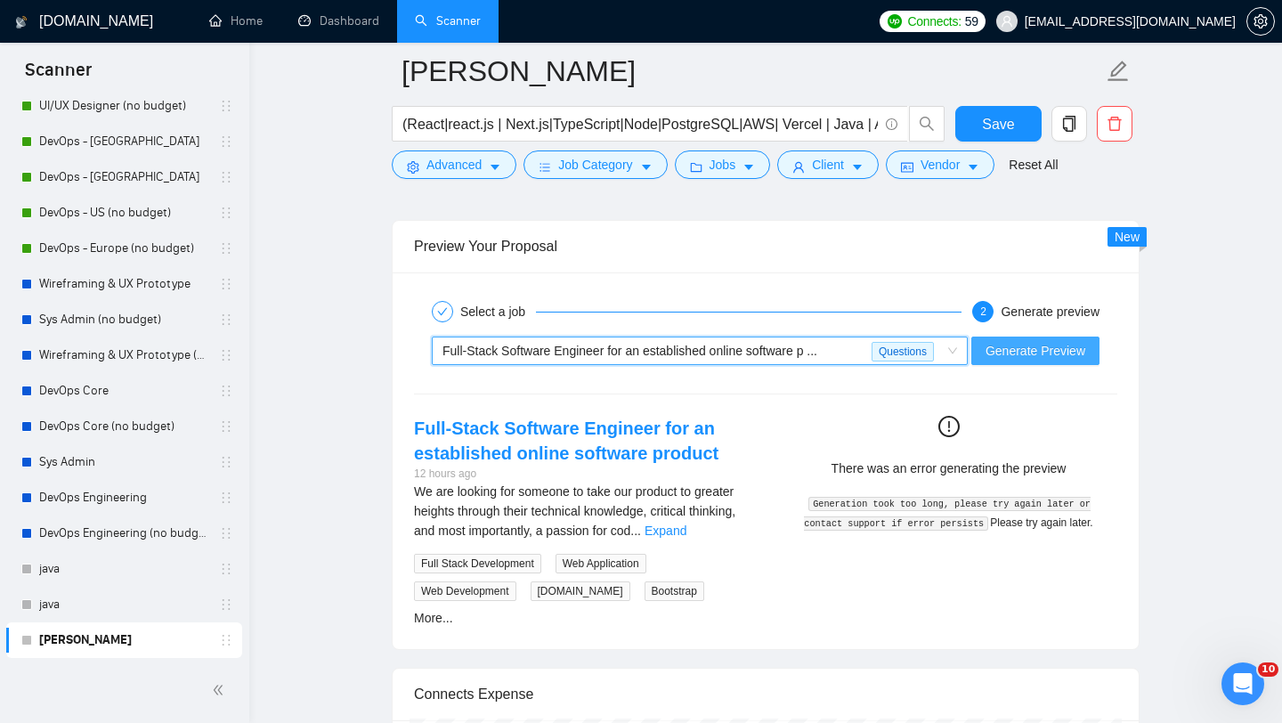
click at [1019, 351] on span "Generate Preview" at bounding box center [1036, 351] width 100 height 20
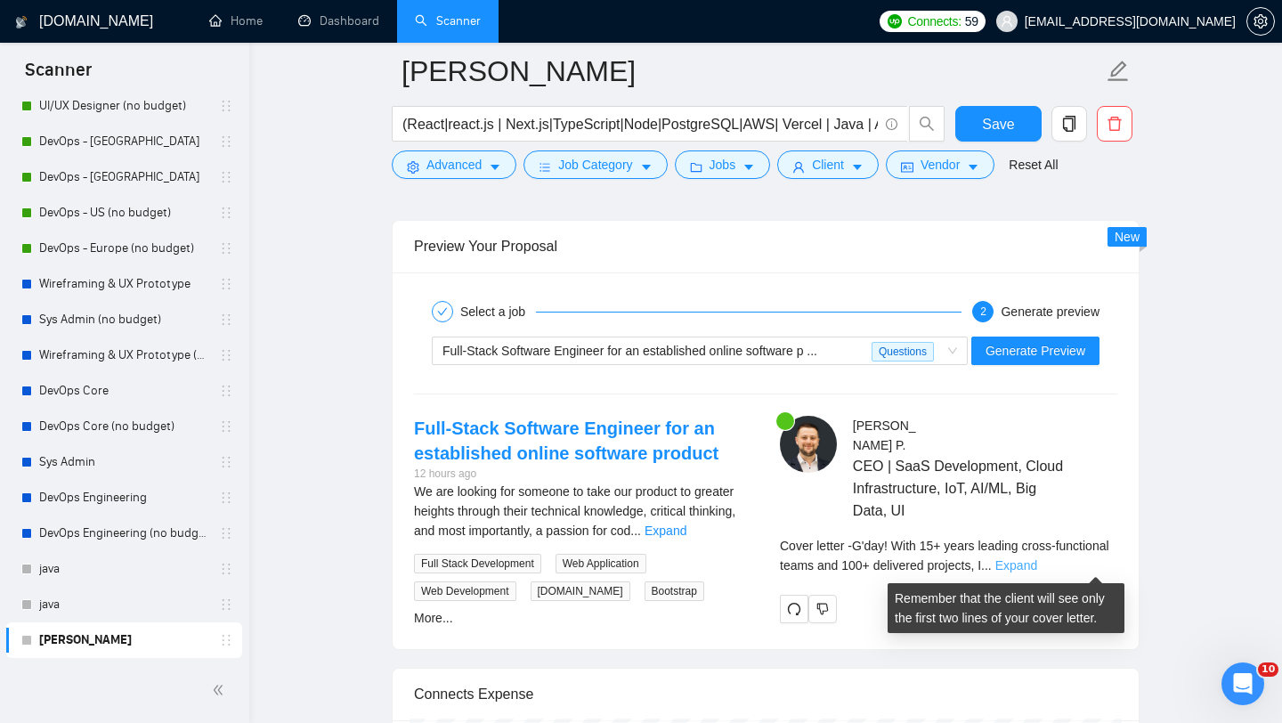
click at [1037, 565] on link "Expand" at bounding box center [1017, 565] width 42 height 14
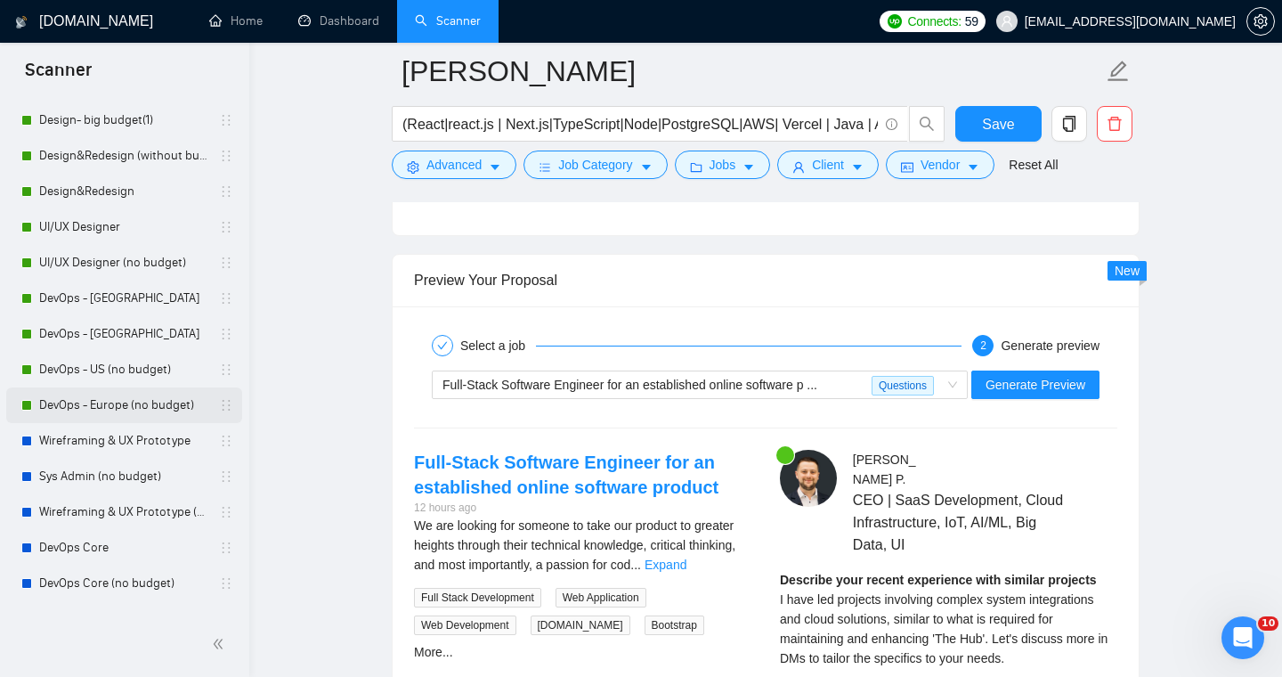
scroll to position [0, 0]
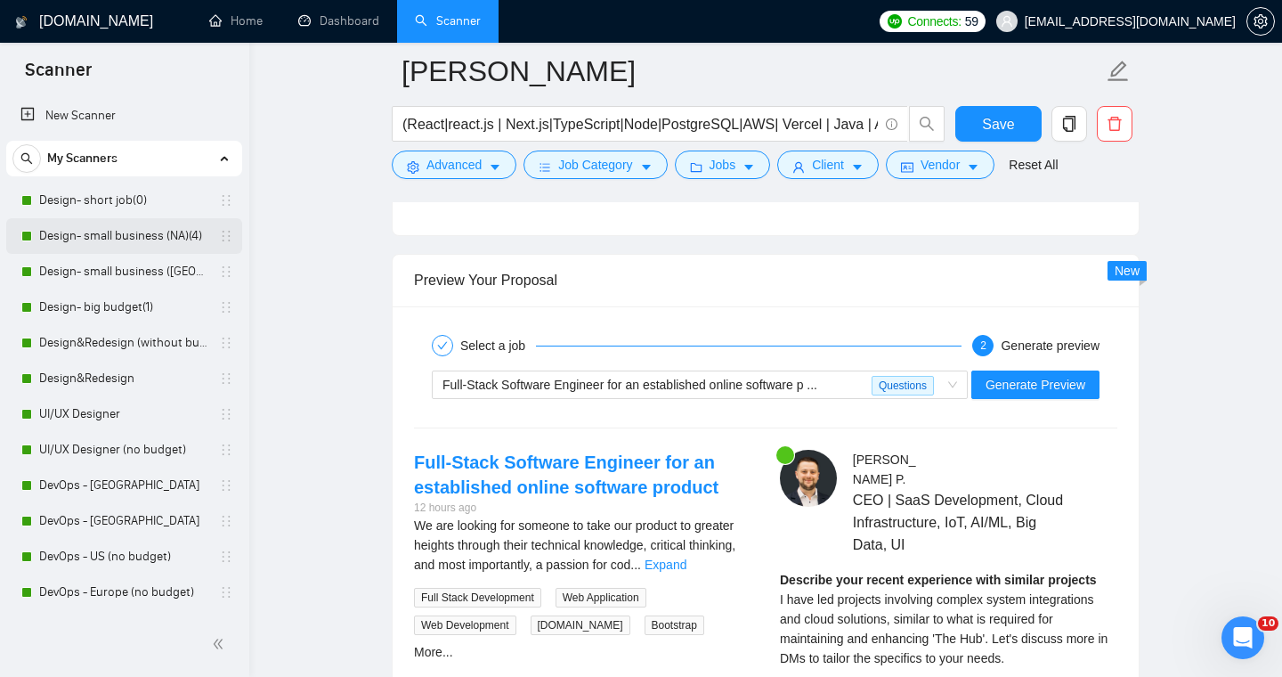
click at [139, 240] on link "Design- small business (NA)(4)" at bounding box center [123, 236] width 169 height 36
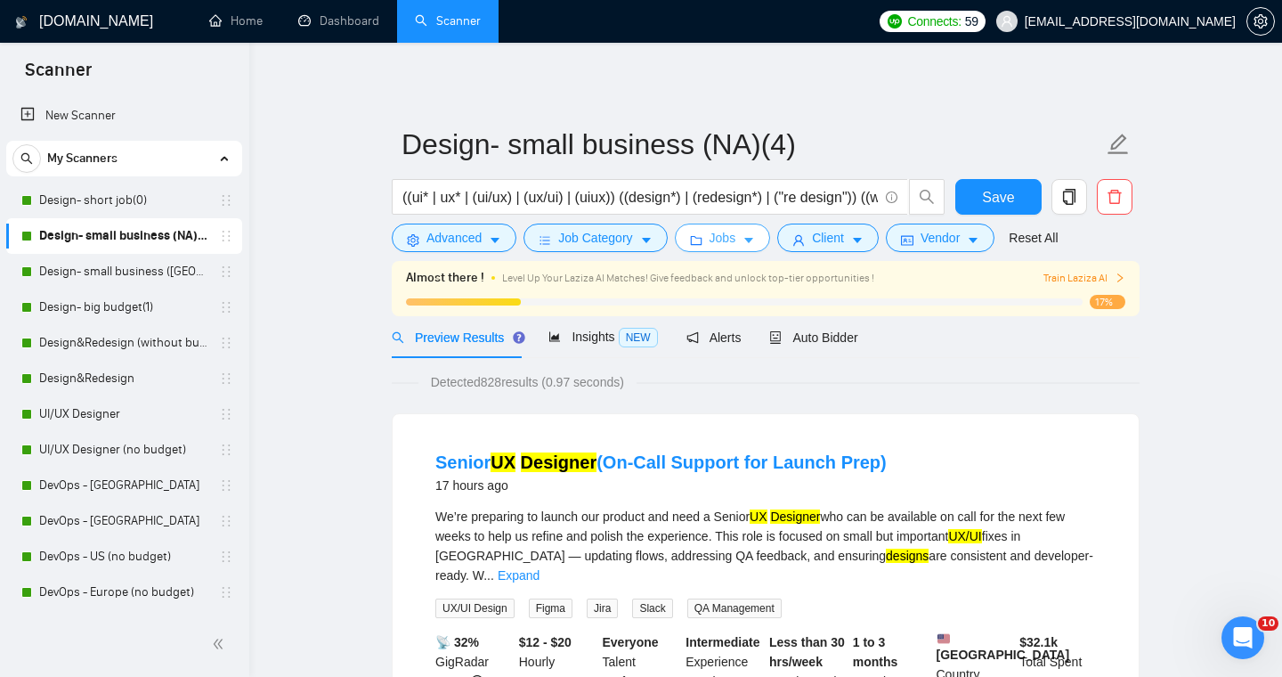
click at [736, 240] on span "Jobs" at bounding box center [723, 238] width 27 height 20
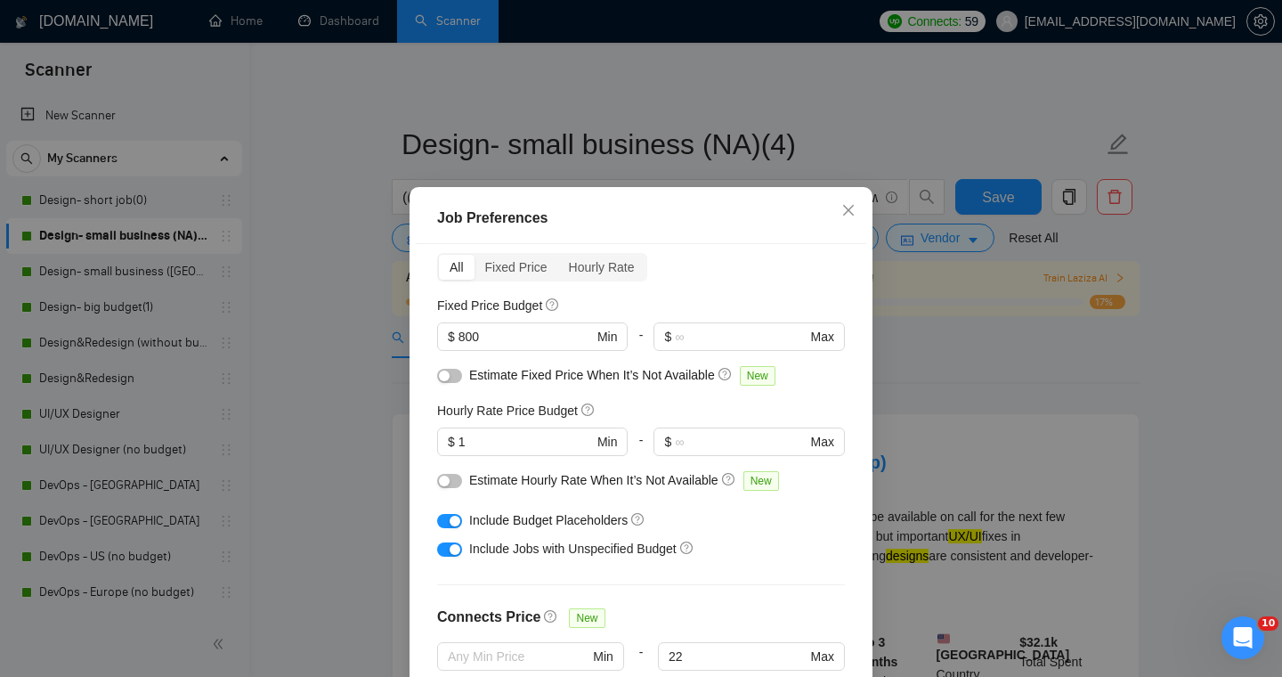
scroll to position [74, 0]
click at [524, 341] on input "800" at bounding box center [526, 338] width 134 height 20
click at [539, 338] on input "800" at bounding box center [526, 338] width 134 height 20
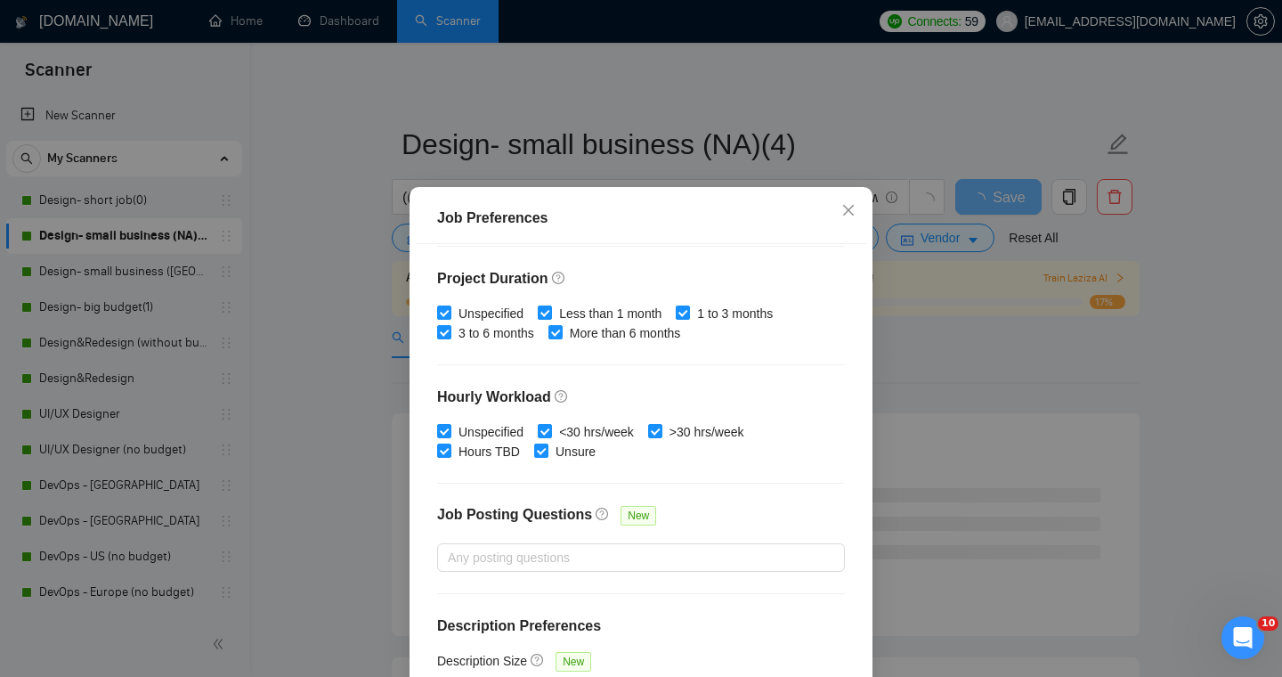
scroll to position [530, 0]
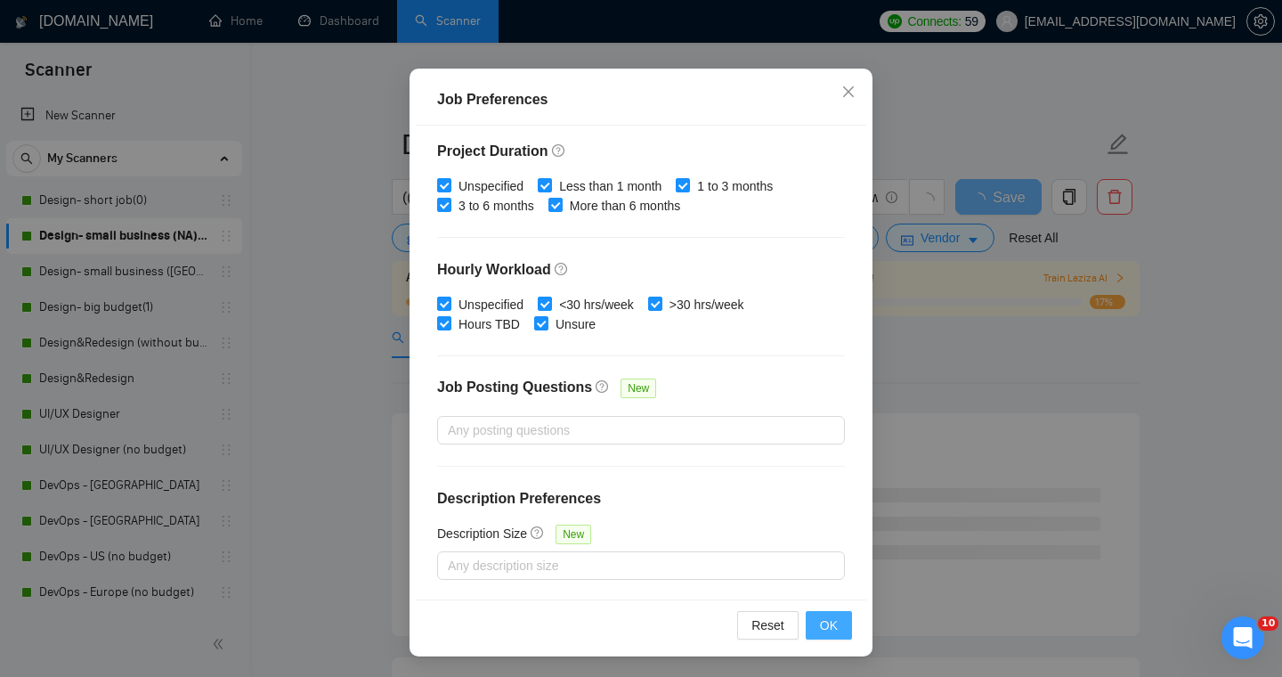
type input "1500"
click at [824, 622] on span "OK" at bounding box center [829, 625] width 18 height 20
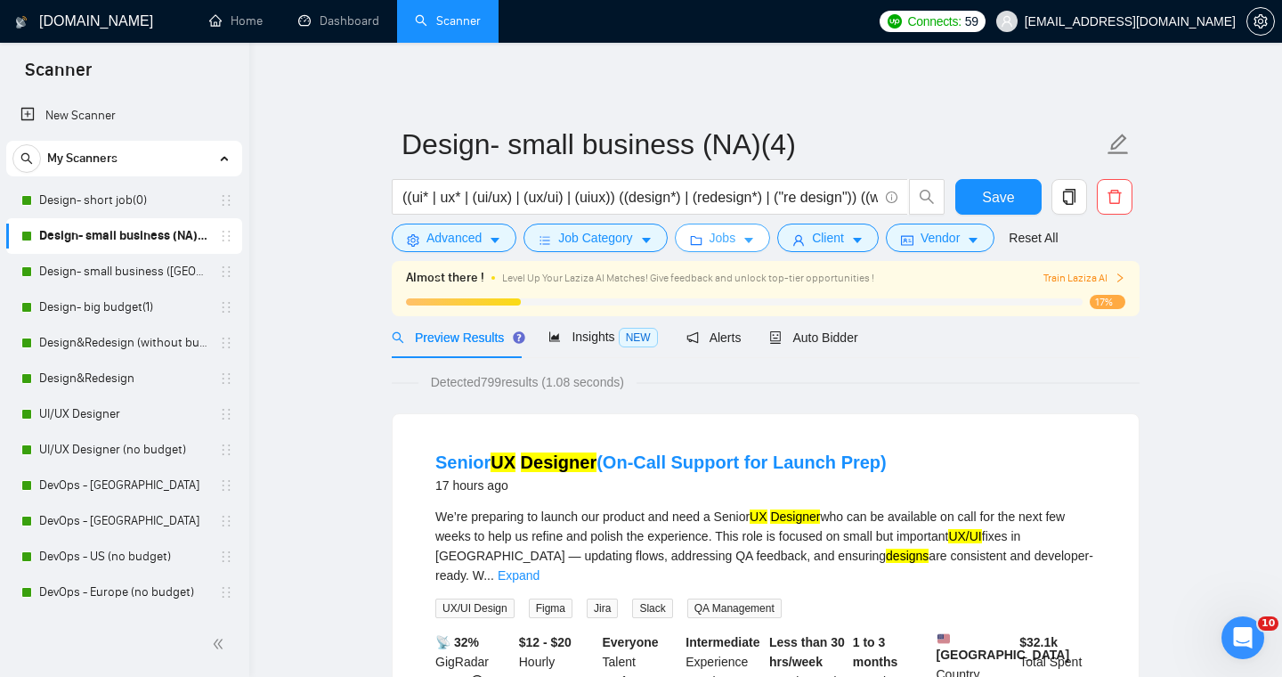
click at [739, 248] on button "Jobs" at bounding box center [723, 238] width 96 height 28
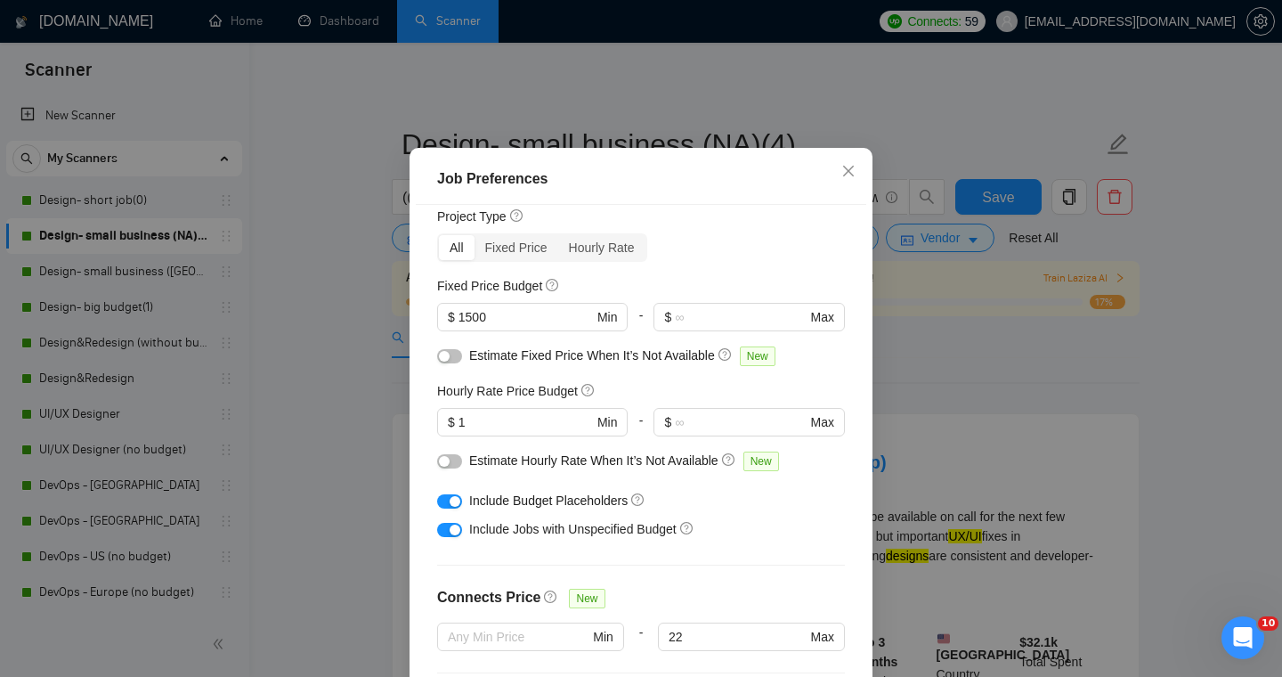
scroll to position [0, 0]
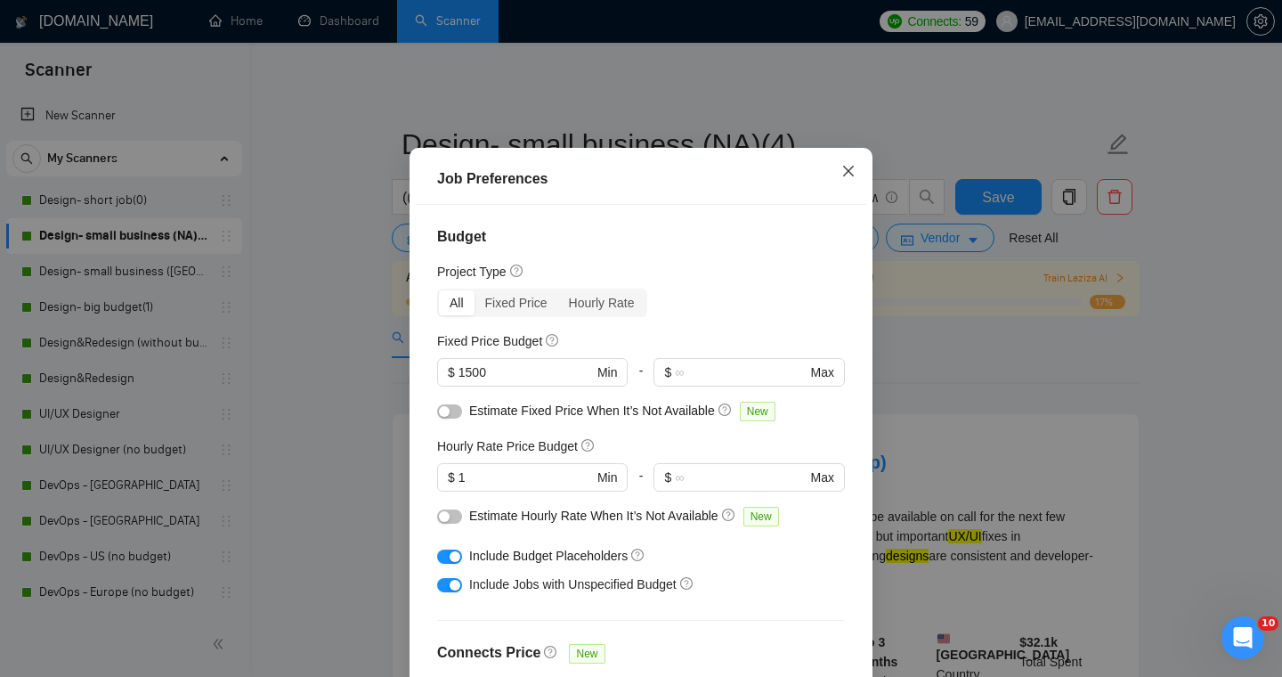
click at [855, 196] on span "Close" at bounding box center [849, 172] width 48 height 48
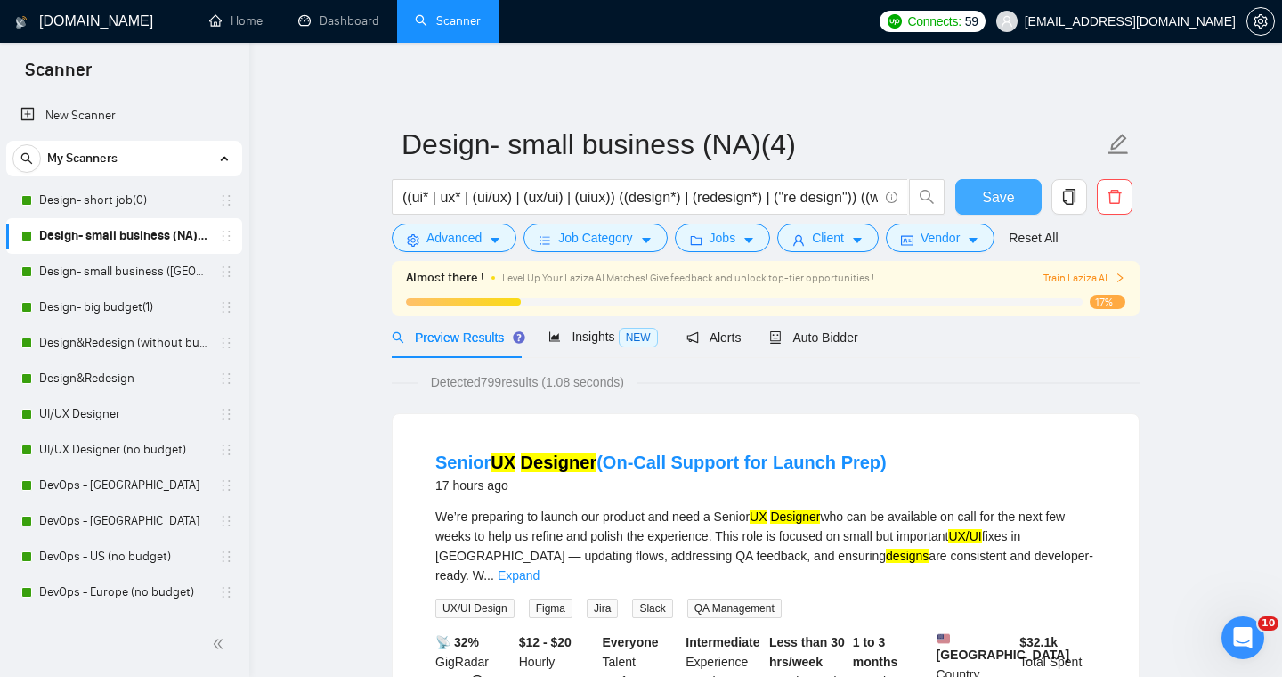
click at [1000, 200] on span "Save" at bounding box center [998, 197] width 32 height 22
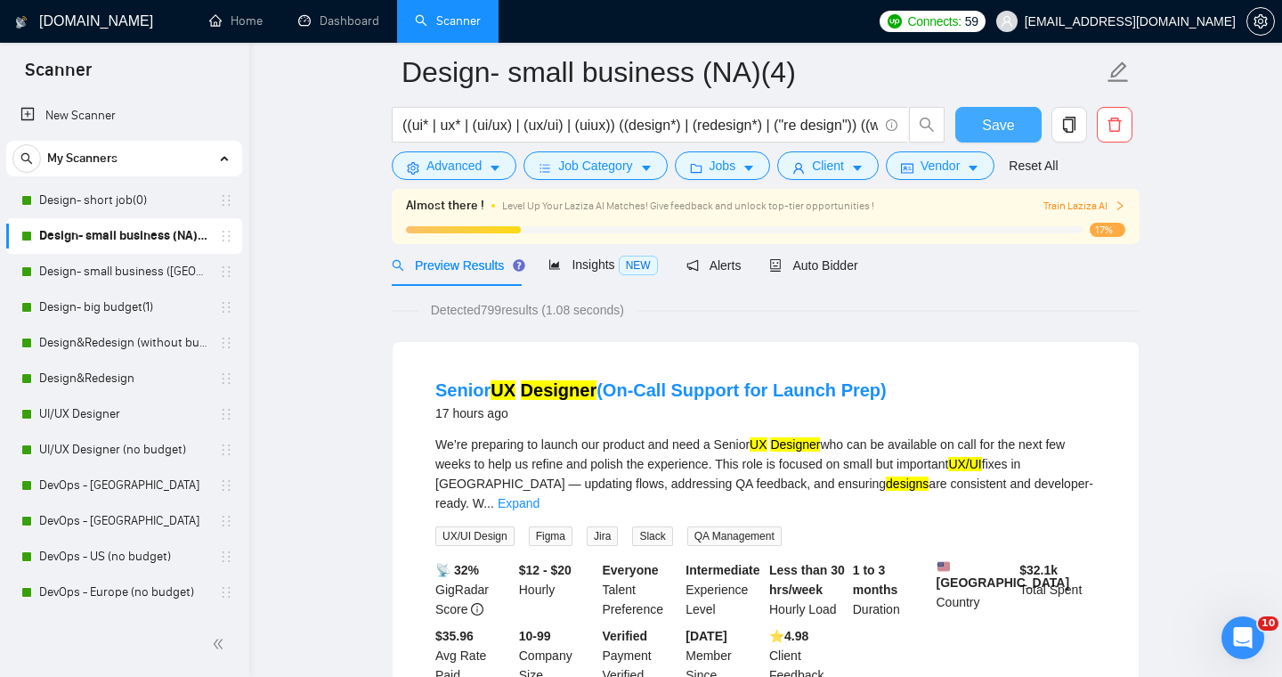
scroll to position [94, 0]
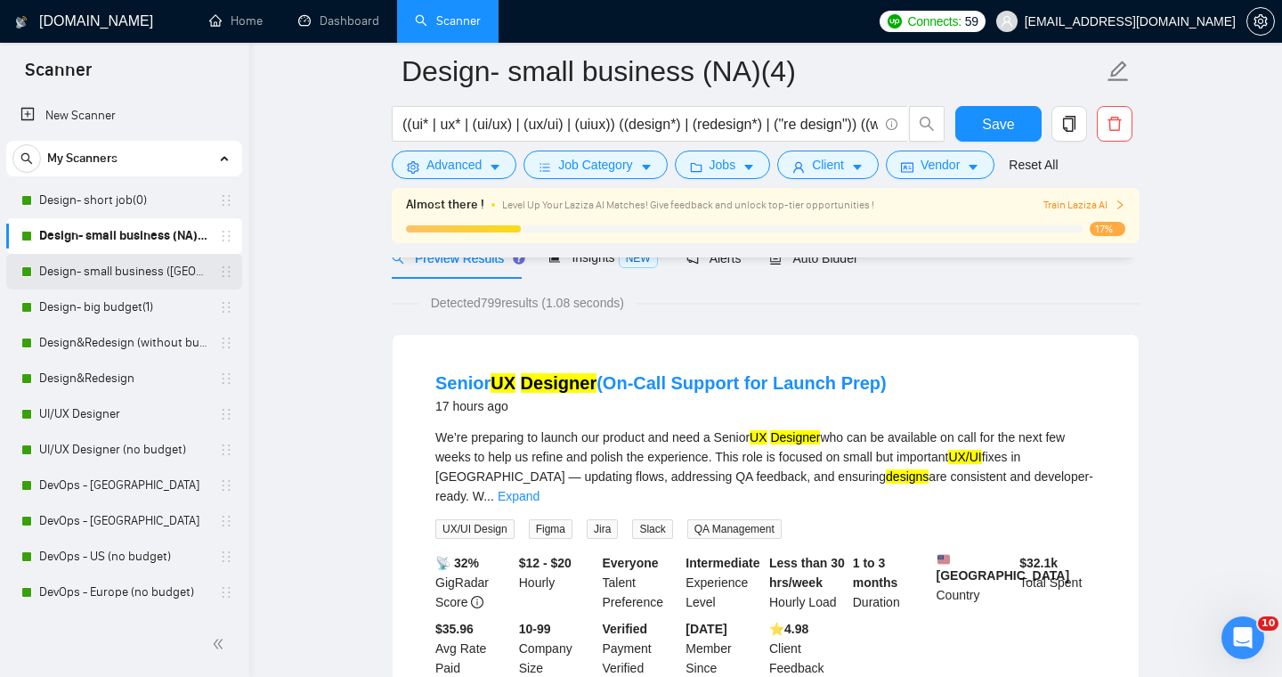
click at [147, 277] on link "Design- small business ([GEOGRAPHIC_DATA])(4)" at bounding box center [123, 272] width 169 height 36
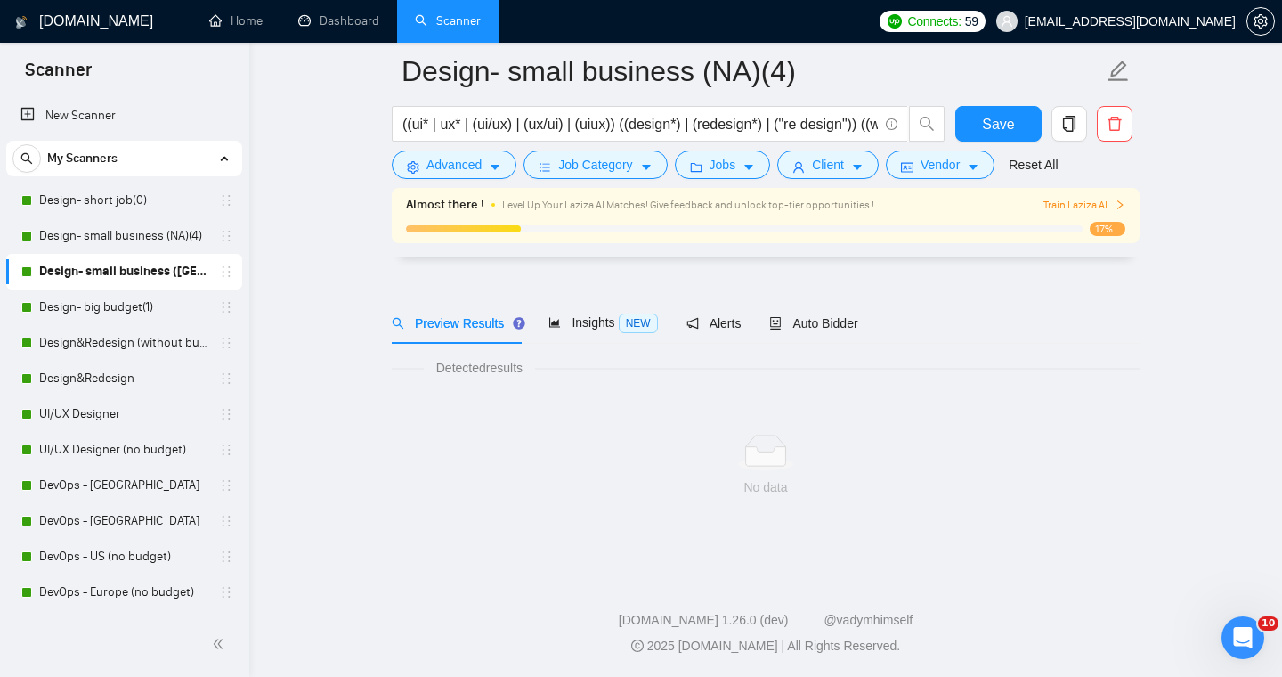
scroll to position [28, 0]
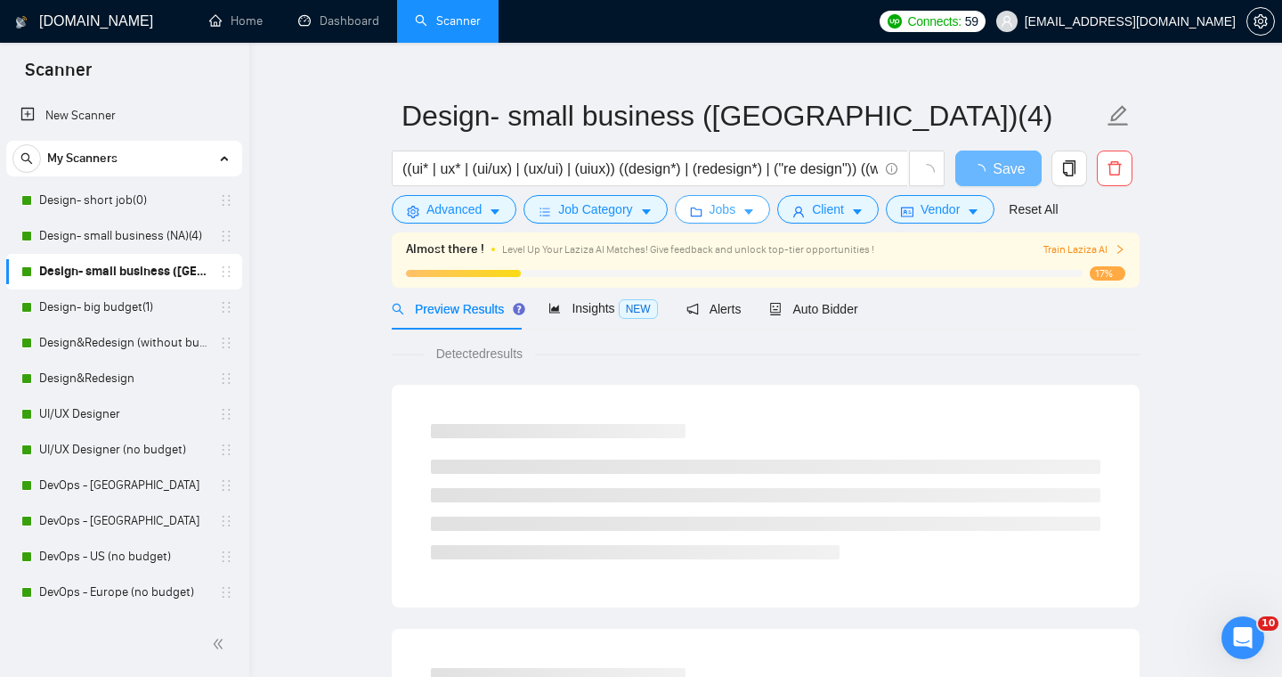
click at [743, 207] on button "Jobs" at bounding box center [723, 209] width 96 height 28
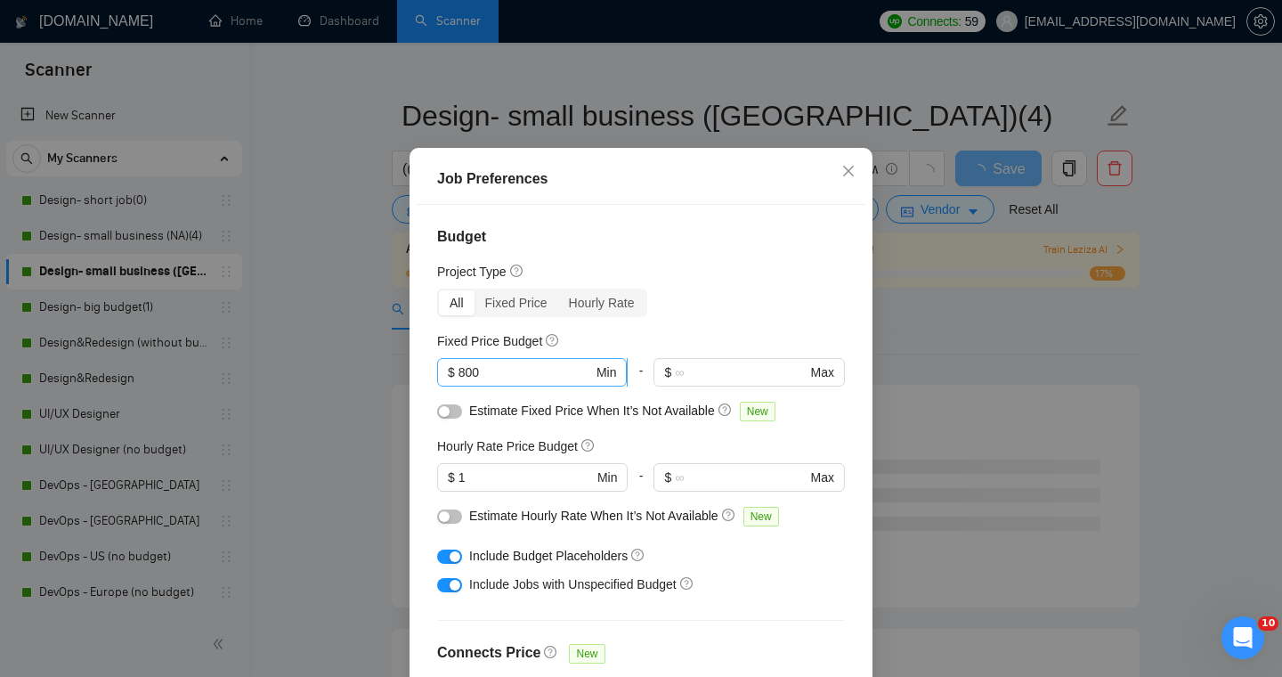
click at [551, 382] on input "800" at bounding box center [526, 372] width 134 height 20
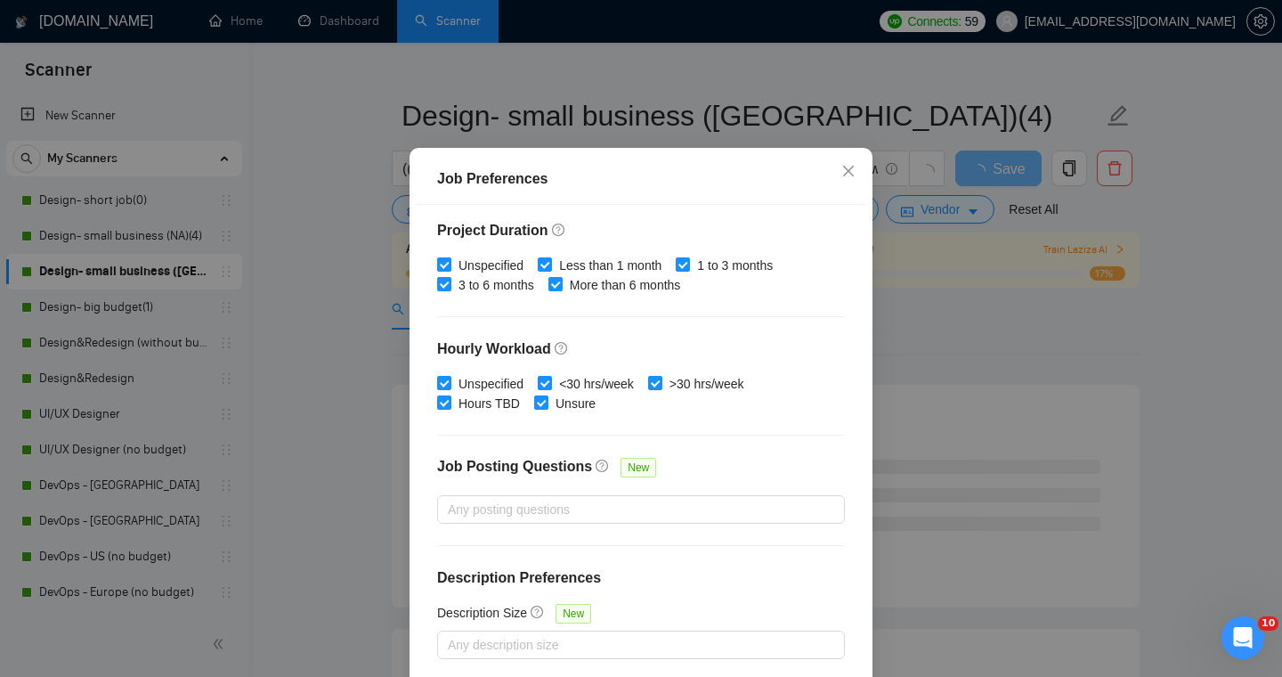
scroll to position [118, 0]
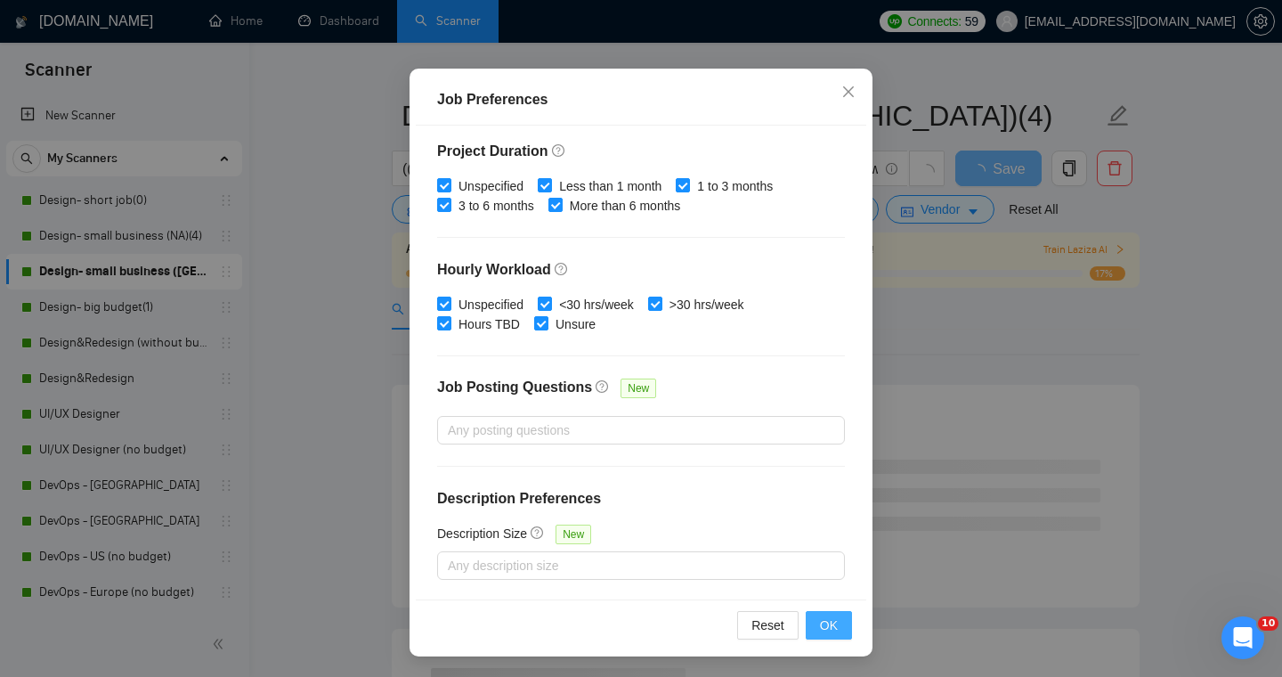
type input "1500"
click at [823, 622] on span "OK" at bounding box center [829, 625] width 18 height 20
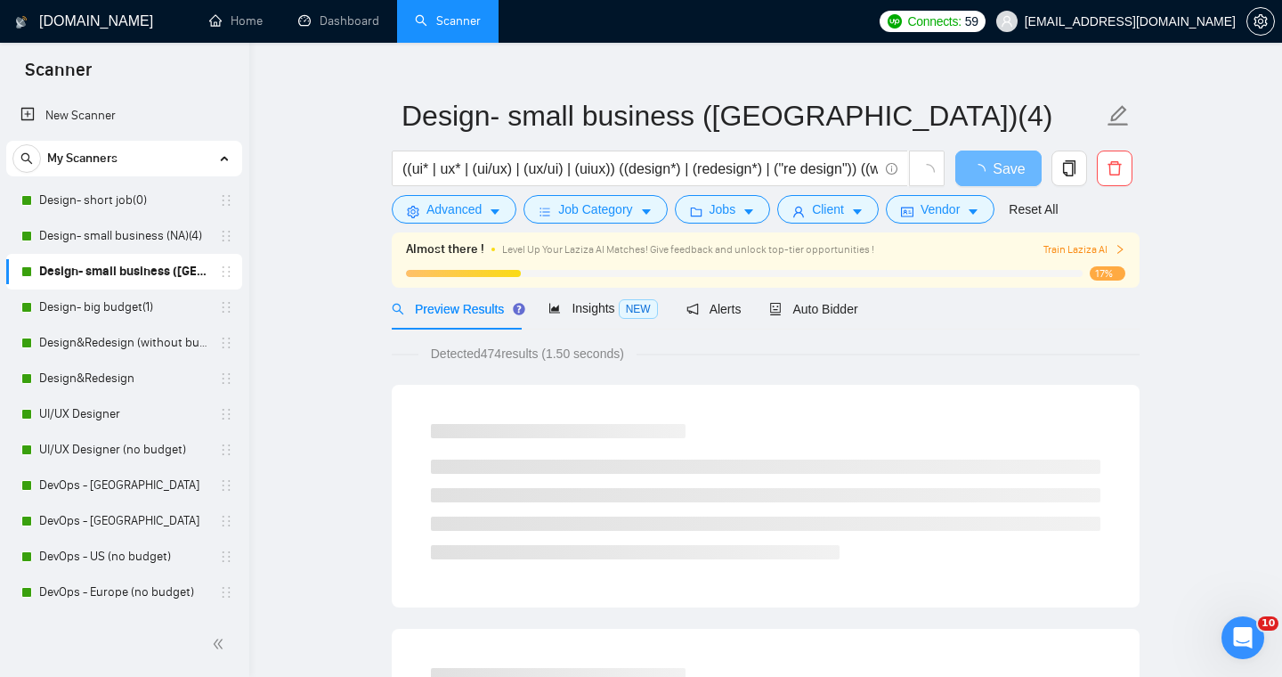
scroll to position [39, 0]
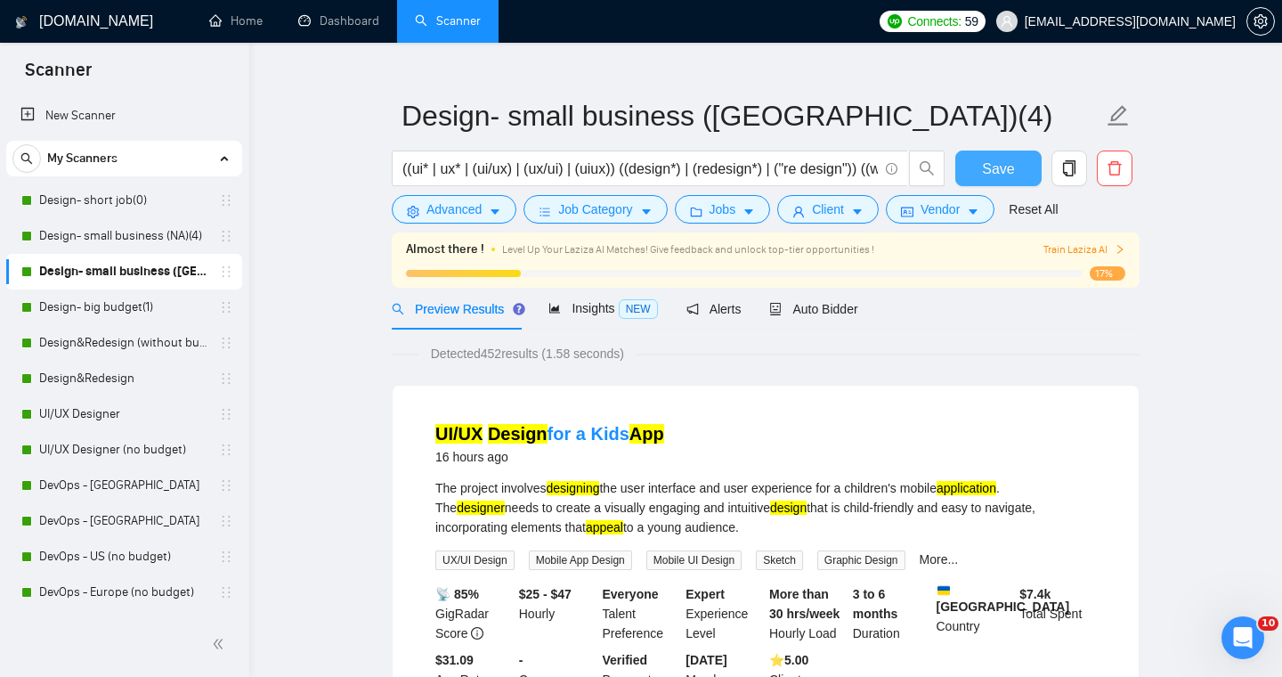
click at [1031, 161] on button "Save" at bounding box center [999, 168] width 86 height 36
click at [158, 344] on link "Design&Redesign (without budget)" at bounding box center [123, 343] width 169 height 36
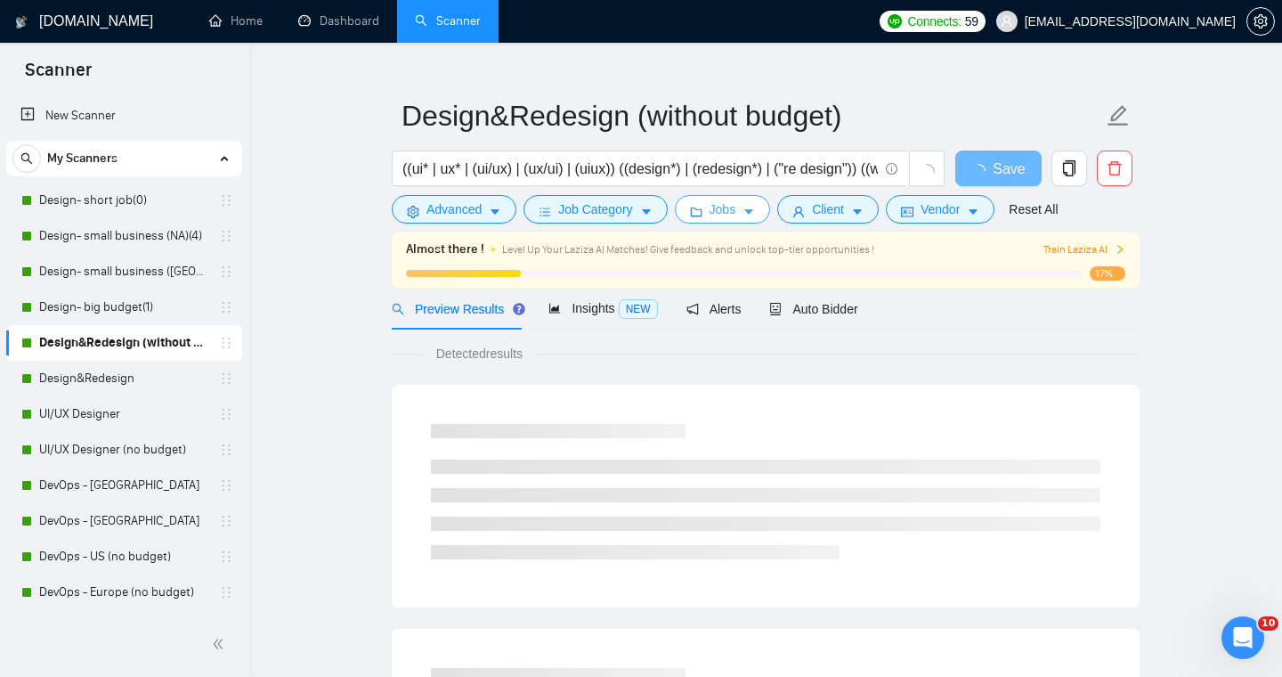
click at [751, 207] on icon "caret-down" at bounding box center [749, 212] width 12 height 12
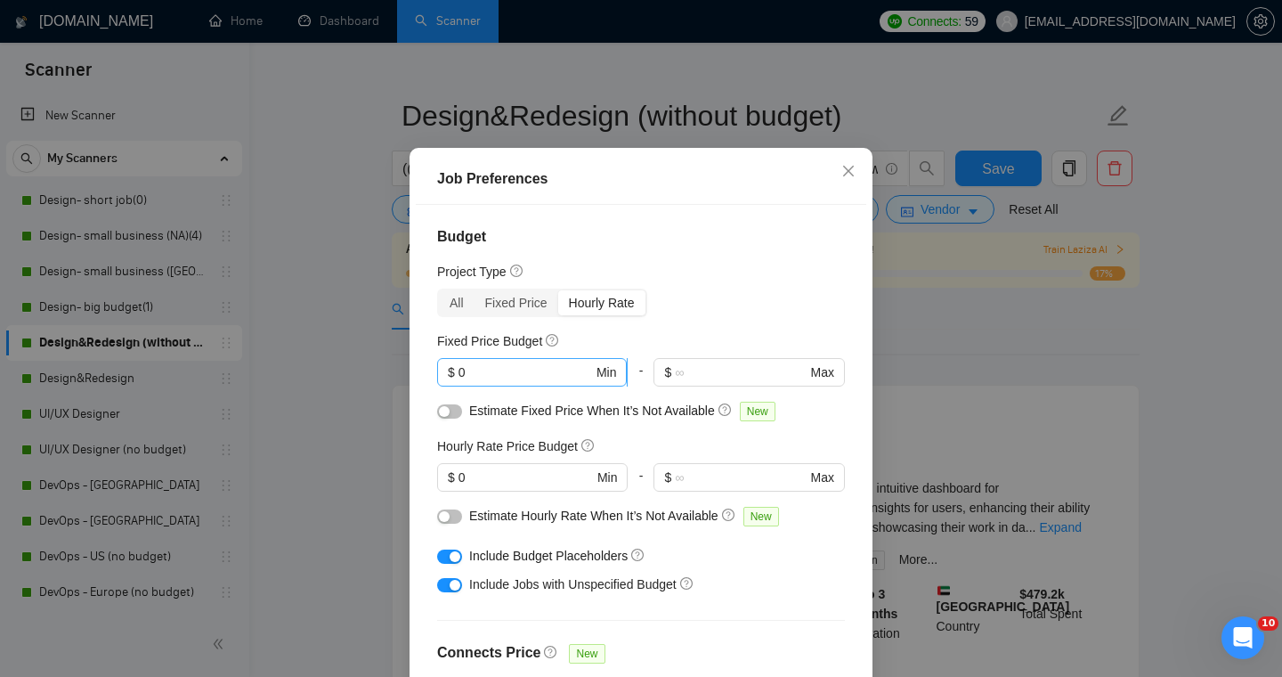
click at [548, 382] on input "0" at bounding box center [526, 372] width 134 height 20
type input "1500"
click at [546, 487] on input "0" at bounding box center [526, 478] width 134 height 20
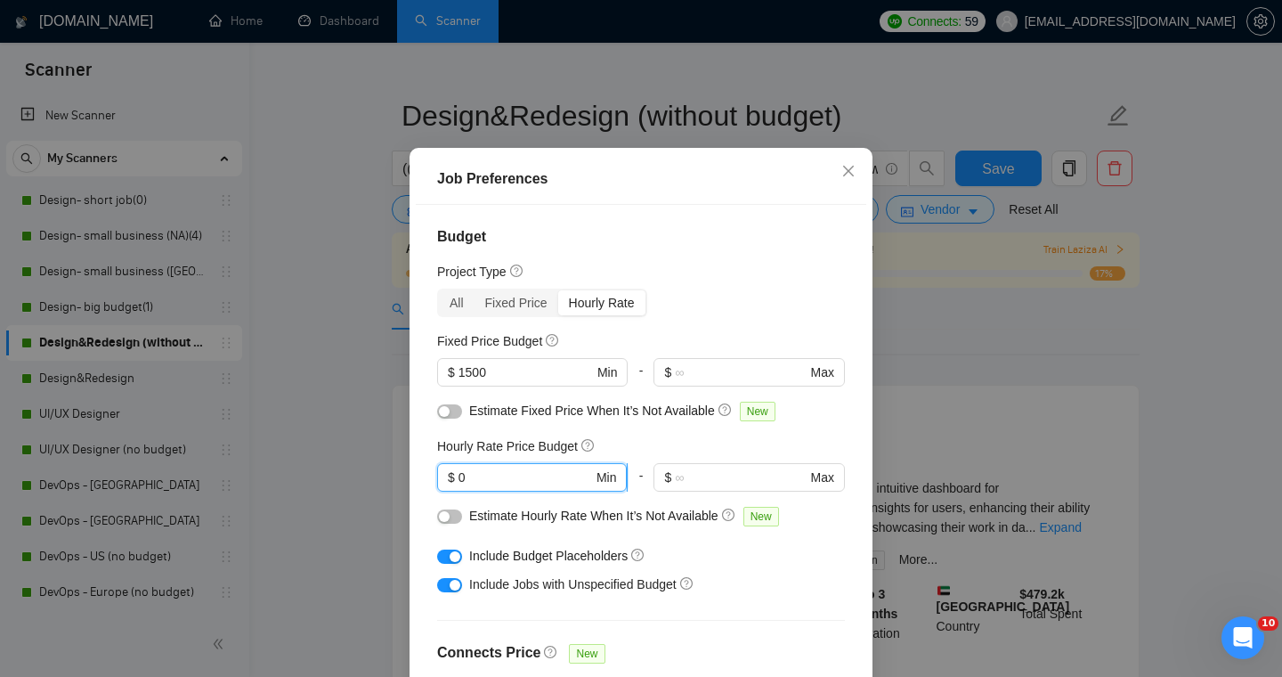
click at [546, 487] on input "0" at bounding box center [526, 478] width 134 height 20
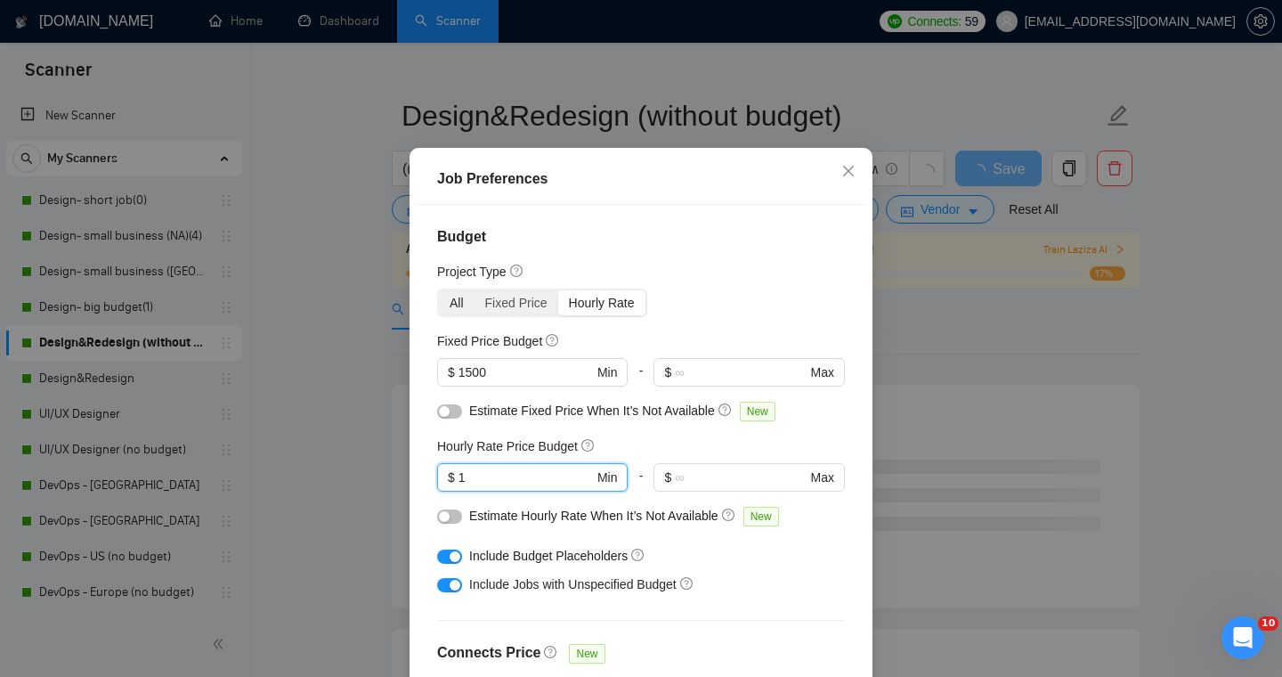
type input "1"
click at [462, 315] on div "All" at bounding box center [457, 302] width 36 height 25
click at [439, 290] on input "All" at bounding box center [439, 290] width 0 height 0
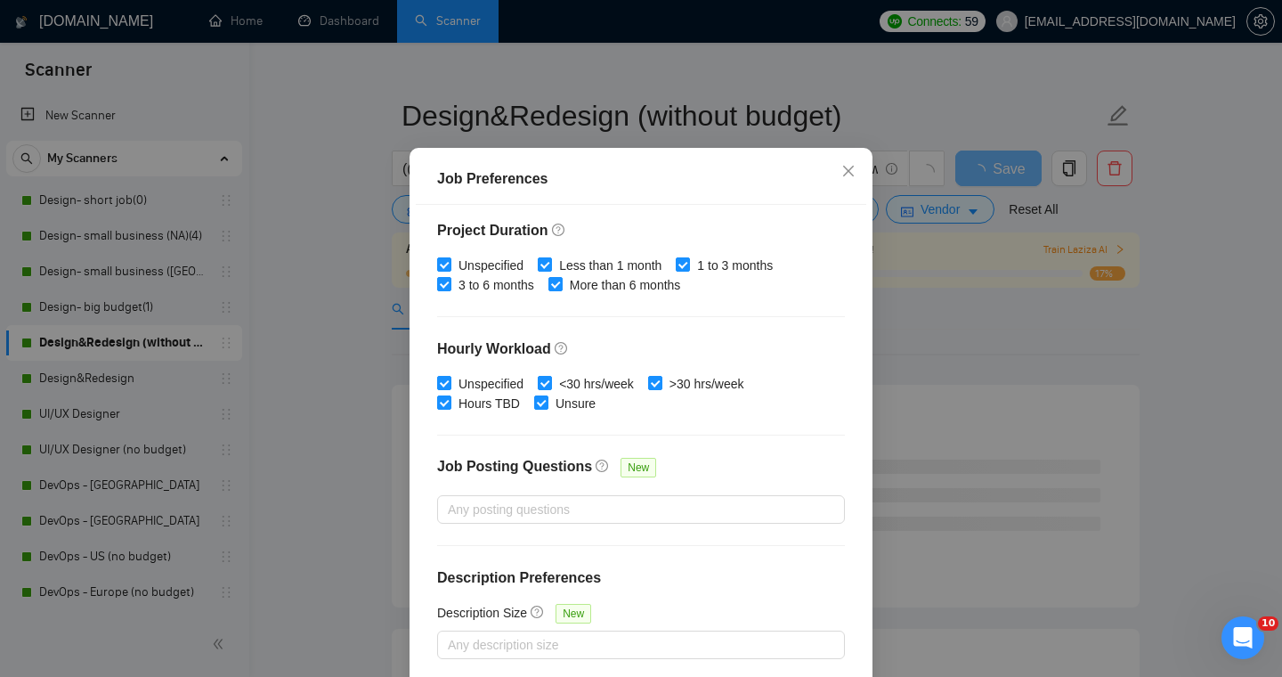
scroll to position [118, 0]
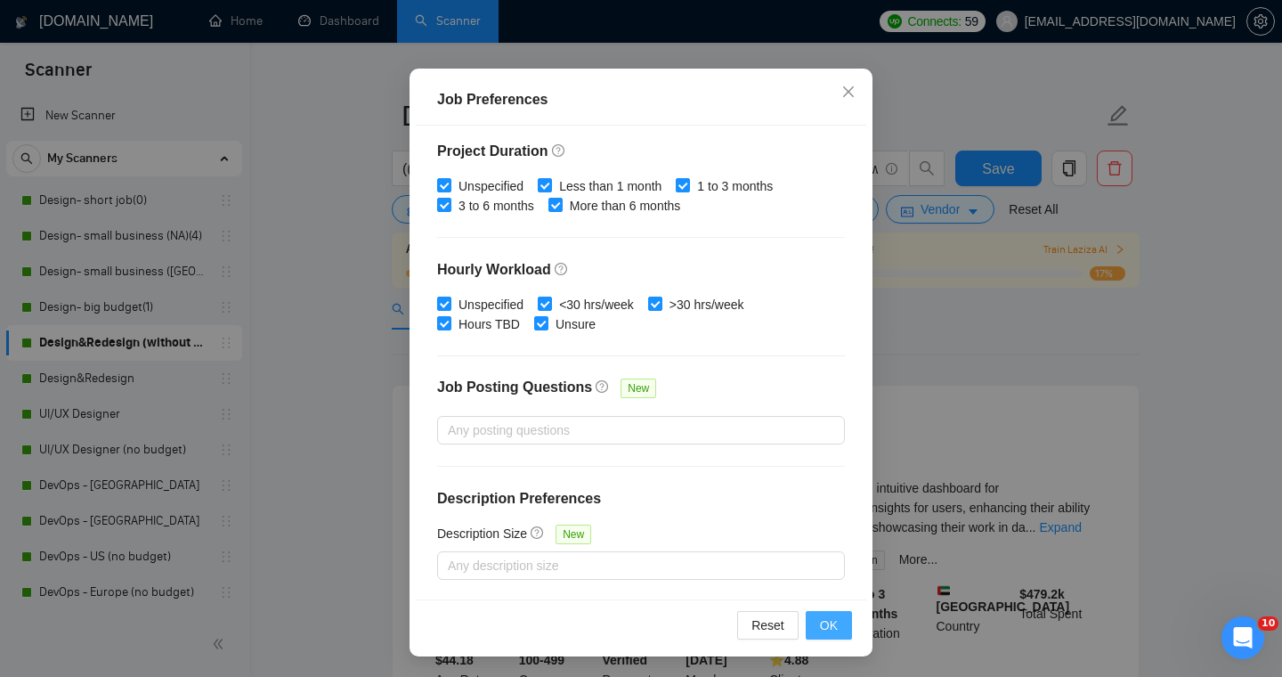
click at [824, 630] on span "OK" at bounding box center [829, 625] width 18 height 20
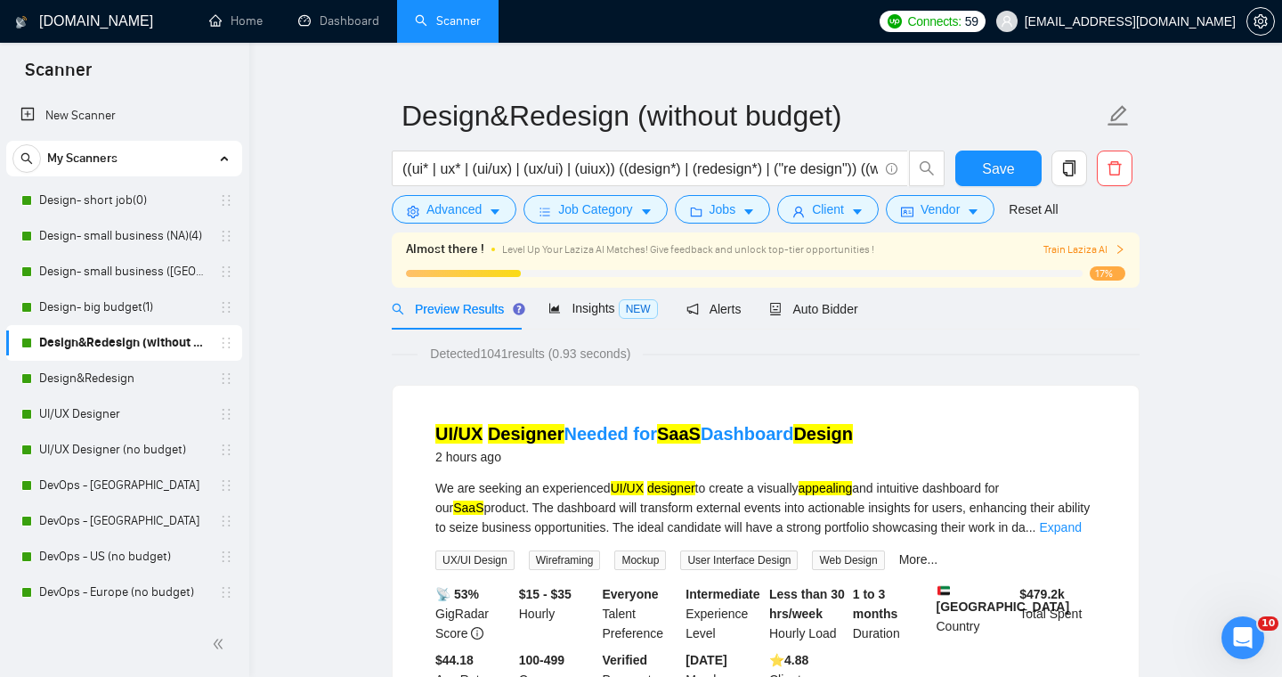
scroll to position [39, 0]
click at [994, 188] on div "Save" at bounding box center [999, 172] width 94 height 45
click at [994, 181] on button "Save" at bounding box center [999, 168] width 86 height 36
click at [132, 380] on link "Design&Redesign" at bounding box center [123, 379] width 169 height 36
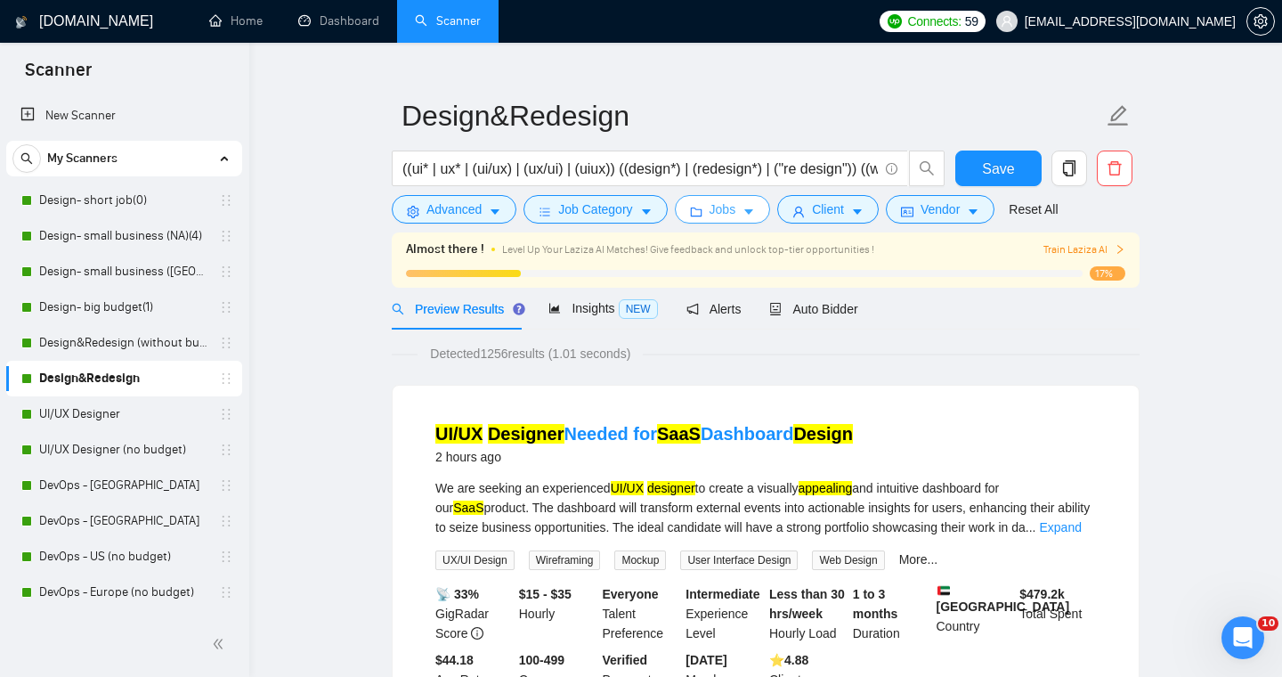
click at [746, 207] on button "Jobs" at bounding box center [723, 209] width 96 height 28
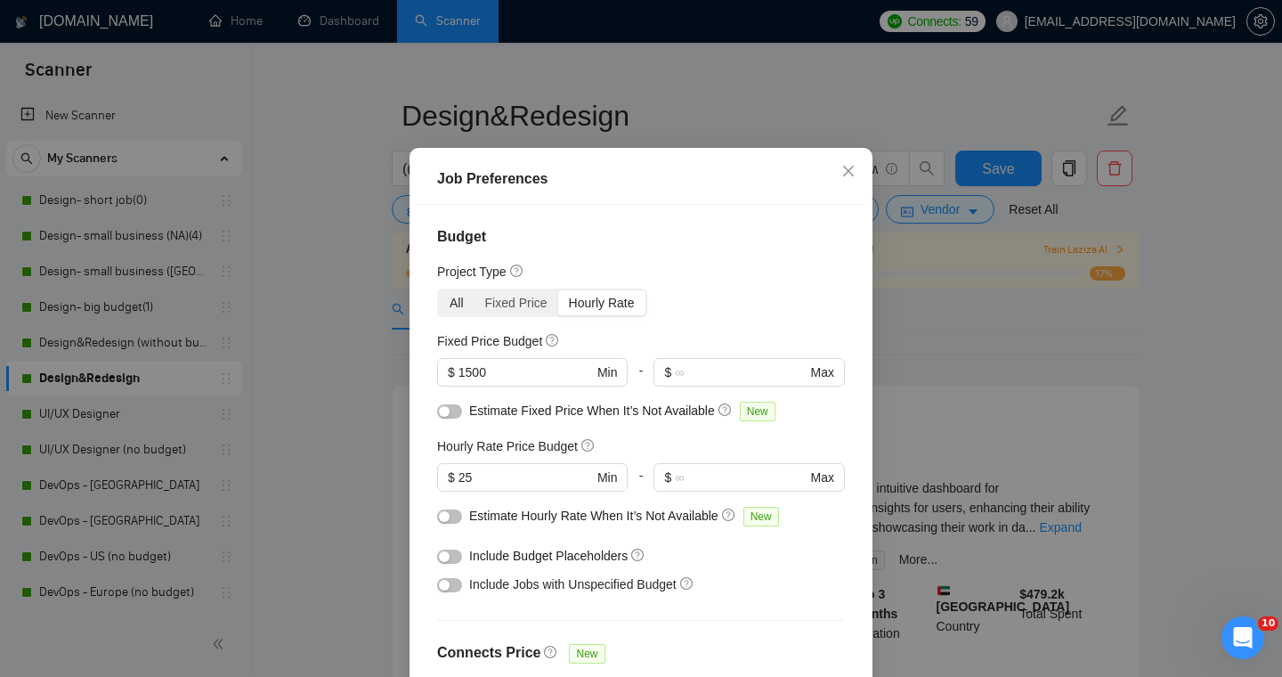
click at [465, 315] on div "All" at bounding box center [457, 302] width 36 height 25
click at [439, 290] on input "All" at bounding box center [439, 290] width 0 height 0
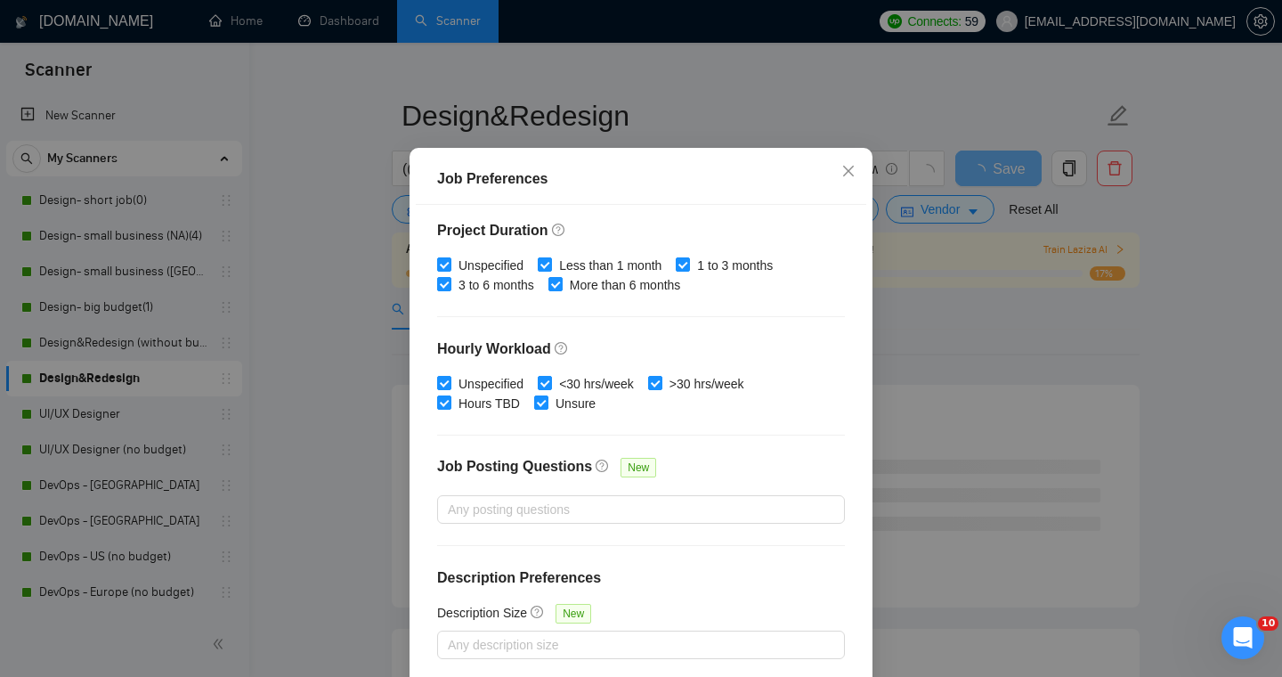
scroll to position [118, 0]
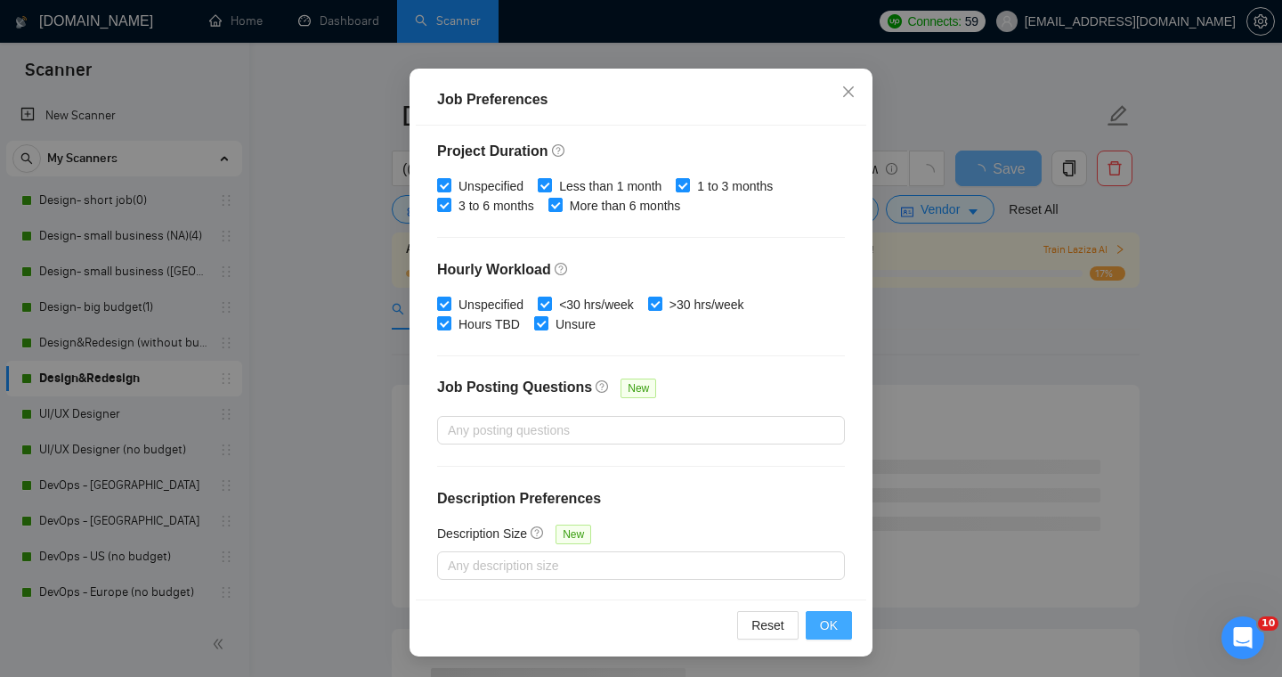
click at [834, 631] on span "OK" at bounding box center [829, 625] width 18 height 20
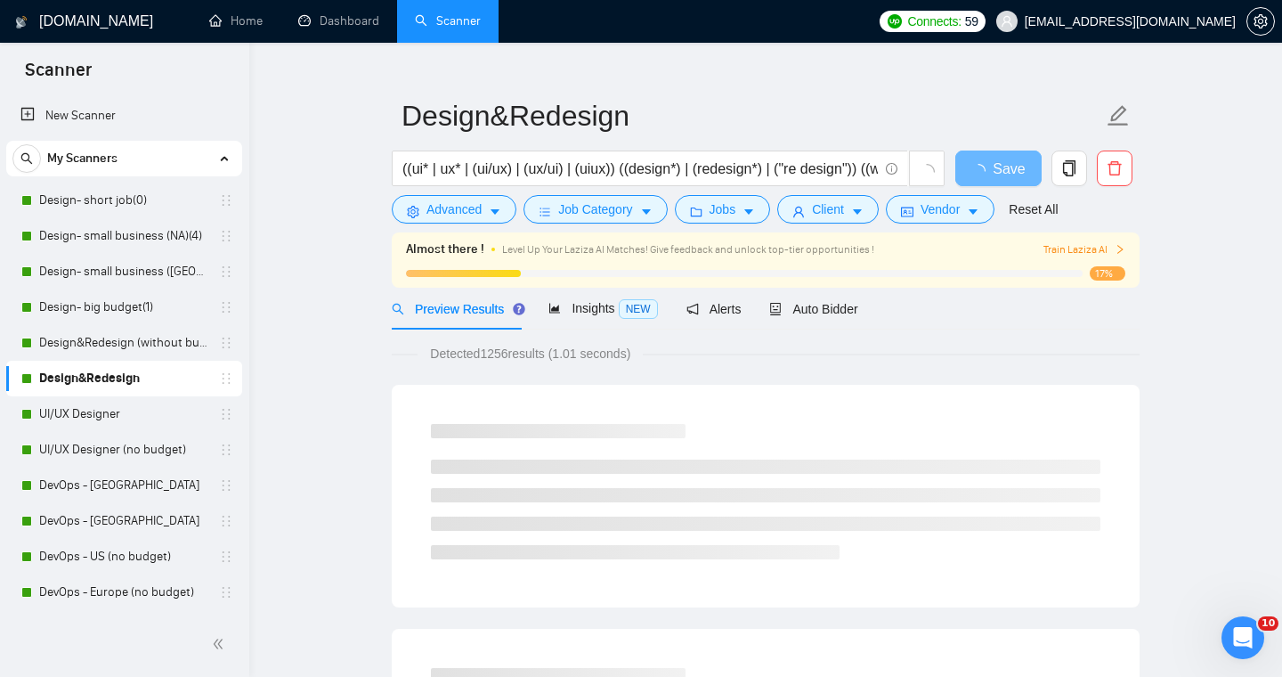
scroll to position [39, 0]
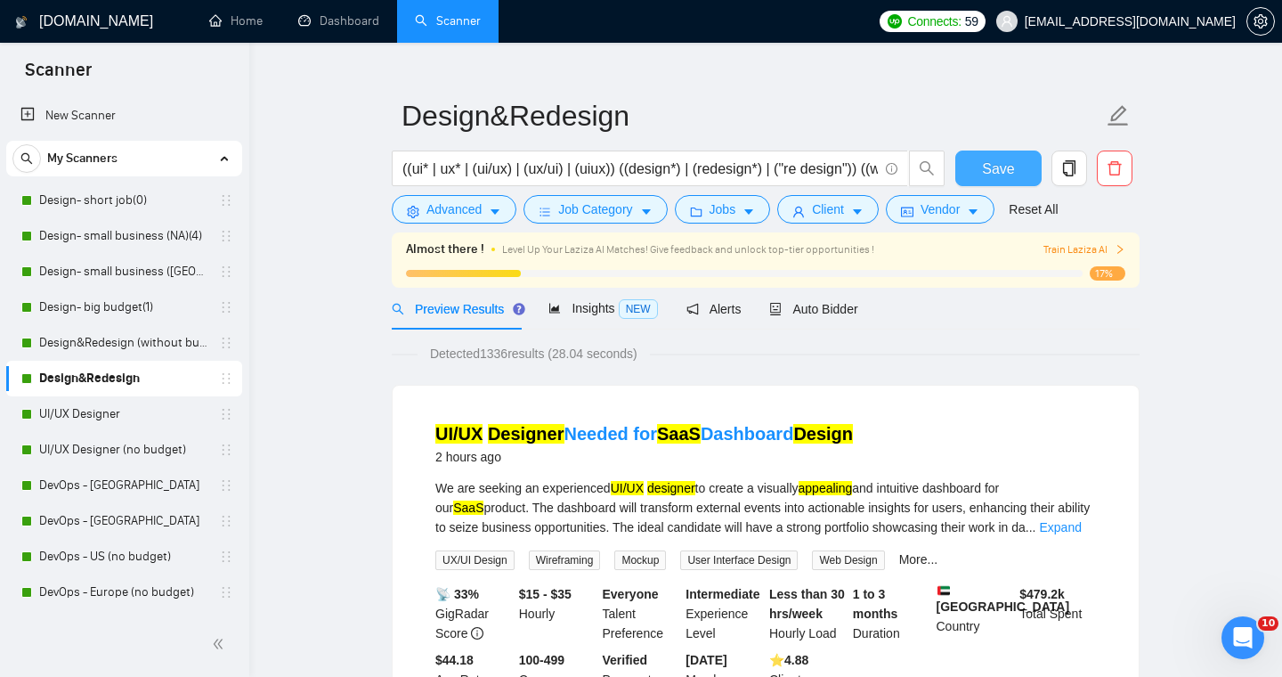
click at [989, 164] on span "Save" at bounding box center [998, 169] width 32 height 22
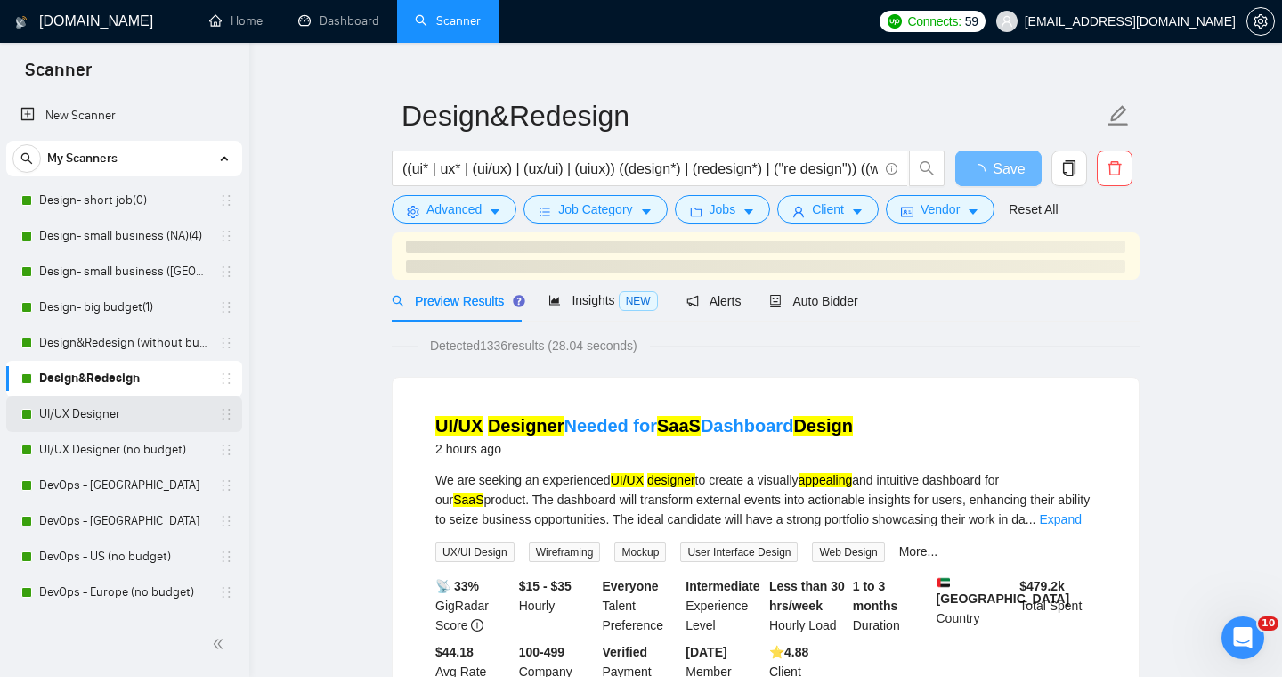
click at [79, 411] on link "UI/UX Designer" at bounding box center [123, 414] width 169 height 36
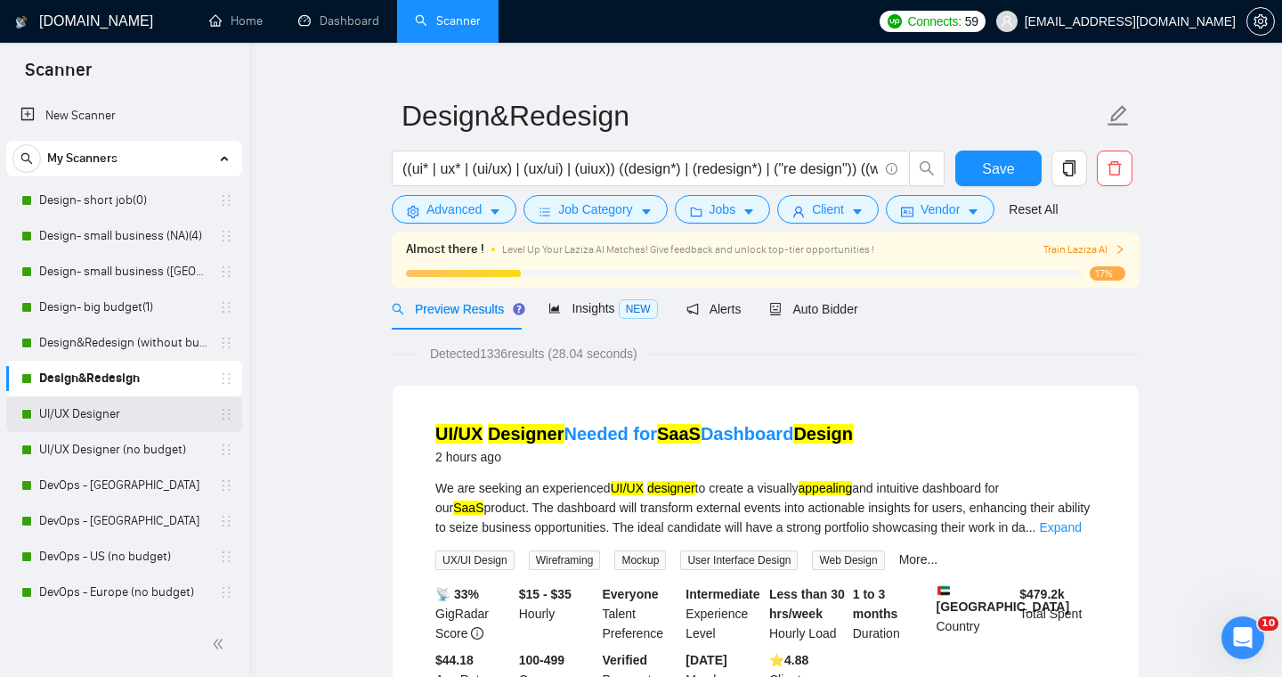
click at [75, 418] on link "UI/UX Designer" at bounding box center [123, 414] width 169 height 36
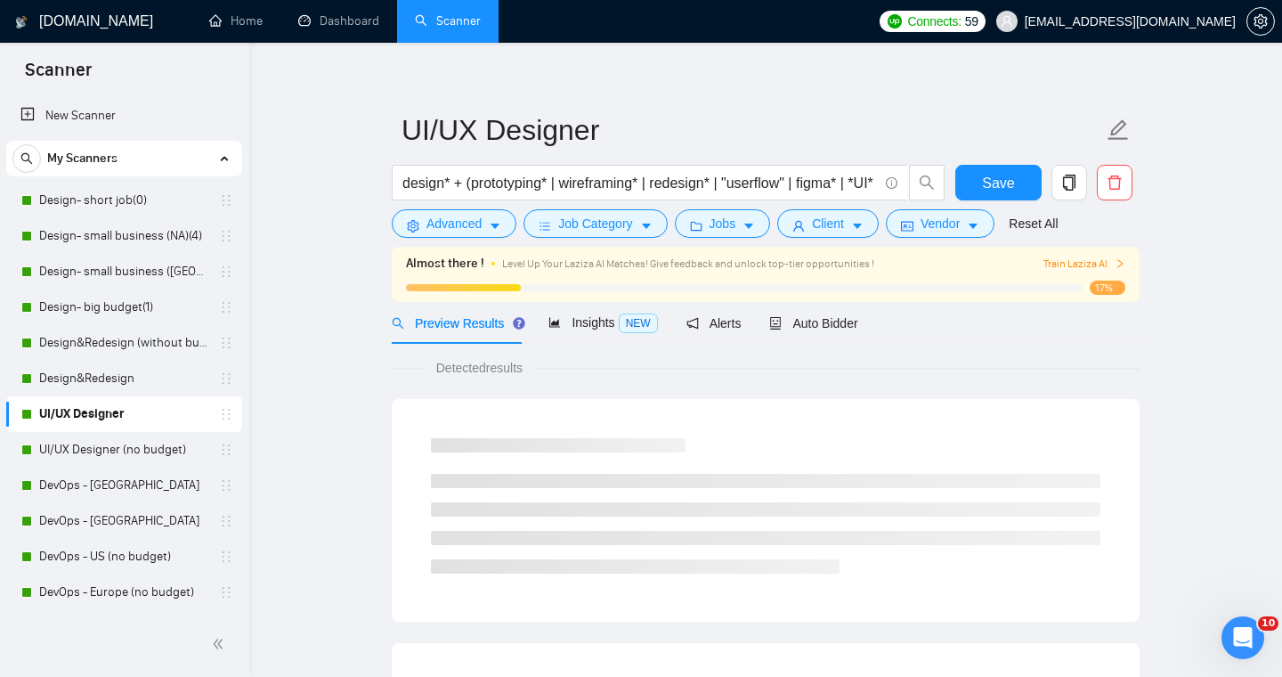
scroll to position [28, 0]
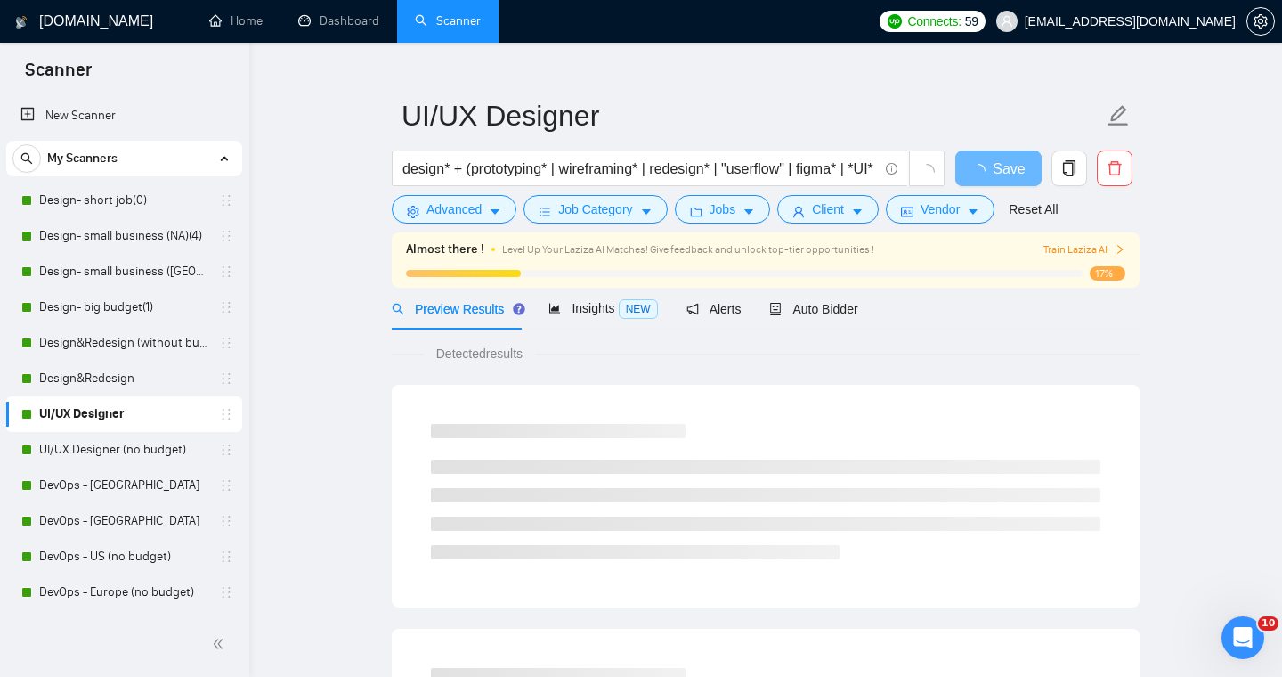
click at [754, 225] on form "UI/UX Designer design* + (prototyping* | wireframing* | redesign* | "userflow" …" at bounding box center [766, 159] width 748 height 145
click at [747, 217] on button "Jobs" at bounding box center [723, 209] width 96 height 28
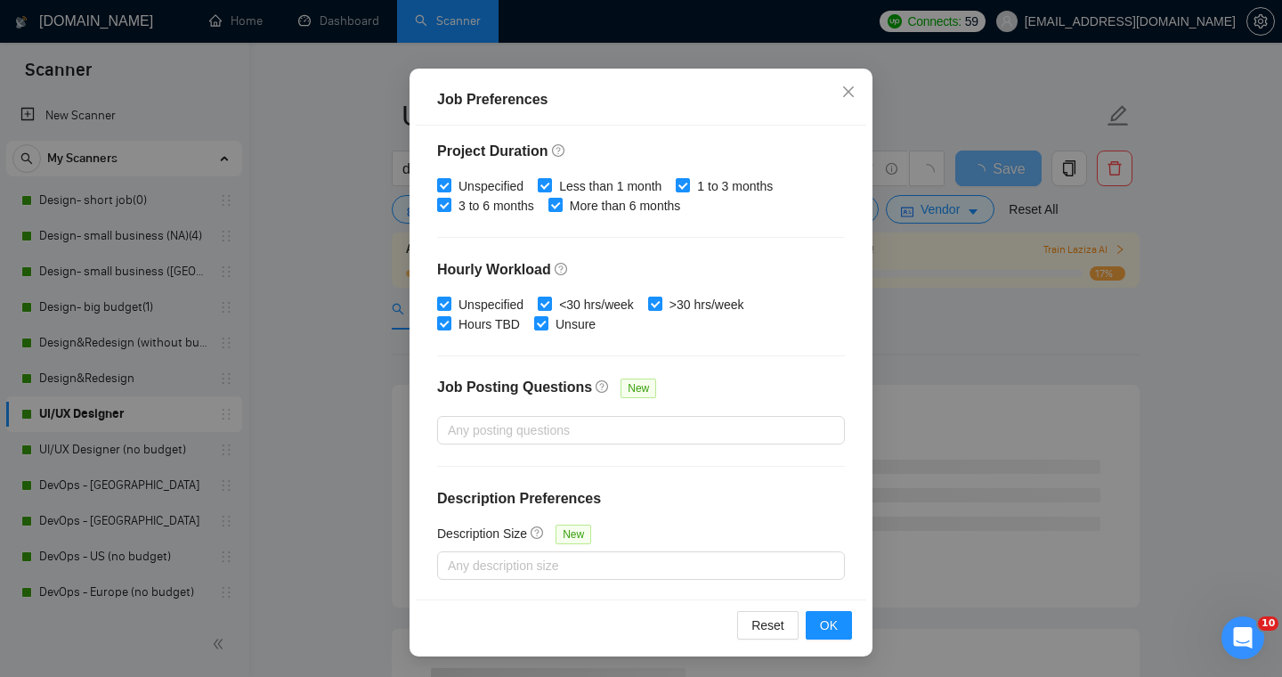
scroll to position [0, 0]
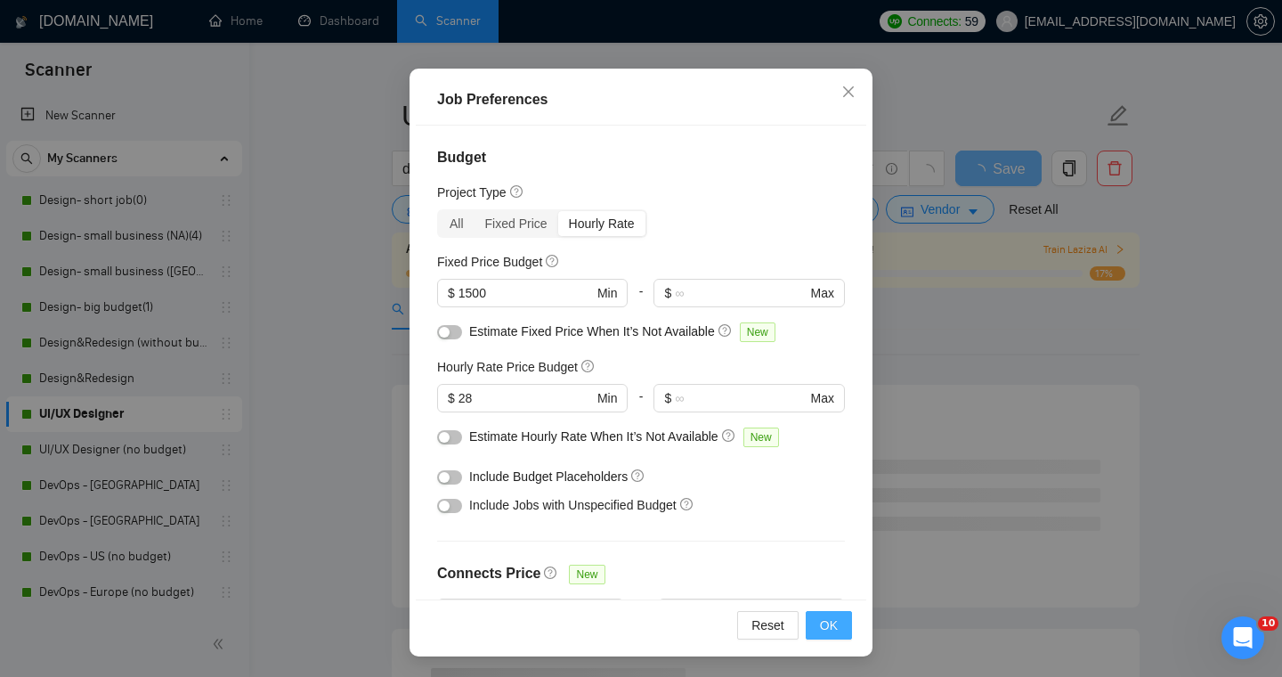
click at [822, 630] on span "OK" at bounding box center [829, 625] width 18 height 20
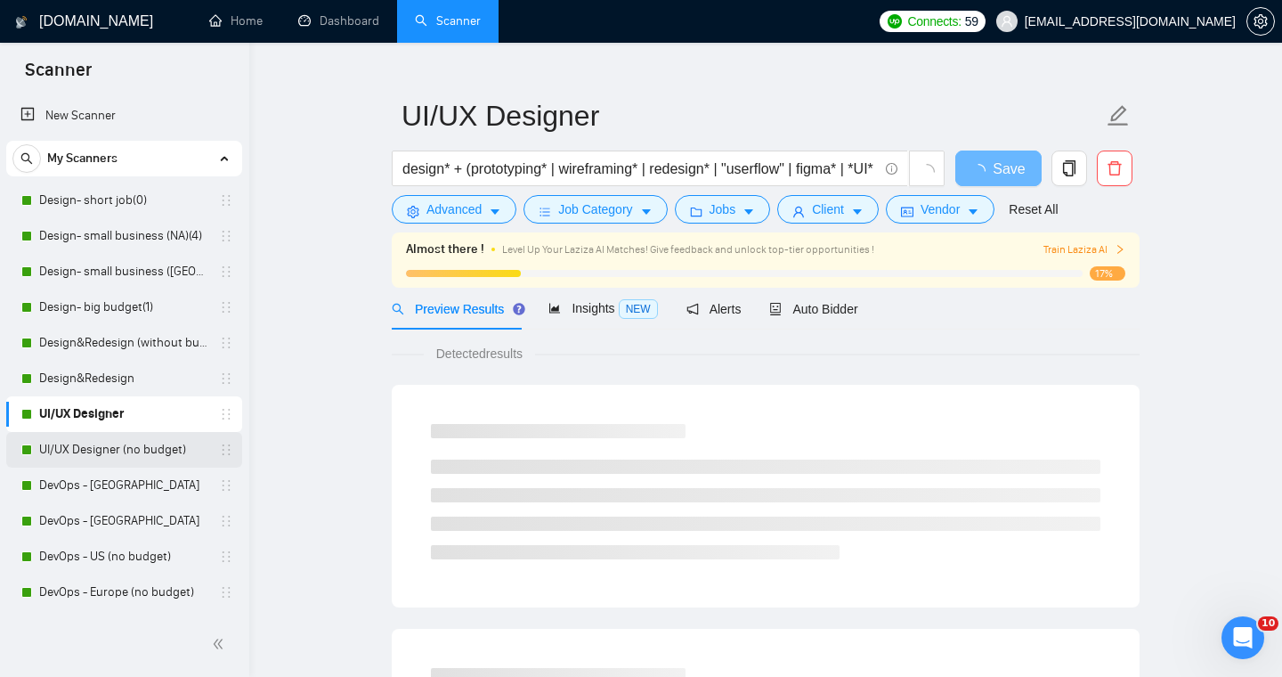
click at [119, 455] on link "UI/UX Designer (no budget)" at bounding box center [123, 450] width 169 height 36
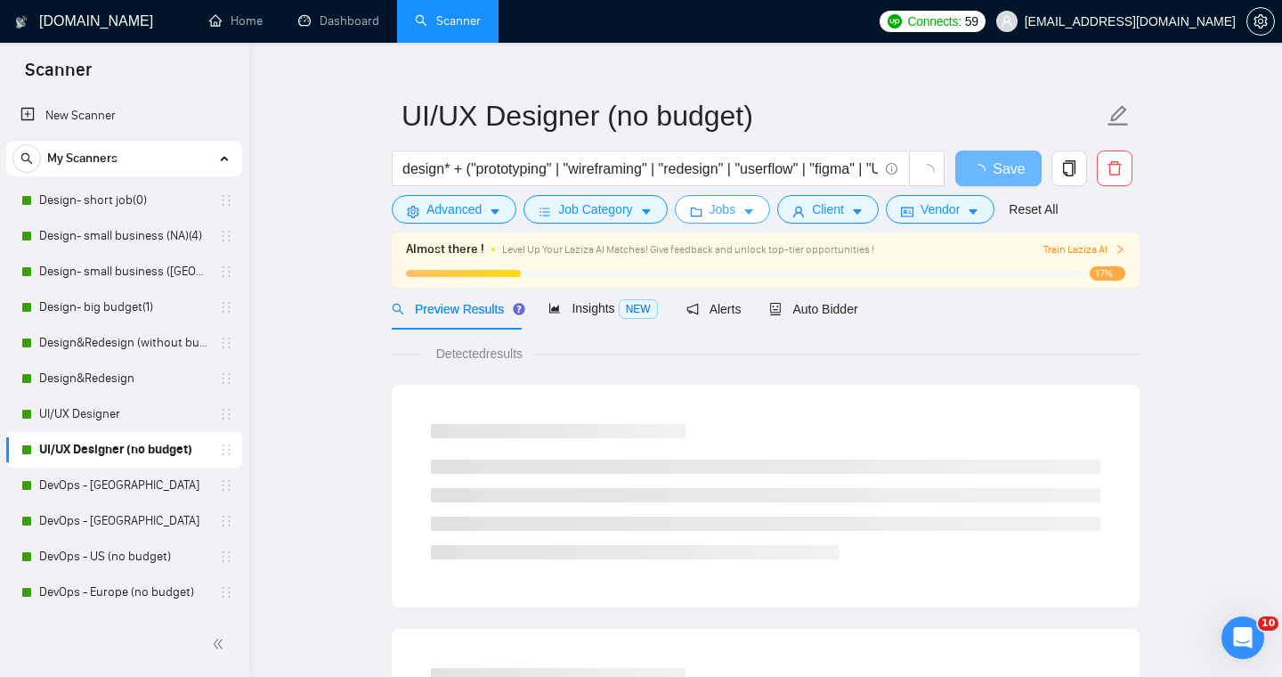
click at [730, 219] on button "Jobs" at bounding box center [723, 209] width 96 height 28
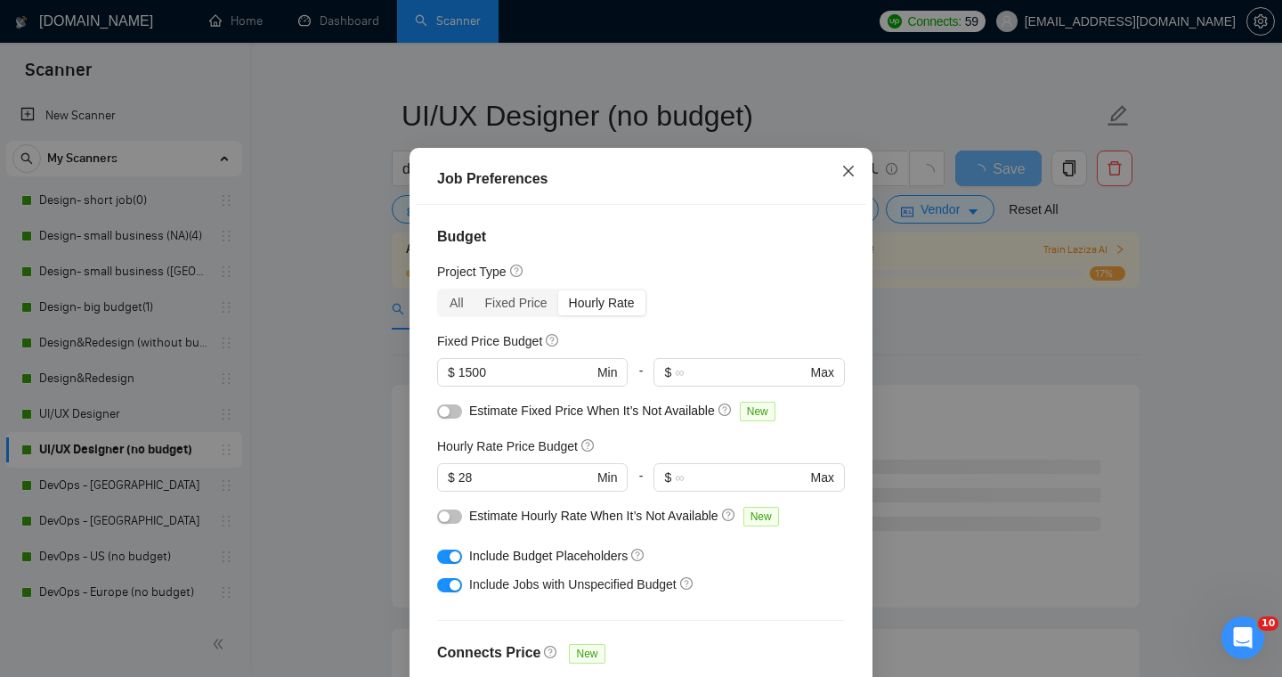
click at [849, 178] on icon "close" at bounding box center [849, 171] width 14 height 14
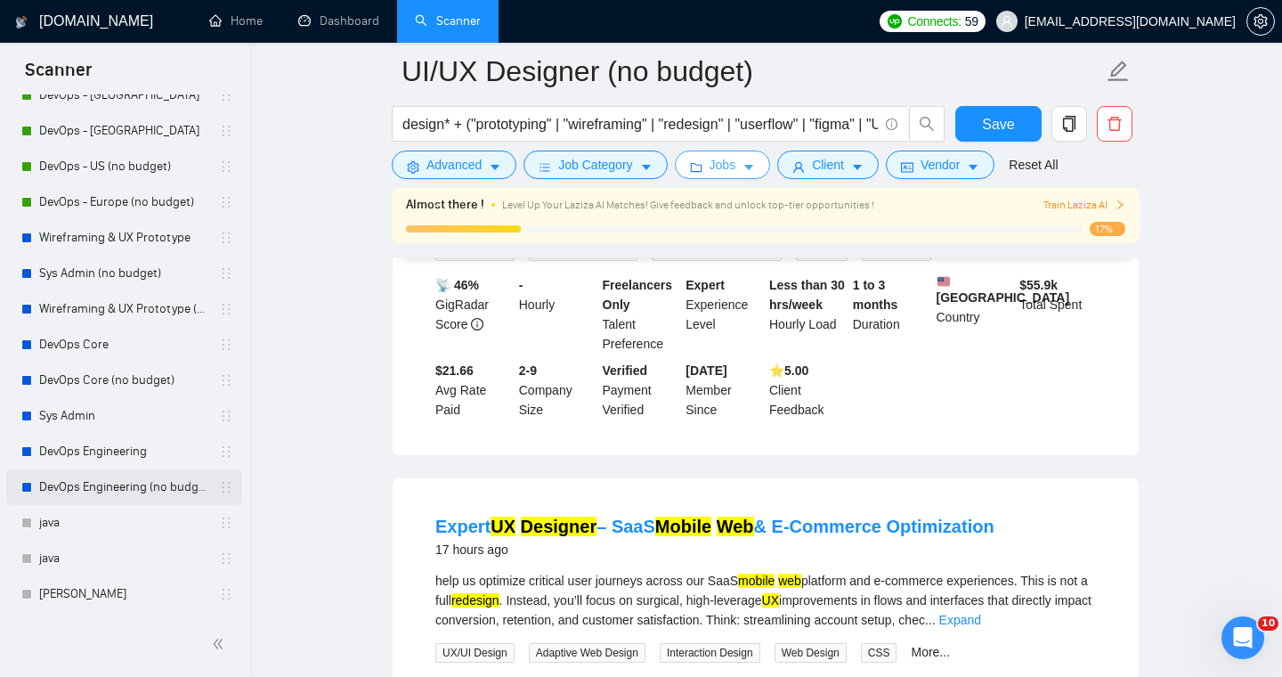
scroll to position [386, 0]
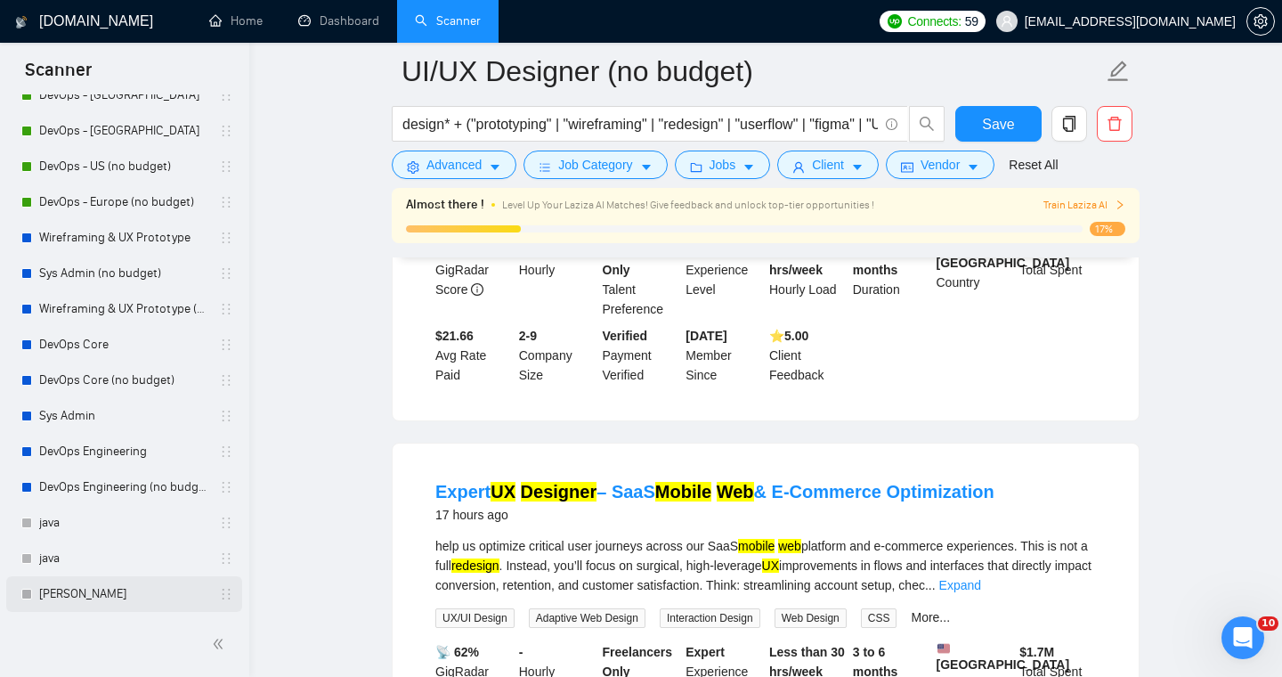
click at [62, 592] on link "[PERSON_NAME]" at bounding box center [123, 594] width 169 height 36
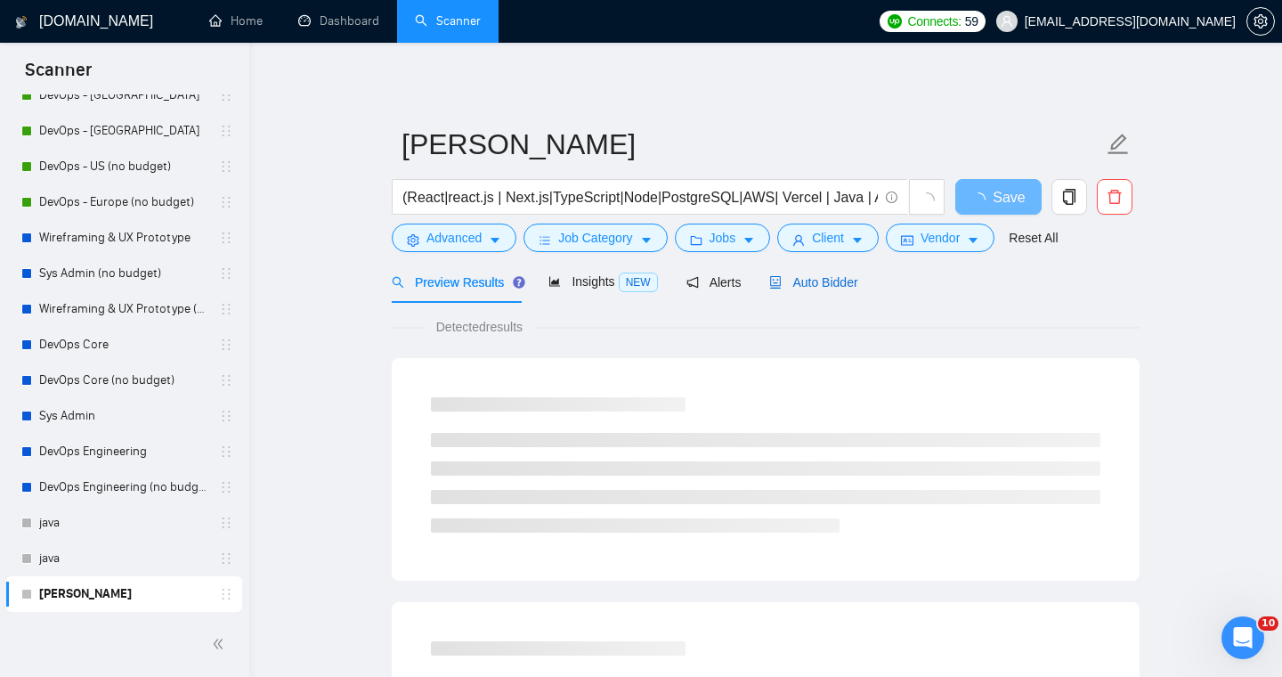
click at [819, 281] on span "Auto Bidder" at bounding box center [813, 282] width 88 height 14
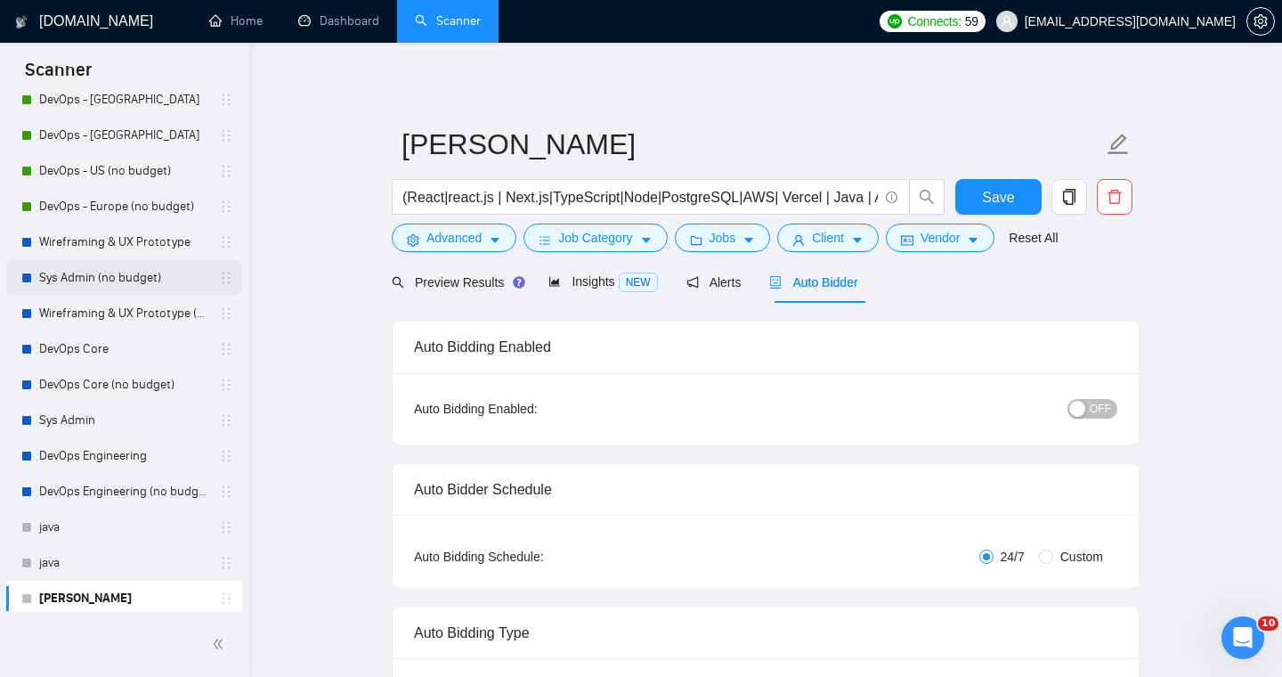
scroll to position [384, 0]
click at [177, 276] on link "Sys Admin (no budget)" at bounding box center [123, 280] width 169 height 36
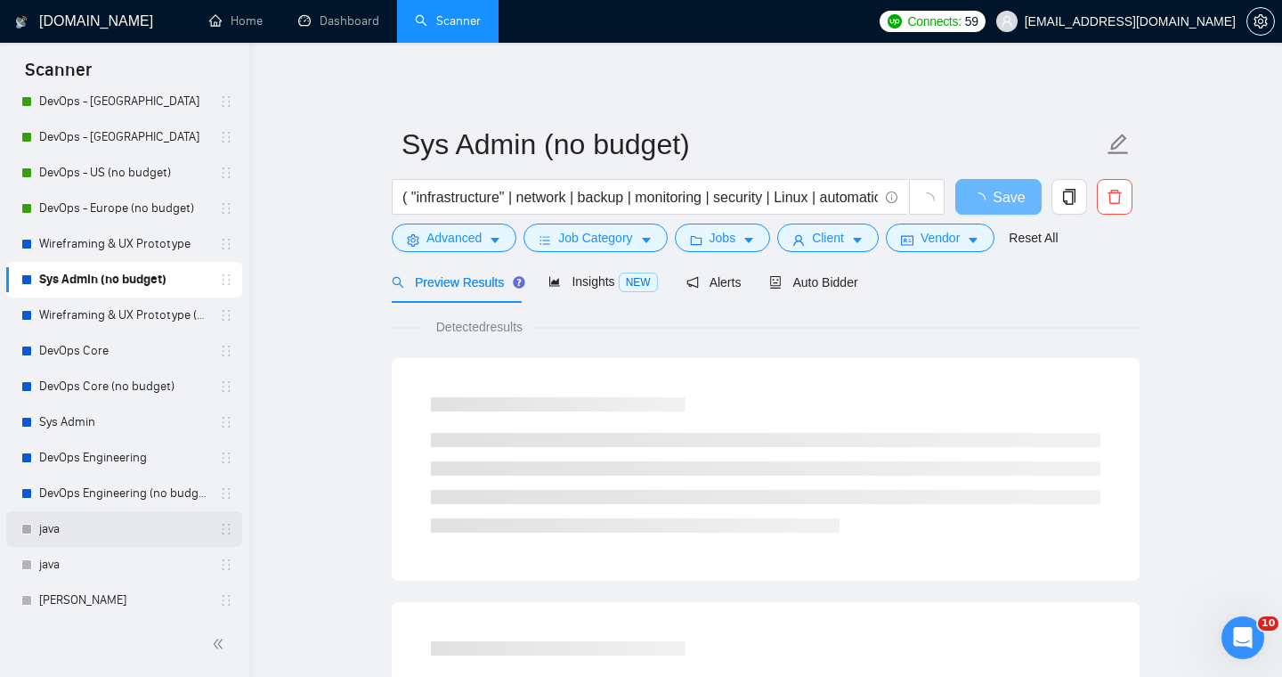
scroll to position [390, 0]
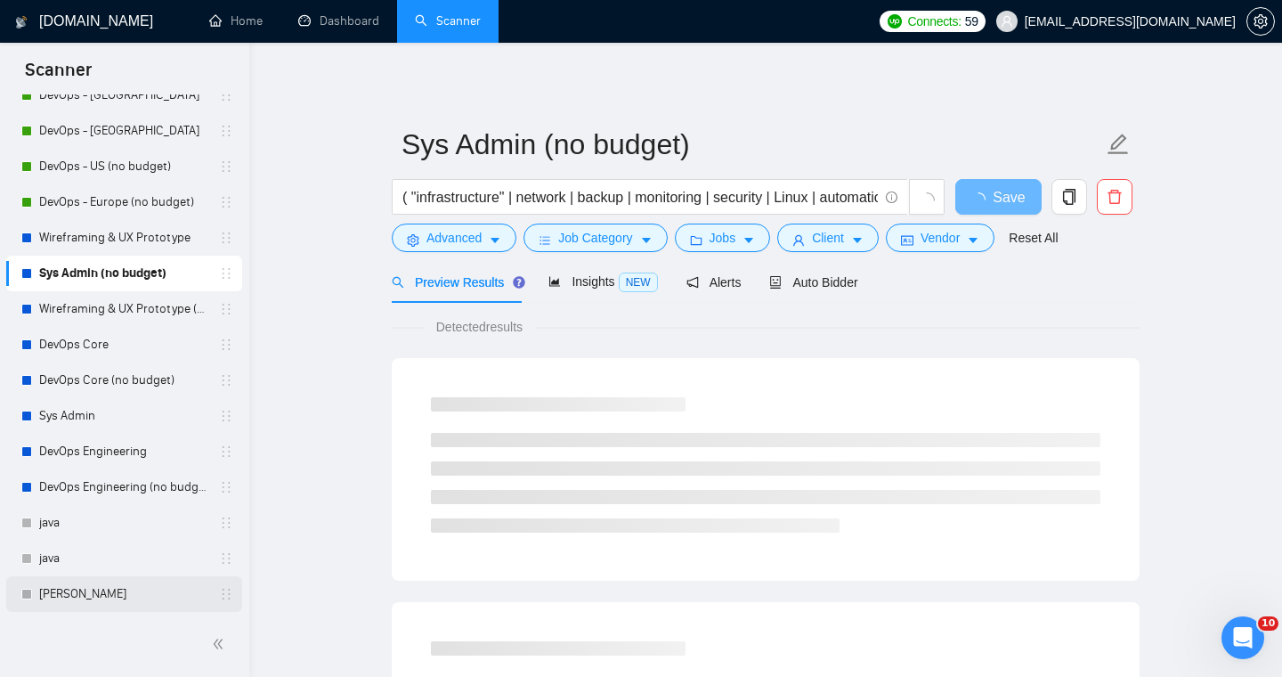
click at [55, 595] on link "[PERSON_NAME]" at bounding box center [123, 594] width 169 height 36
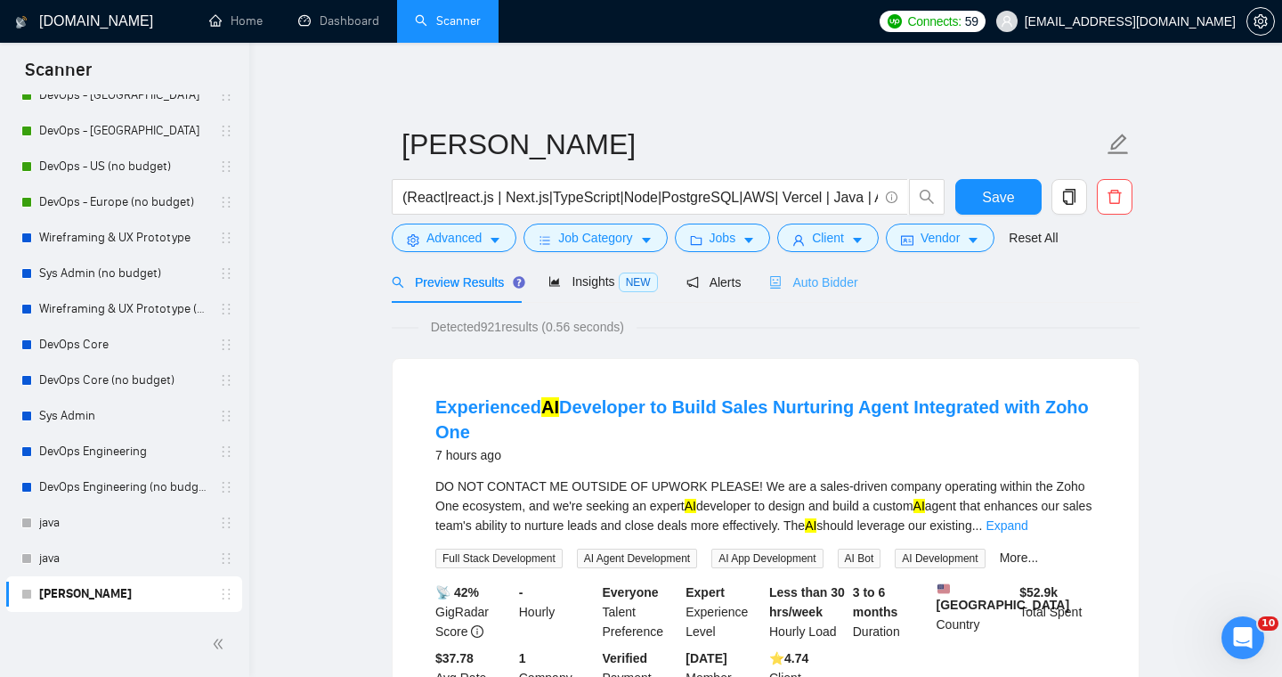
click at [835, 294] on div "Auto Bidder" at bounding box center [813, 282] width 88 height 42
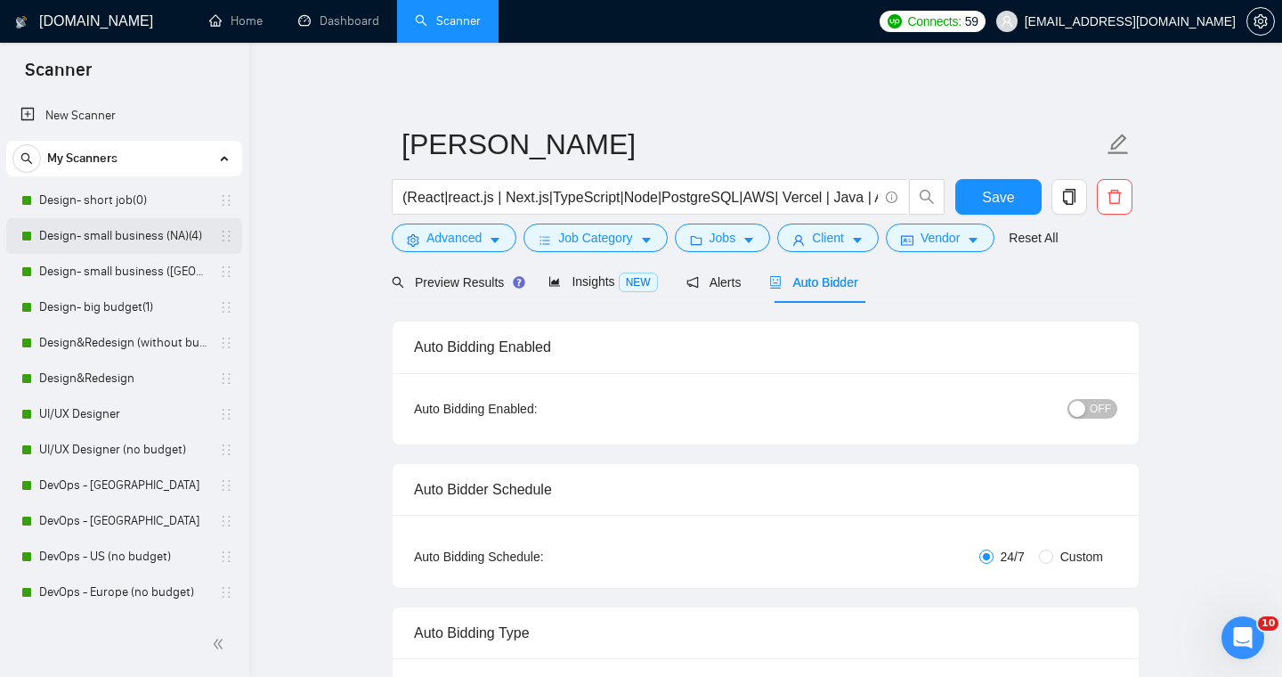
click at [94, 232] on link "Design- small business (NA)(4)" at bounding box center [123, 236] width 169 height 36
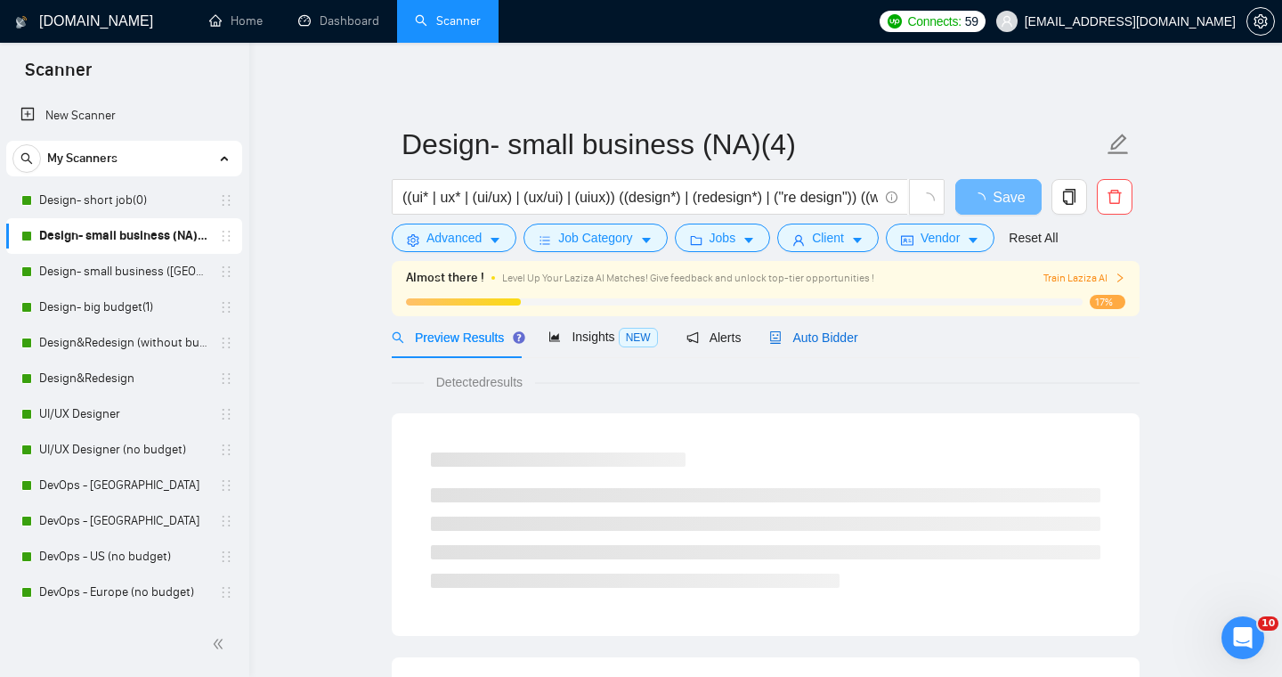
click at [832, 338] on span "Auto Bidder" at bounding box center [813, 337] width 88 height 14
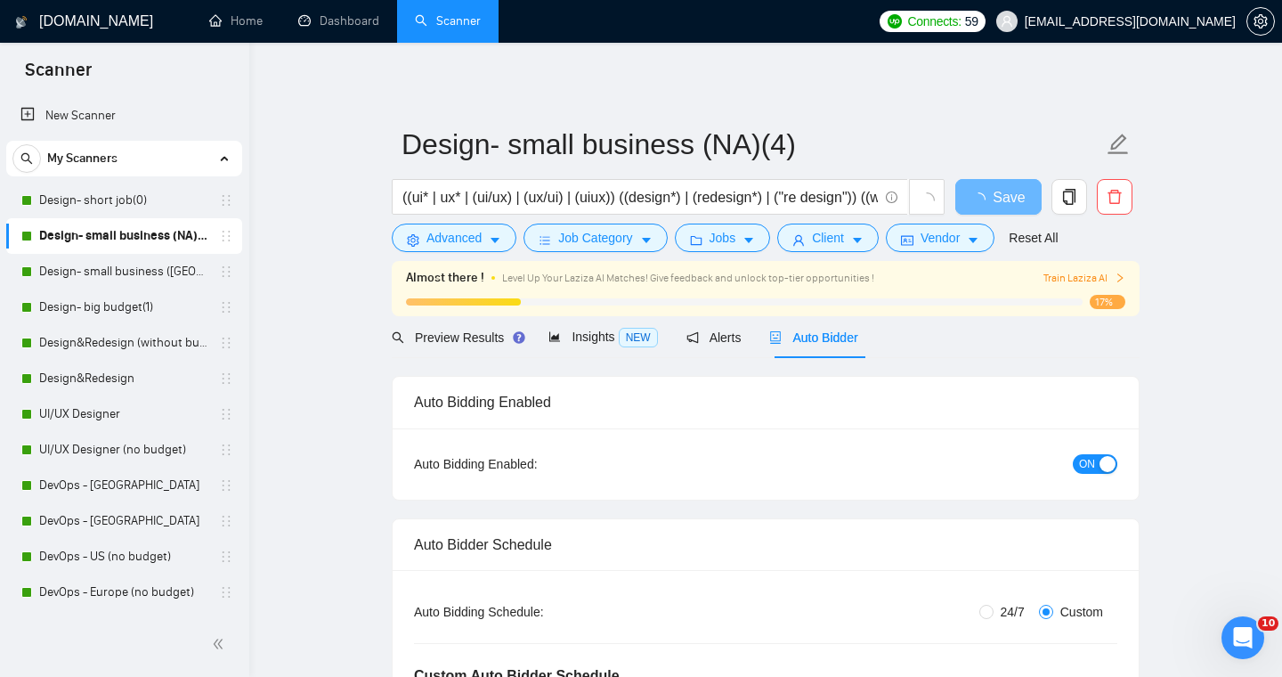
radio input "false"
radio input "true"
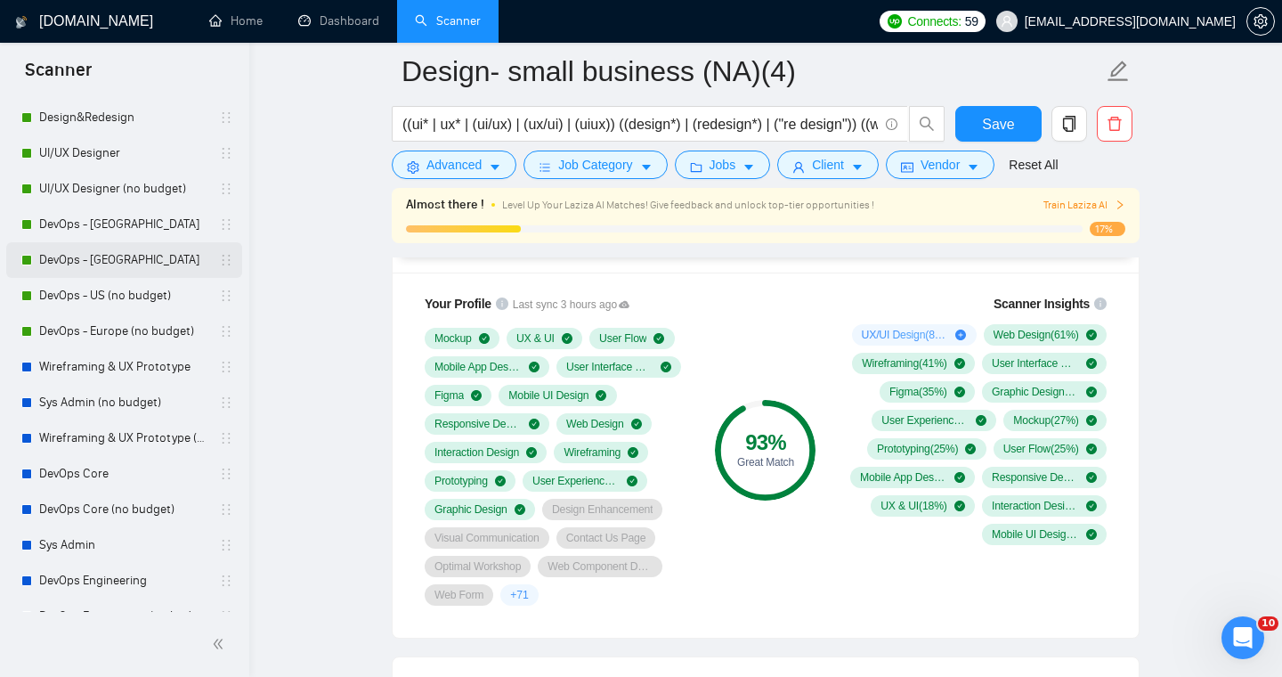
scroll to position [390, 0]
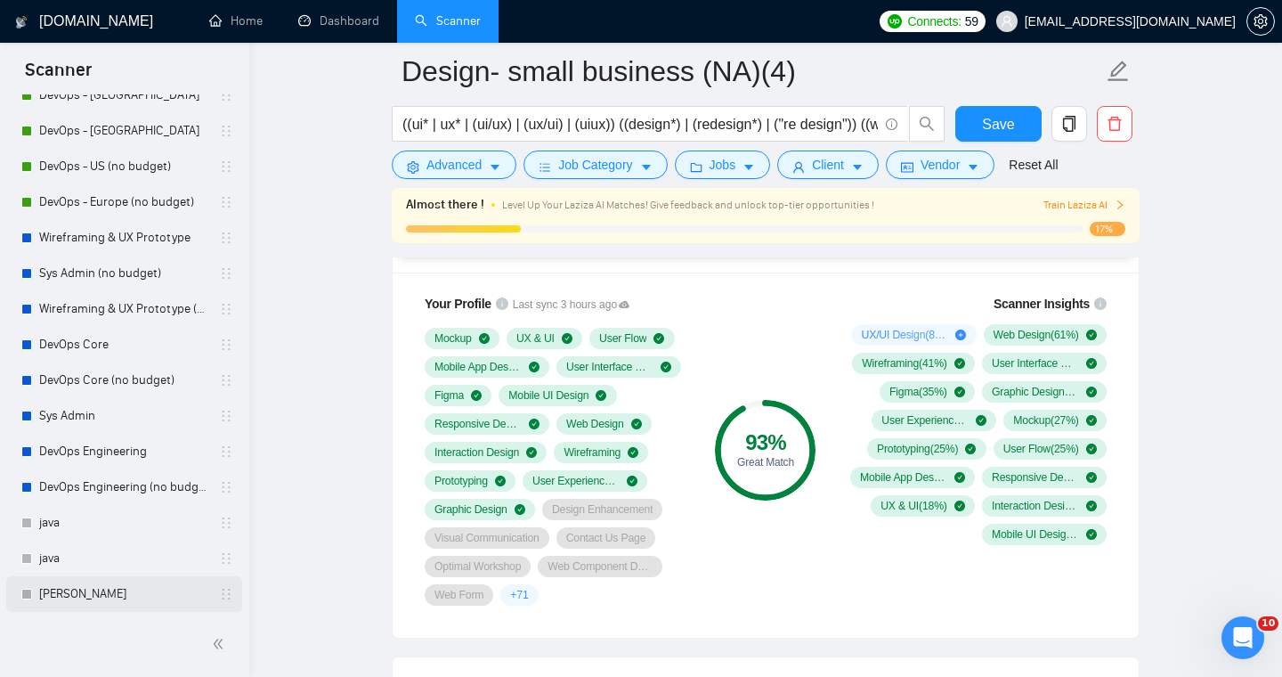
click at [66, 601] on link "[PERSON_NAME]" at bounding box center [123, 594] width 169 height 36
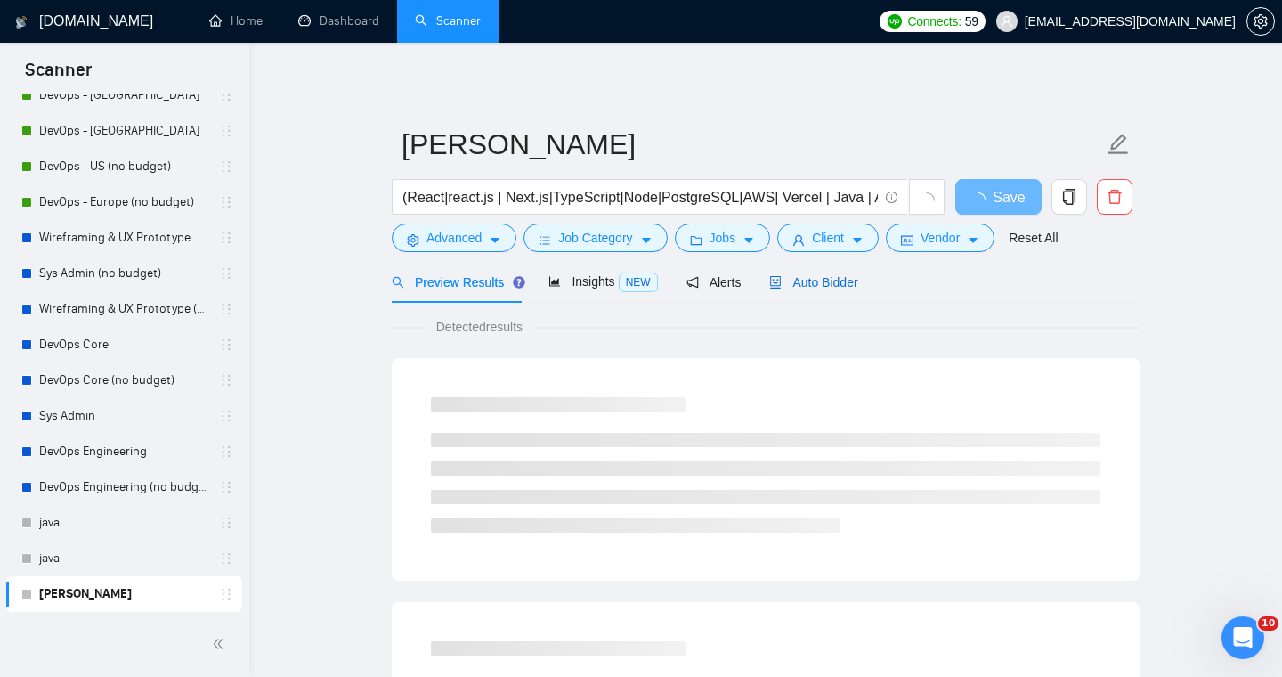
click at [845, 281] on span "Auto Bidder" at bounding box center [813, 282] width 88 height 14
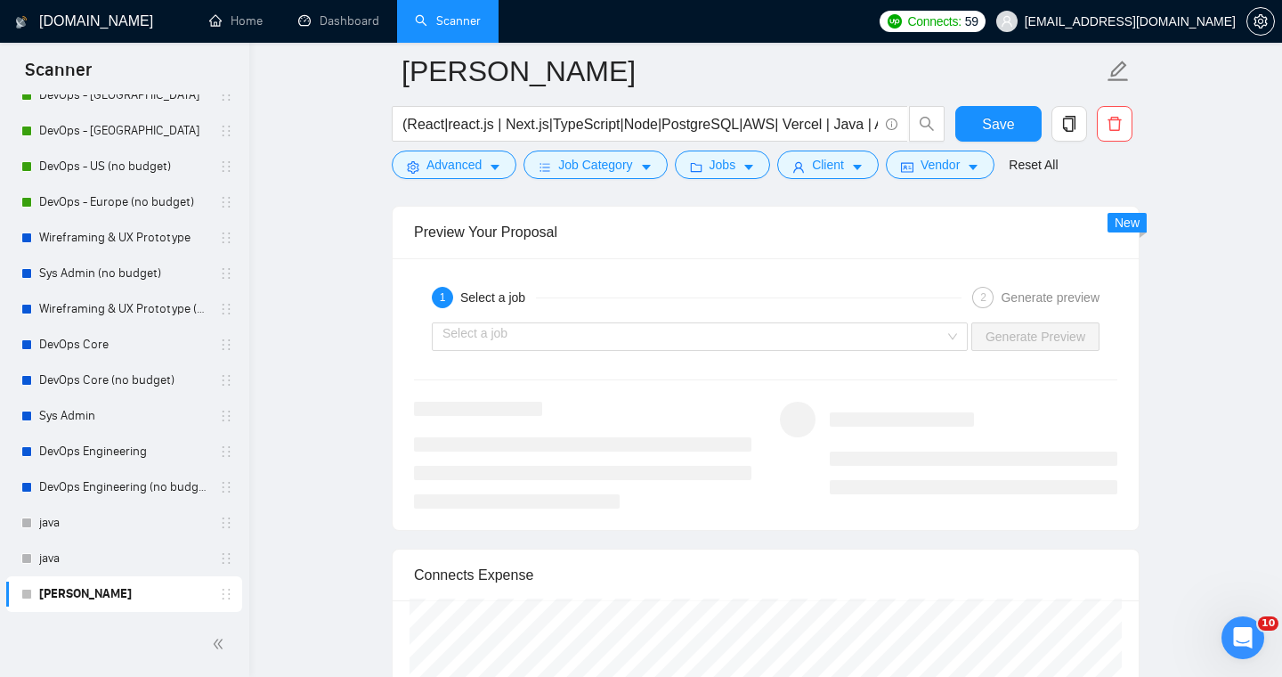
scroll to position [3442, 0]
click at [856, 342] on input "search" at bounding box center [694, 334] width 502 height 27
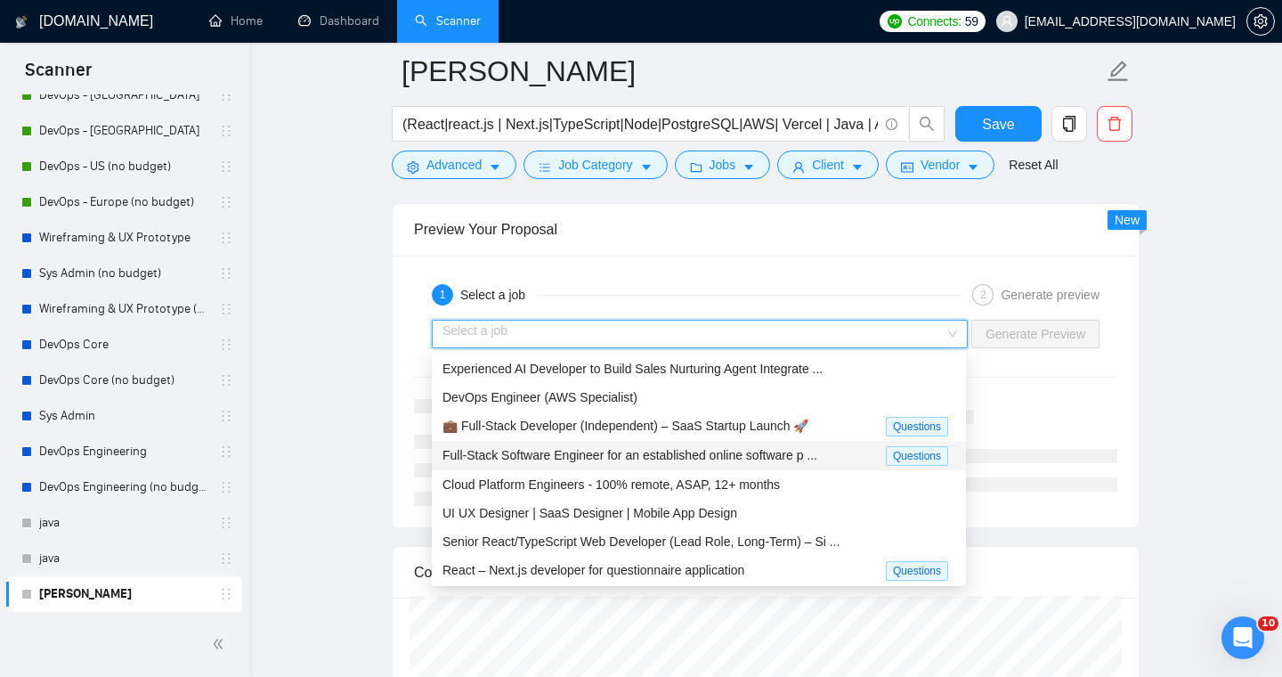
click at [691, 460] on span "Full-Stack Software Engineer for an established online software p ..." at bounding box center [630, 455] width 375 height 14
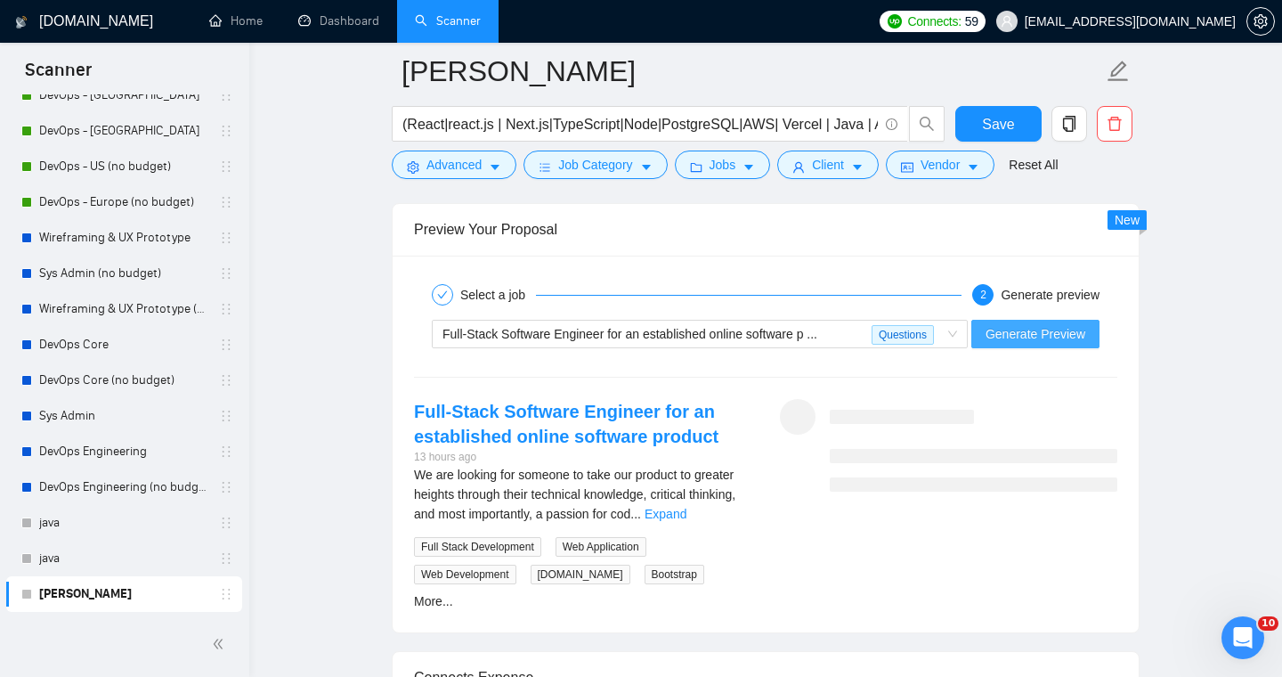
click at [1043, 333] on span "Generate Preview" at bounding box center [1036, 334] width 100 height 20
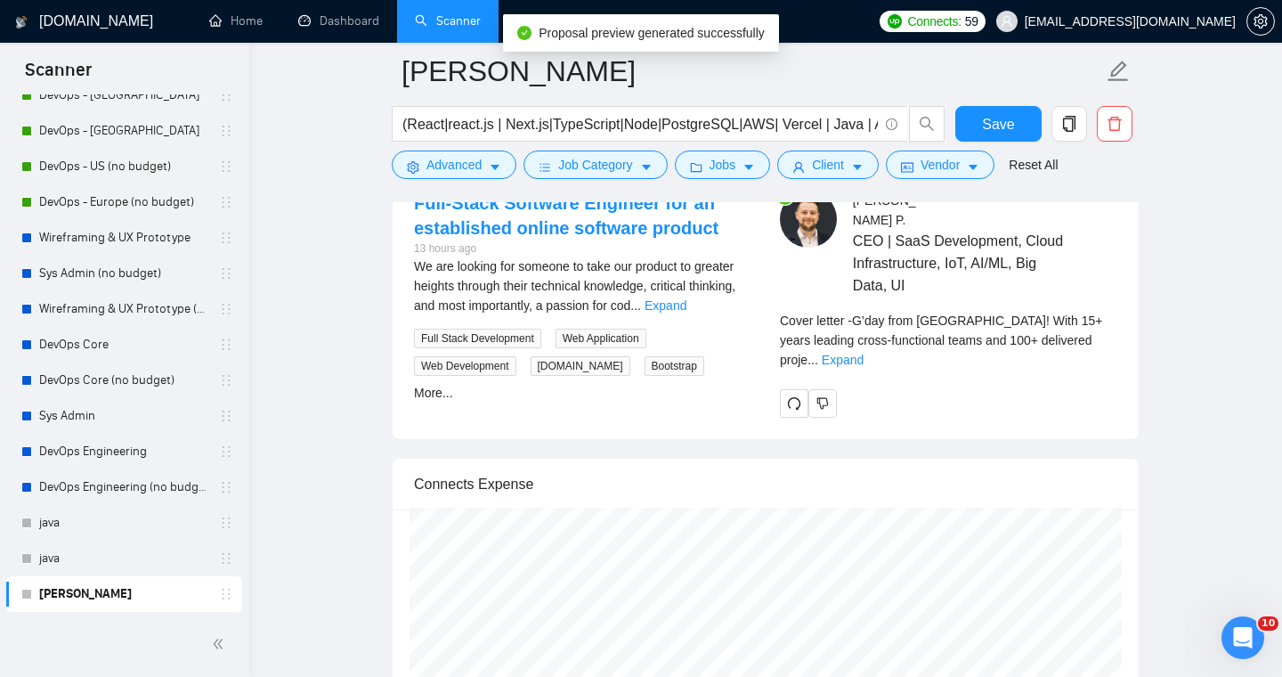
scroll to position [3657, 0]
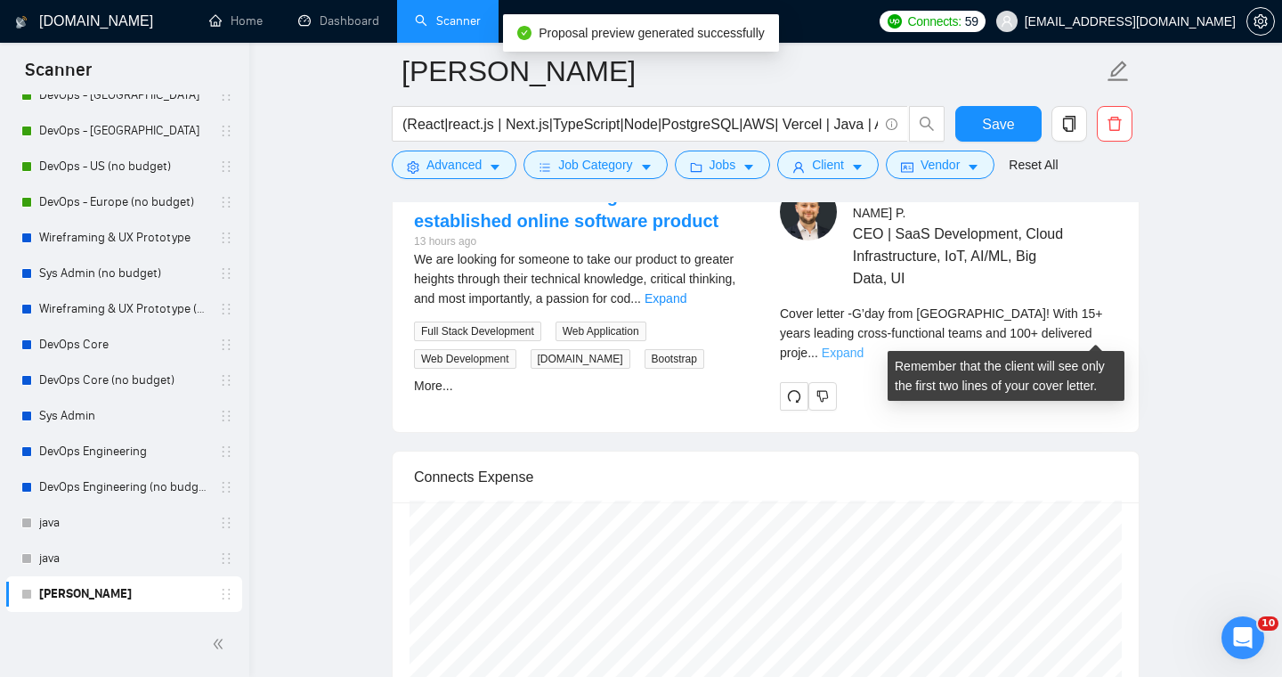
click at [864, 346] on link "Expand" at bounding box center [843, 353] width 42 height 14
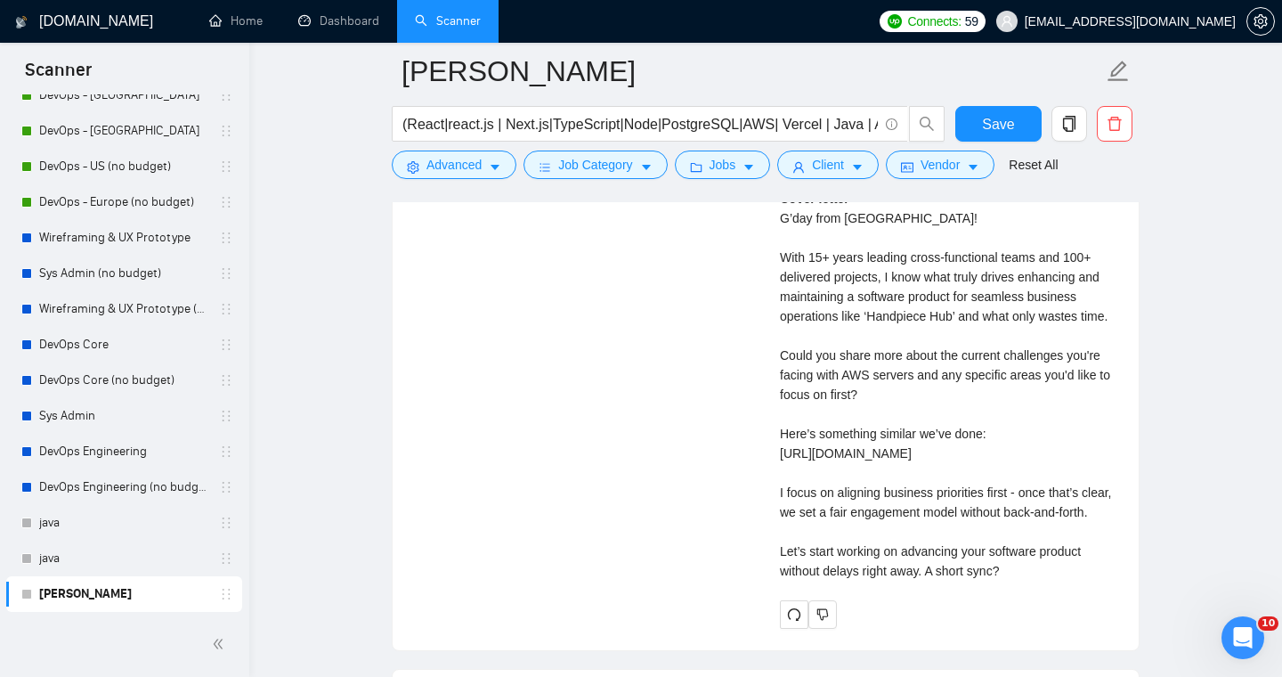
scroll to position [4028, 0]
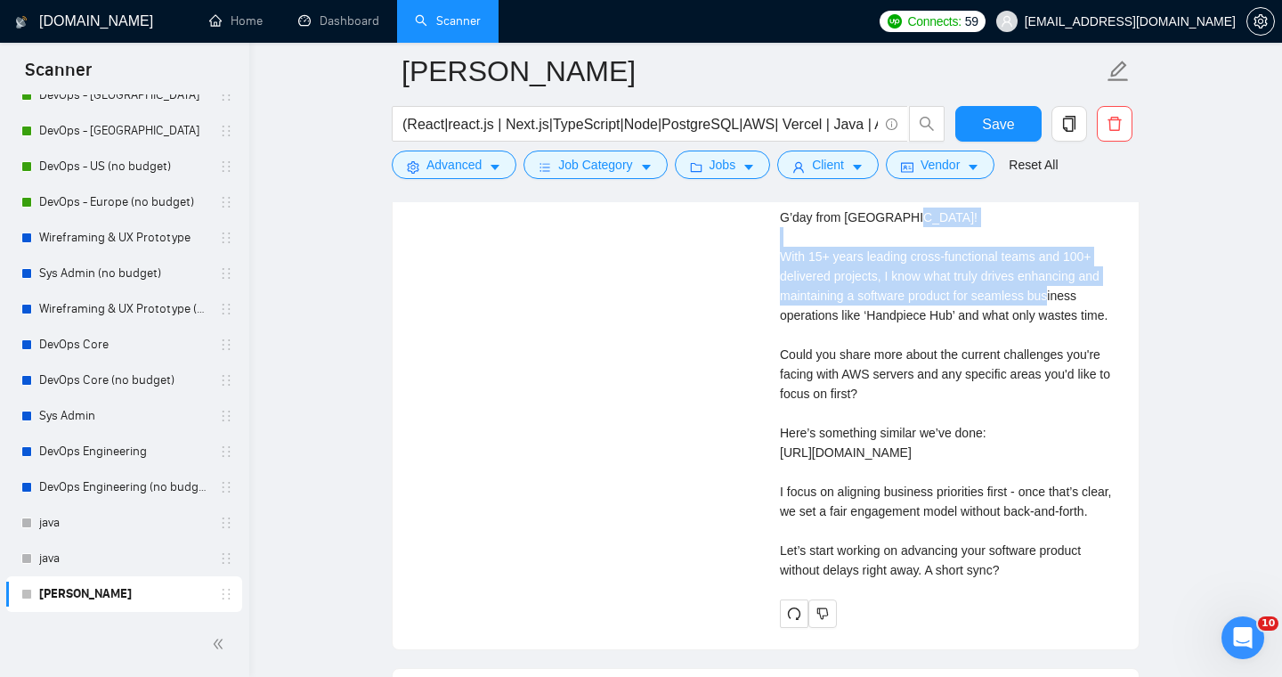
drag, startPoint x: 782, startPoint y: 279, endPoint x: 806, endPoint y: 341, distance: 66.8
click at [806, 341] on div "Cover letter G’day from [GEOGRAPHIC_DATA]! With 15+ years leading cross-functio…" at bounding box center [949, 384] width 338 height 392
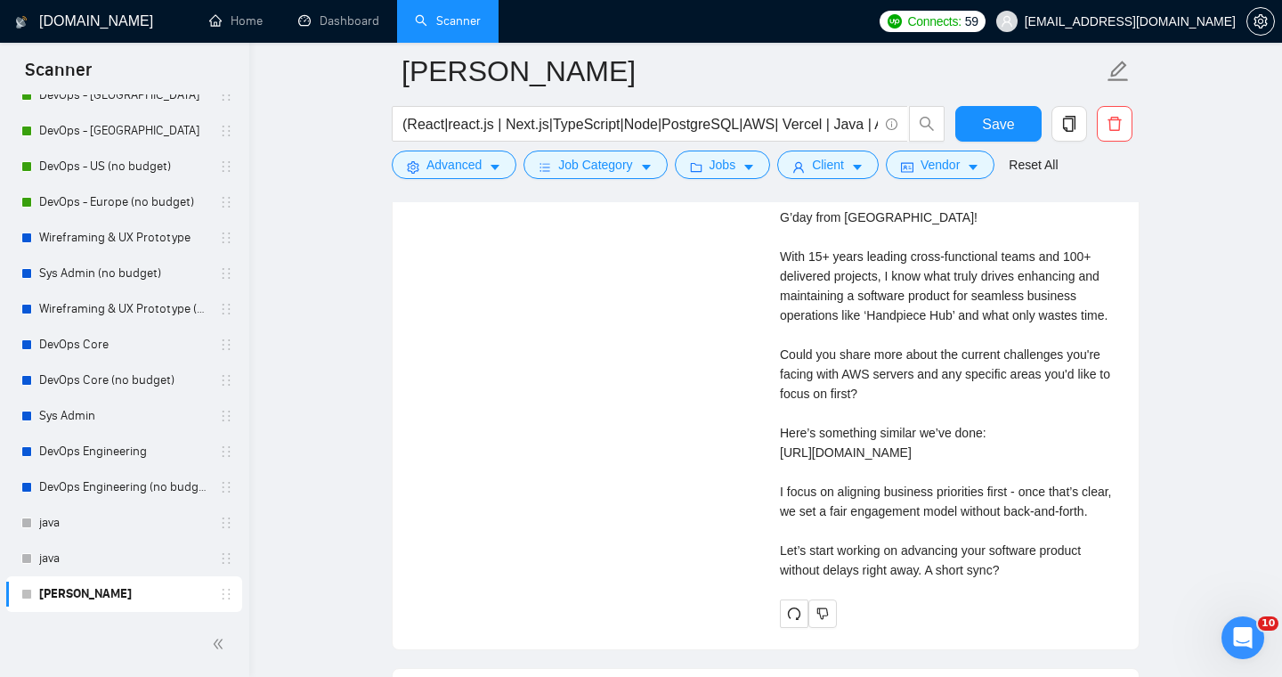
click at [817, 361] on div "Cover letter G’day from [GEOGRAPHIC_DATA]! With 15+ years leading cross-functio…" at bounding box center [949, 384] width 338 height 392
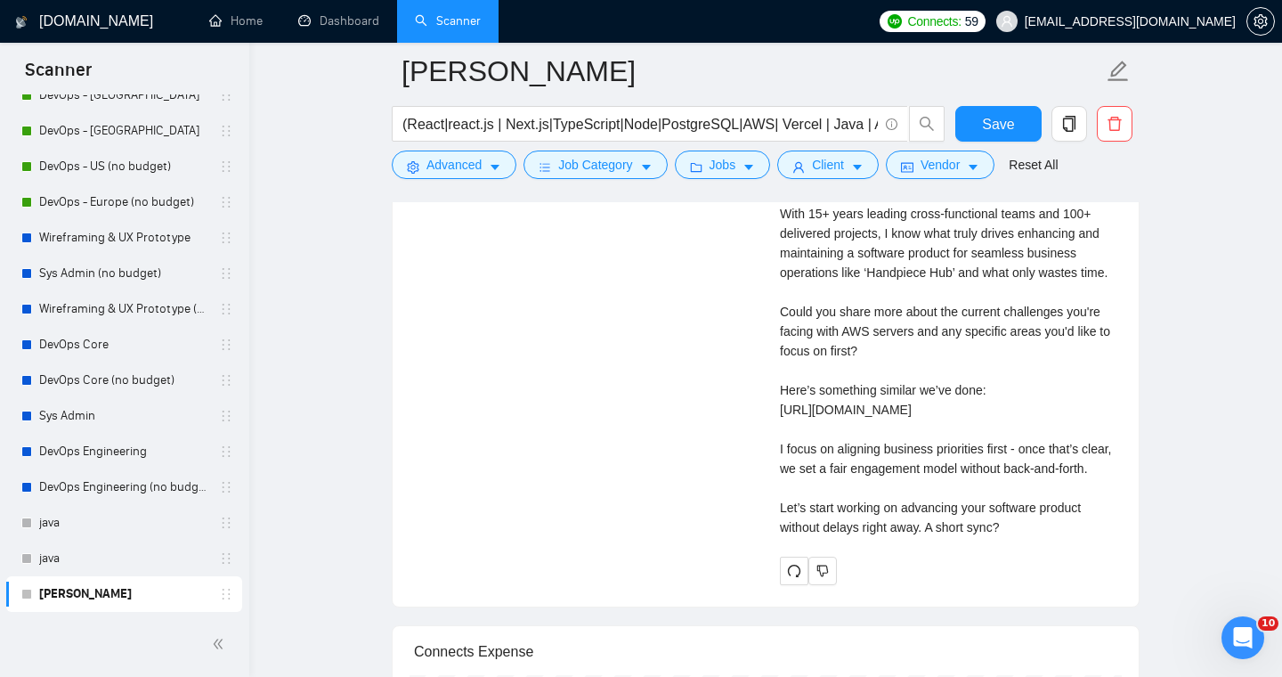
scroll to position [4077, 0]
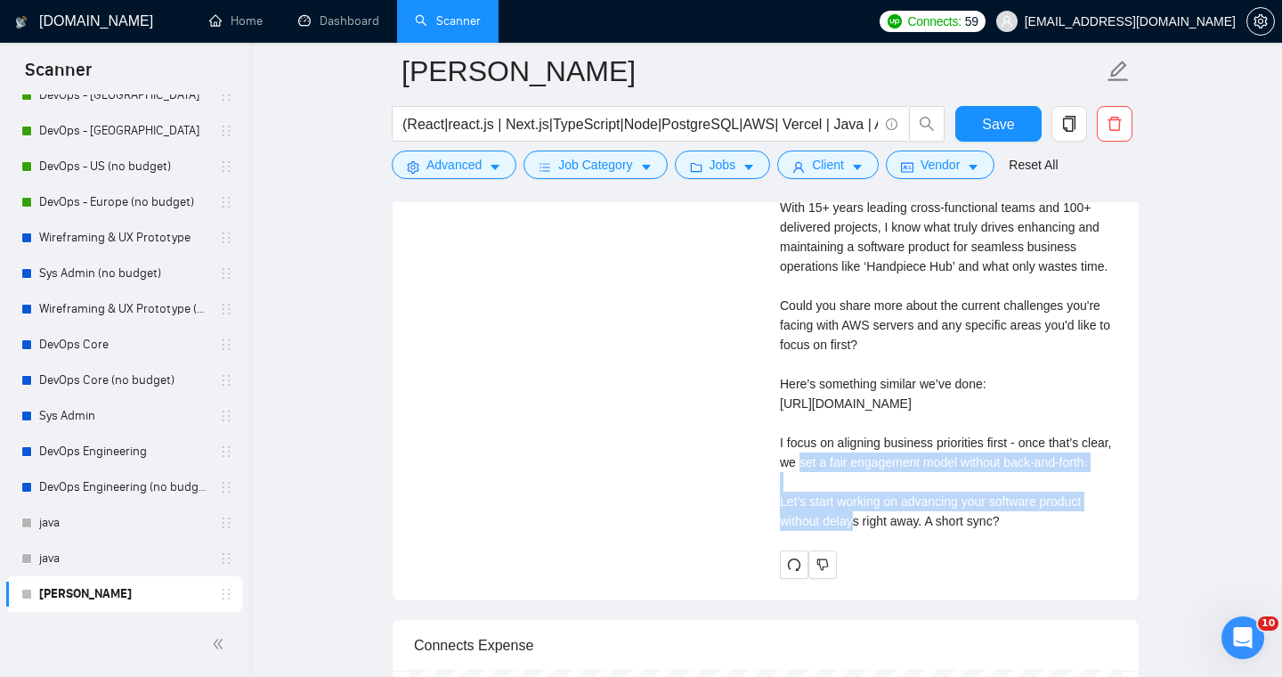
drag, startPoint x: 821, startPoint y: 562, endPoint x: 772, endPoint y: 518, distance: 65.6
click at [772, 518] on div "[PERSON_NAME] CEO | SaaS Development, Cloud Infrastructure, IoT, AI/ML, Big Dat…" at bounding box center [949, 171] width 366 height 815
click at [734, 531] on div "Full-Stack Software Engineer for an established online software product 13 hour…" at bounding box center [766, 171] width 732 height 815
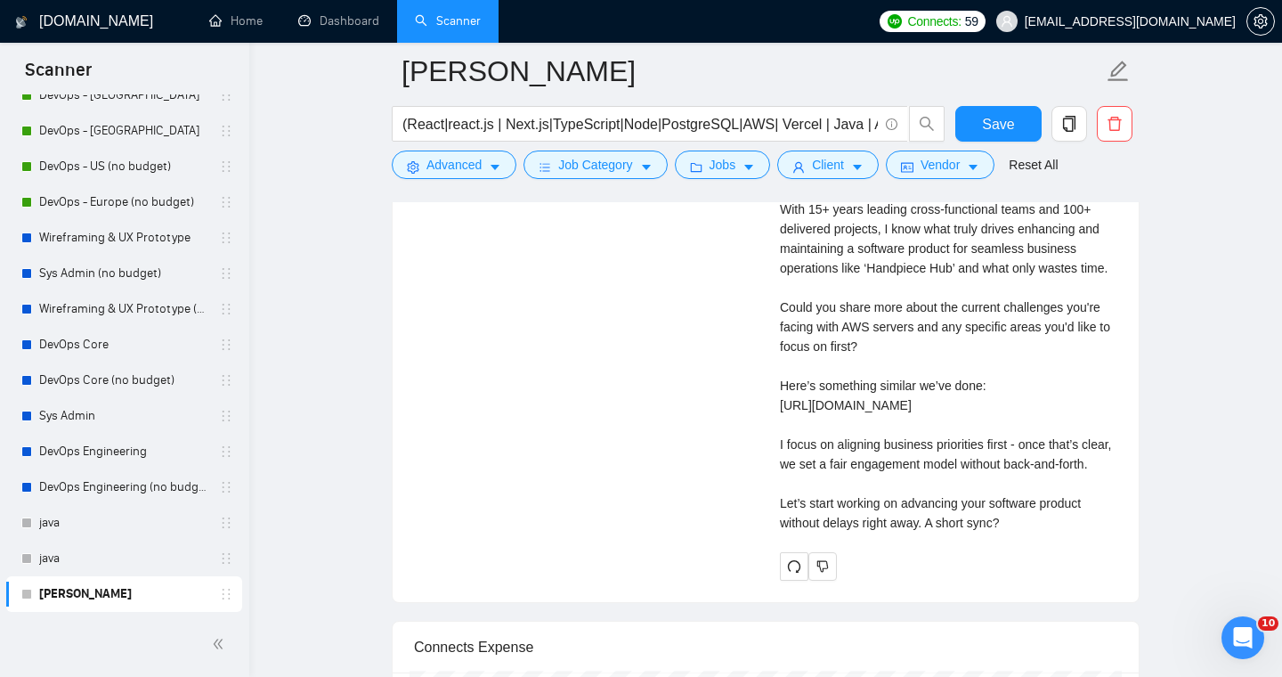
scroll to position [4076, 0]
click at [1051, 532] on div "Cover letter G’day from [GEOGRAPHIC_DATA]! With 15+ years leading cross-functio…" at bounding box center [949, 336] width 338 height 392
drag, startPoint x: 928, startPoint y: 620, endPoint x: 778, endPoint y: 594, distance: 151.8
click at [778, 580] on div "[PERSON_NAME] CEO | SaaS Development, Cloud Infrastructure, IoT, AI/ML, Big Dat…" at bounding box center [949, 172] width 366 height 815
click at [930, 580] on div "[PERSON_NAME] CEO | SaaS Development, Cloud Infrastructure, IoT, AI/ML, Big Dat…" at bounding box center [949, 172] width 366 height 815
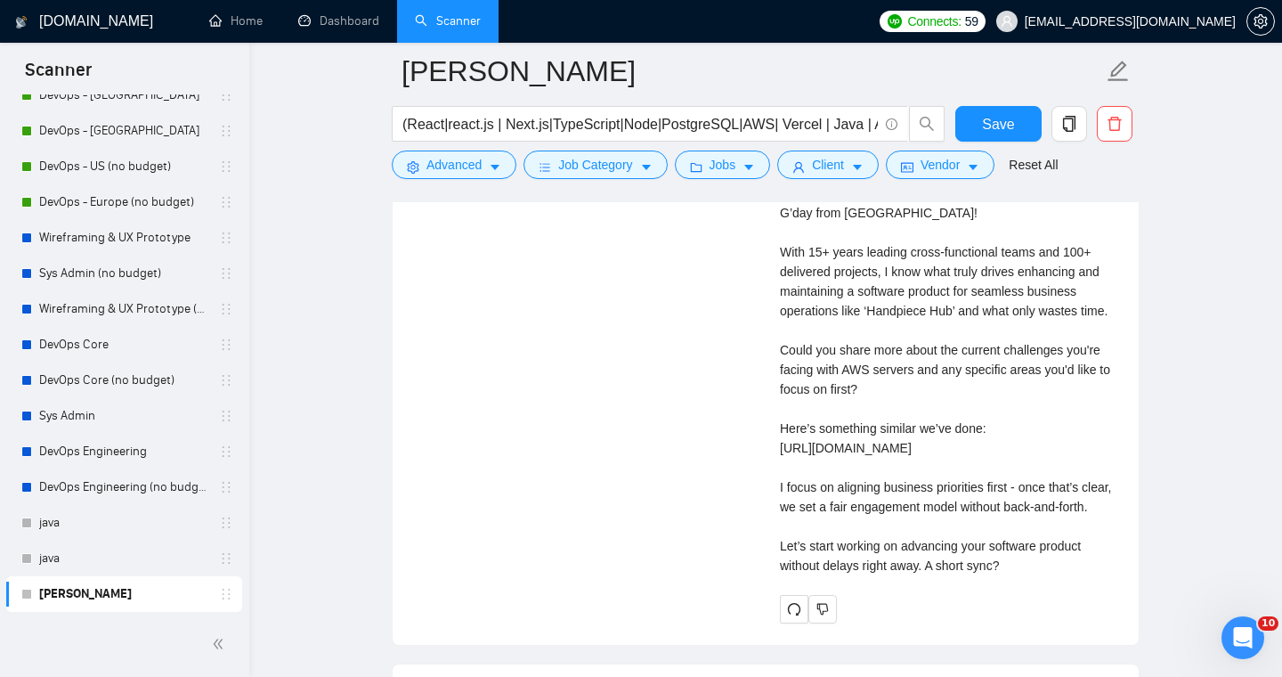
scroll to position [4037, 0]
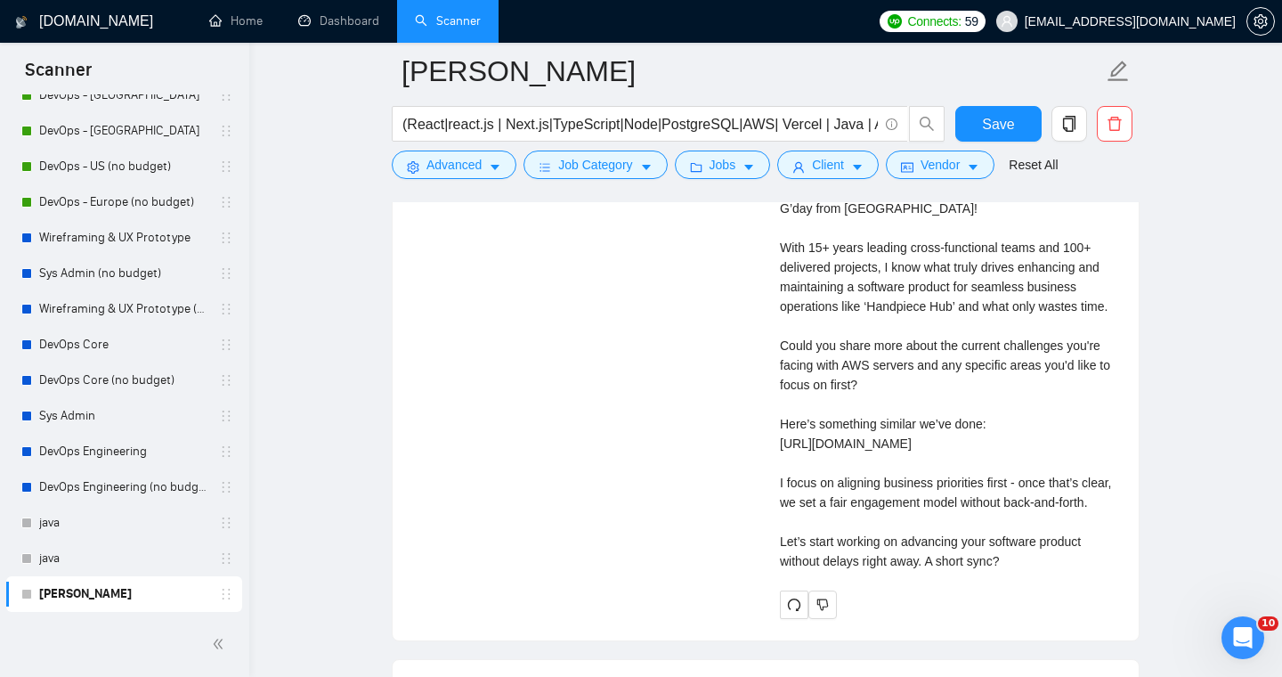
click at [858, 571] on div "Cover letter G’day from [GEOGRAPHIC_DATA]! With 15+ years leading cross-functio…" at bounding box center [949, 375] width 338 height 392
drag, startPoint x: 808, startPoint y: 598, endPoint x: 780, endPoint y: 574, distance: 36.6
click at [780, 571] on div "Cover letter G’day from [GEOGRAPHIC_DATA]! With 15+ years leading cross-functio…" at bounding box center [949, 375] width 338 height 392
click at [828, 571] on div "Cover letter G’day from [GEOGRAPHIC_DATA]! With 15+ years leading cross-functio…" at bounding box center [949, 375] width 338 height 392
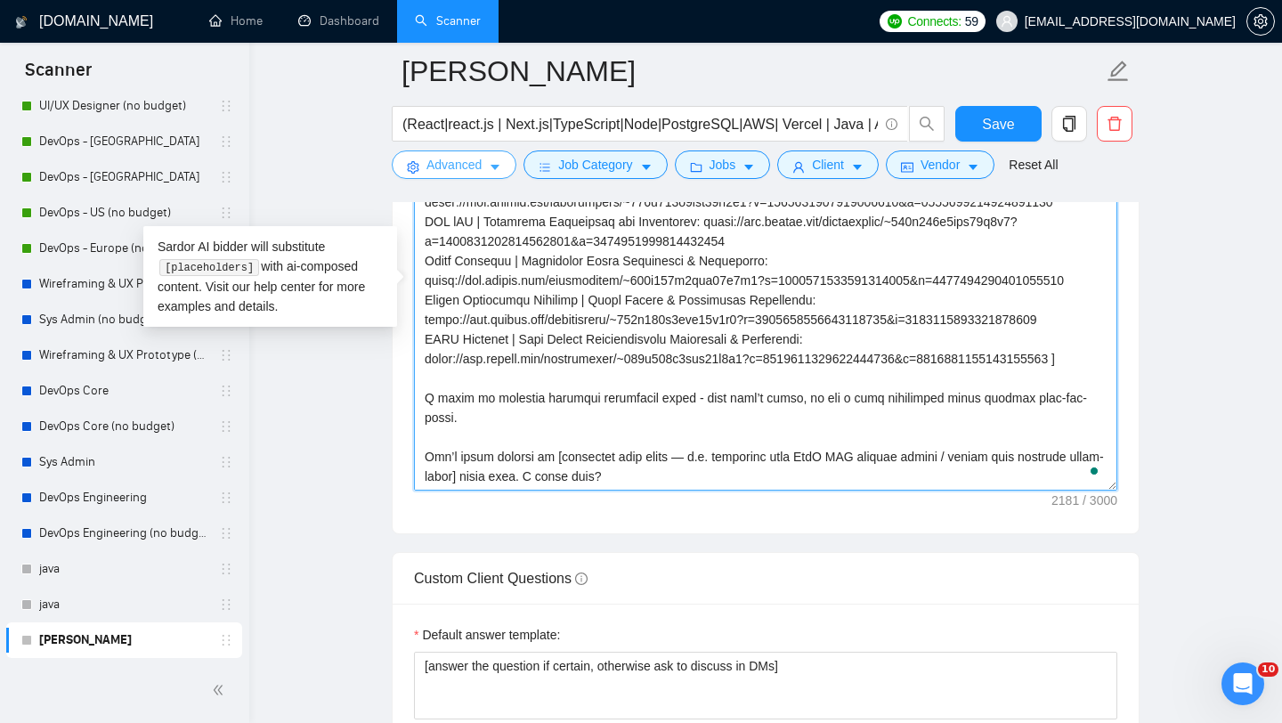
scroll to position [313, 0]
drag, startPoint x: 647, startPoint y: 474, endPoint x: 443, endPoint y: 150, distance: 383.0
click at [443, 150] on div "[PERSON_NAME] (React|react.js | Next.js|TypeScript|Node|PostgreSQL|AWS| Vercel …" at bounding box center [766, 629] width 748 height 5601
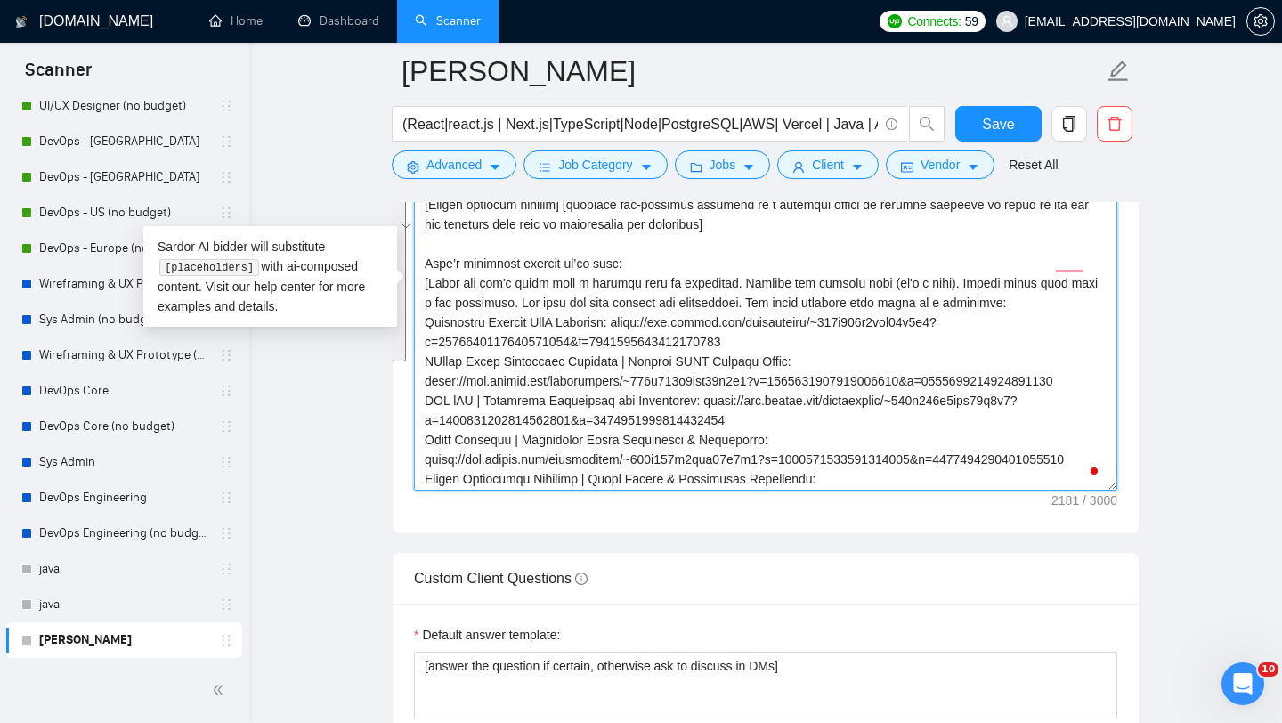
scroll to position [76, 0]
click at [472, 336] on textarea "Cover letter template:" at bounding box center [766, 290] width 704 height 401
click at [495, 355] on textarea "Cover letter template:" at bounding box center [766, 290] width 704 height 401
